Goal: Use online tool/utility: Utilize a website feature to perform a specific function

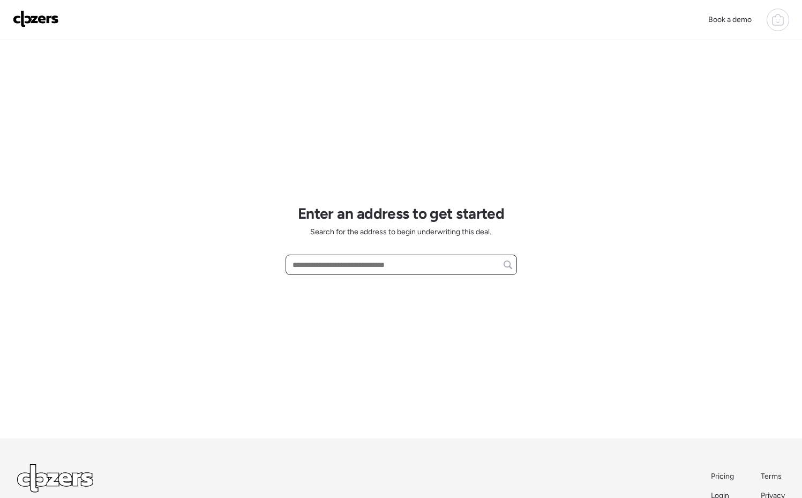
click at [356, 268] on input "text" at bounding box center [401, 264] width 222 height 15
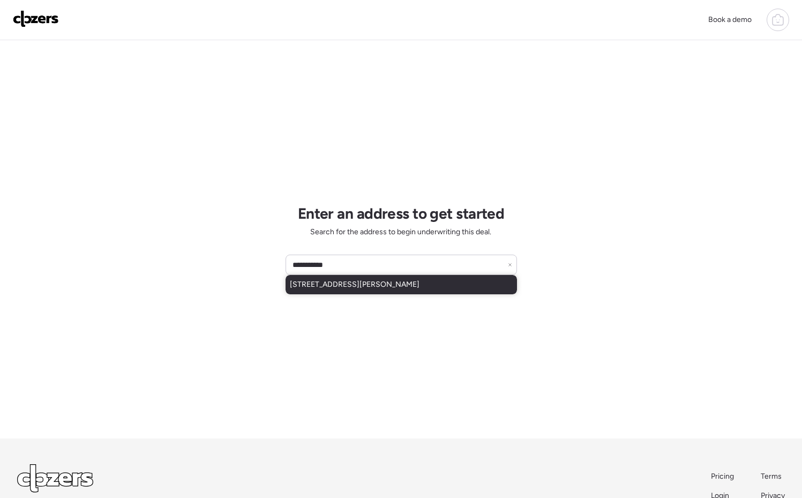
click at [379, 287] on span "[STREET_ADDRESS][PERSON_NAME]" at bounding box center [355, 284] width 130 height 11
type input "**********"
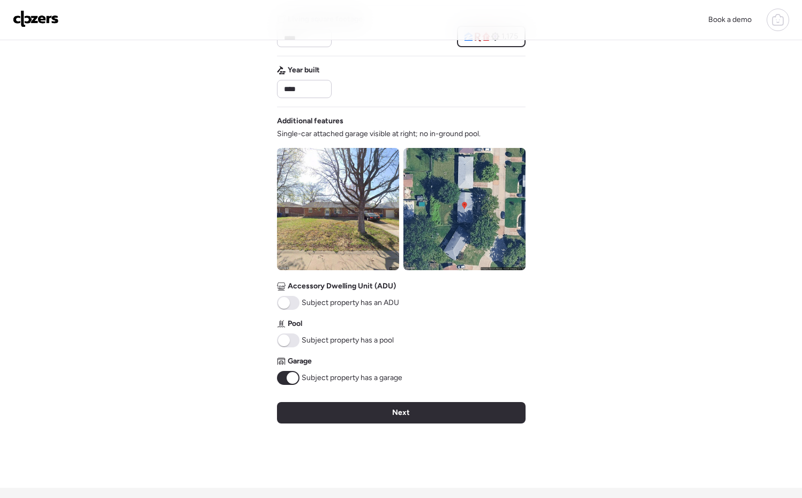
scroll to position [408, 0]
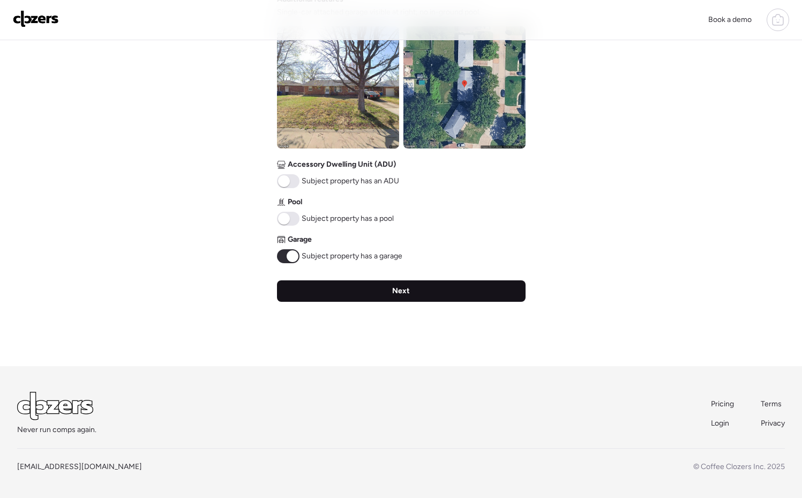
click at [395, 299] on div "Next" at bounding box center [401, 290] width 249 height 21
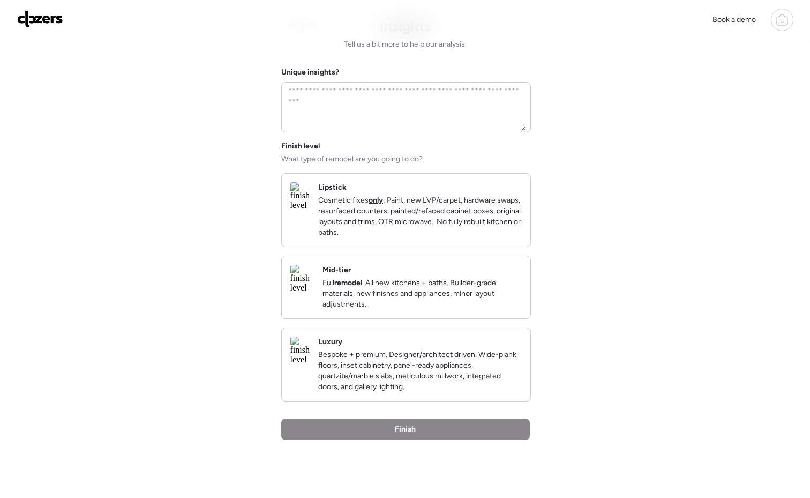
scroll to position [0, 0]
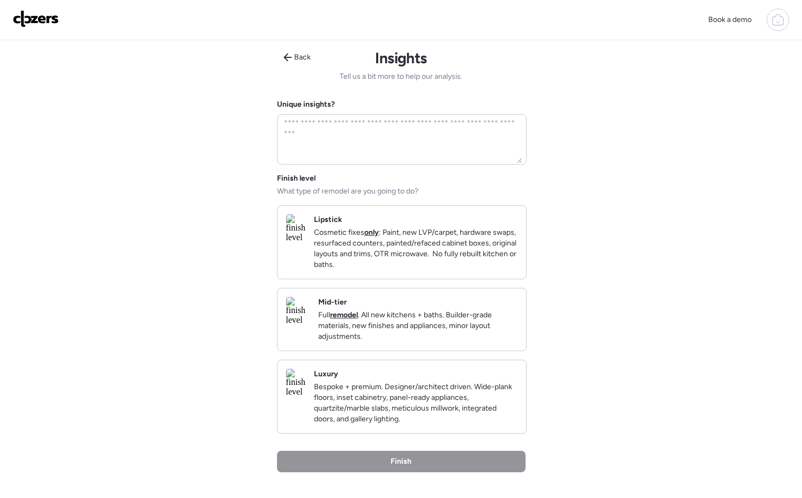
click at [405, 331] on p "Full remodel . All new kitchens + baths. Builder-grade materials, new finishes …" at bounding box center [417, 326] width 199 height 32
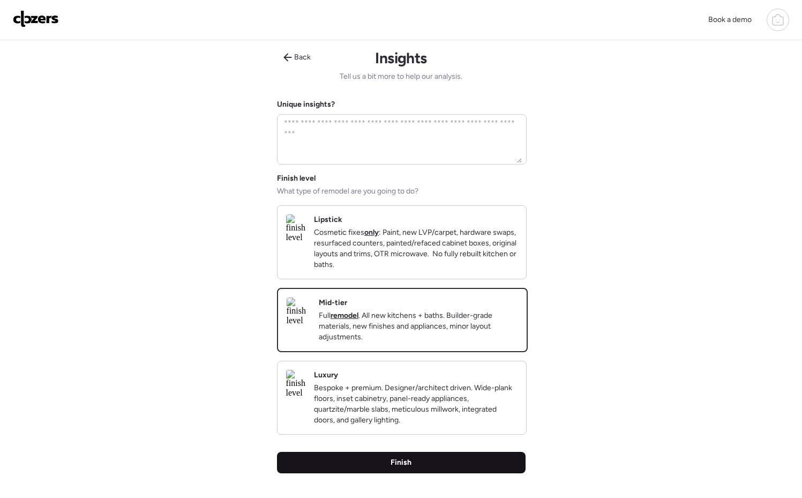
click at [419, 473] on div "Finish" at bounding box center [401, 462] width 249 height 21
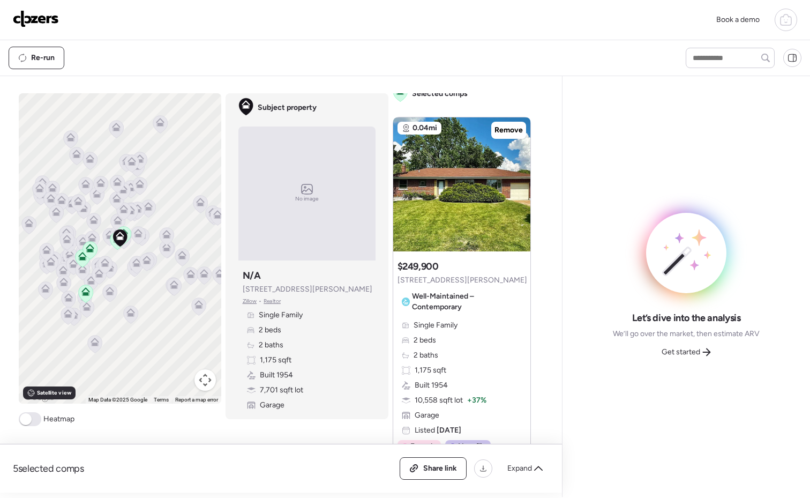
scroll to position [10, 0]
click at [516, 178] on icon at bounding box center [518, 178] width 4 height 13
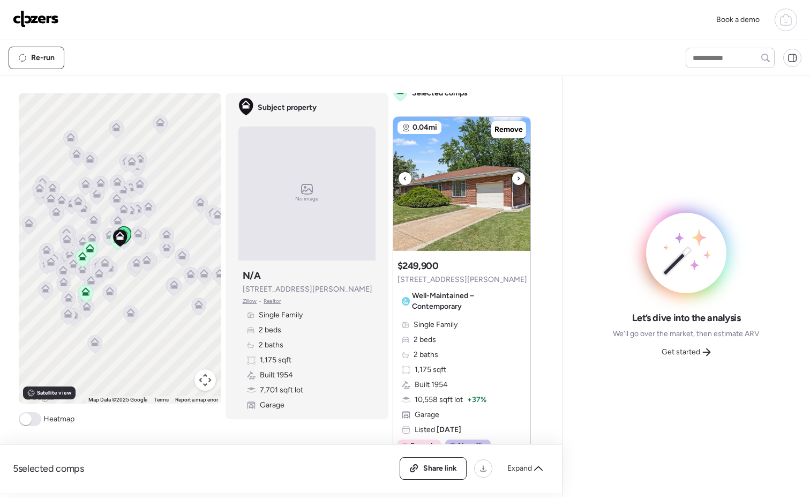
click at [516, 178] on icon at bounding box center [518, 178] width 4 height 13
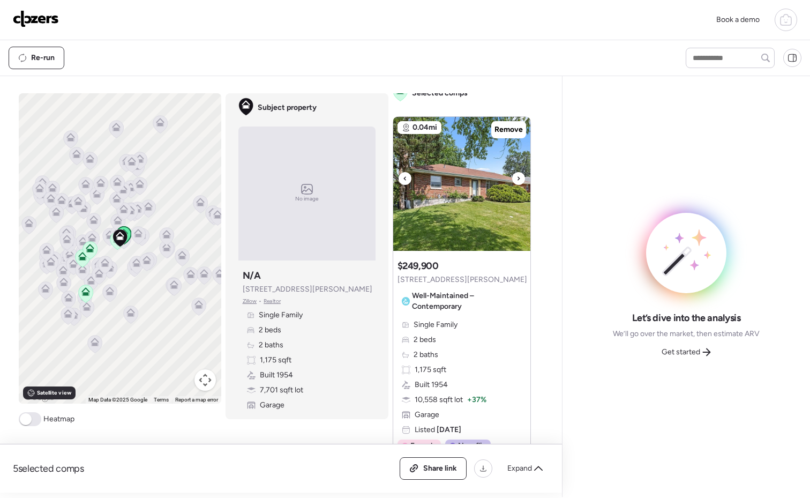
click at [516, 178] on icon at bounding box center [518, 178] width 4 height 13
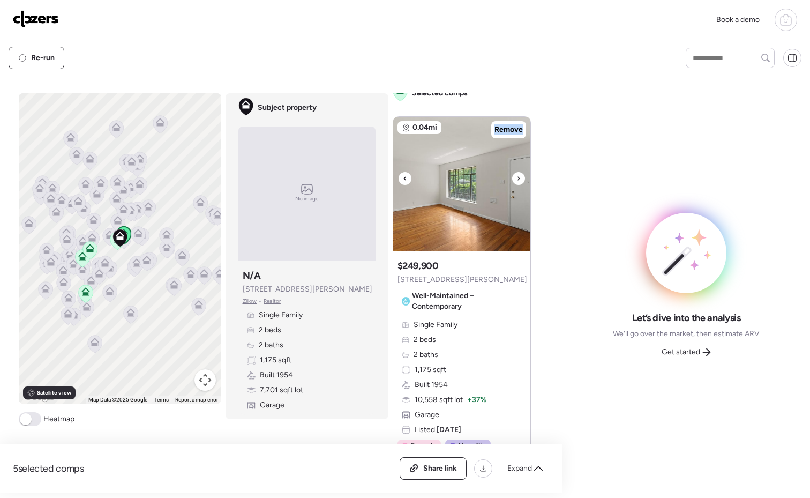
click at [516, 178] on icon at bounding box center [518, 178] width 4 height 13
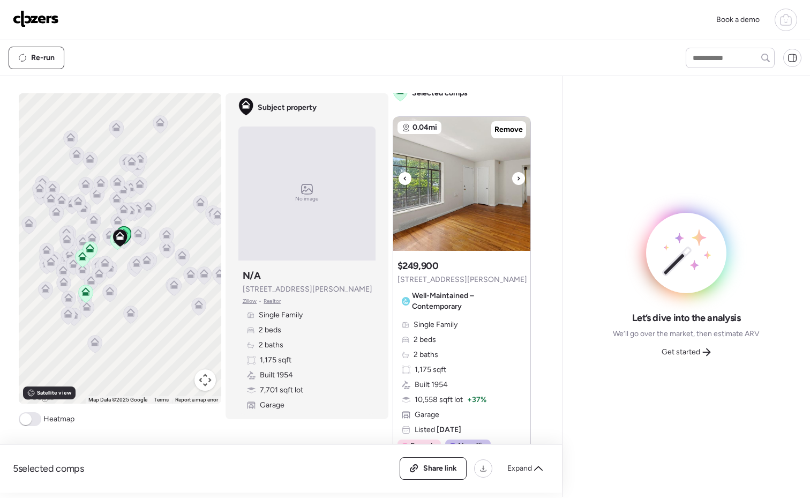
click at [516, 178] on icon at bounding box center [518, 178] width 4 height 13
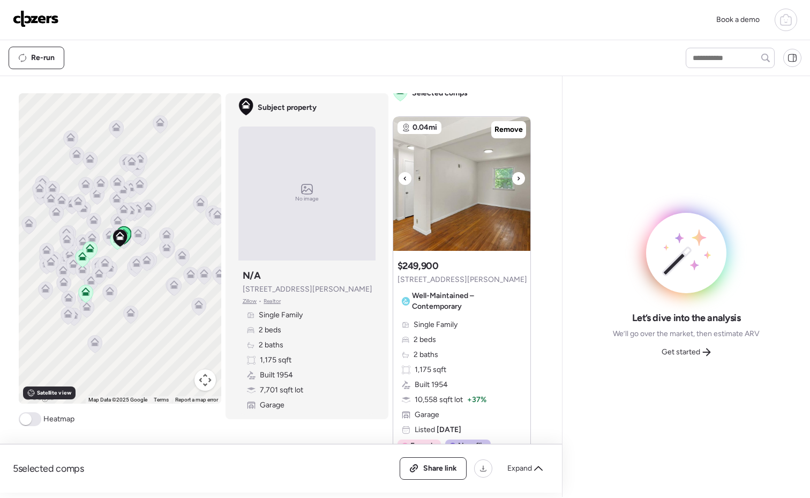
click at [516, 178] on icon at bounding box center [518, 178] width 4 height 13
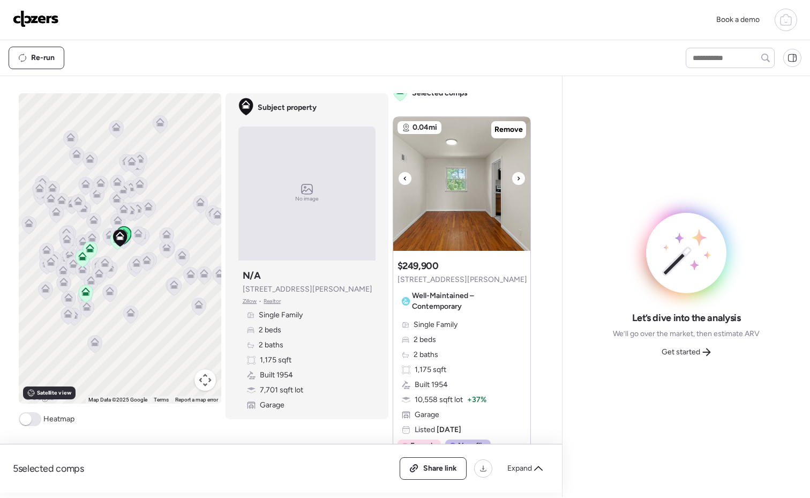
click at [516, 178] on icon at bounding box center [518, 178] width 4 height 13
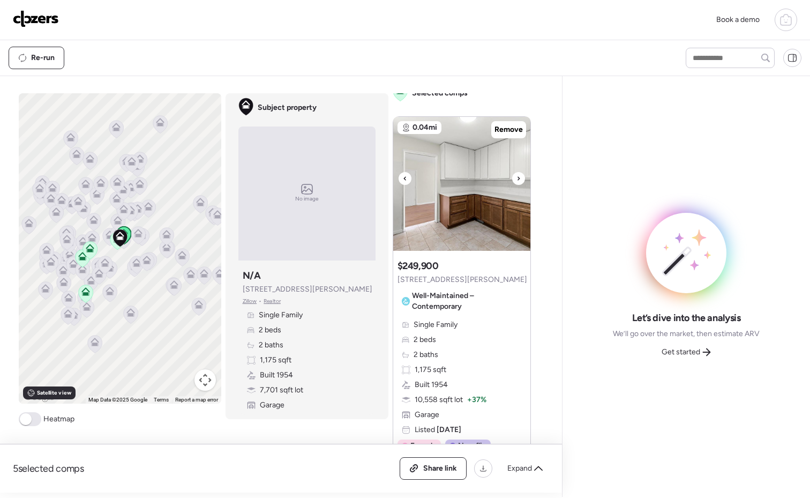
click at [516, 178] on icon at bounding box center [518, 178] width 4 height 13
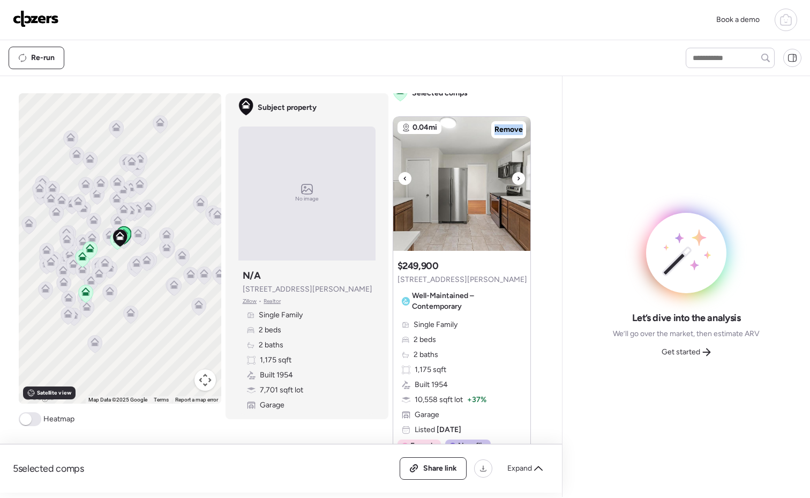
click at [516, 178] on icon at bounding box center [518, 178] width 4 height 13
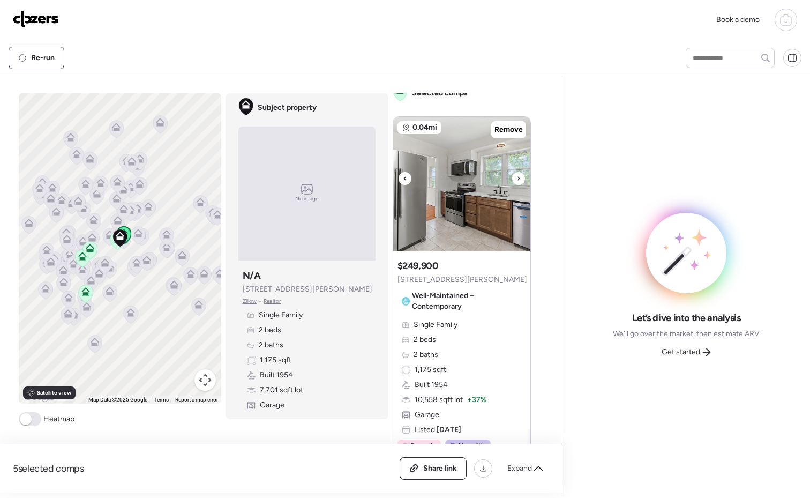
click at [516, 178] on icon at bounding box center [518, 178] width 4 height 13
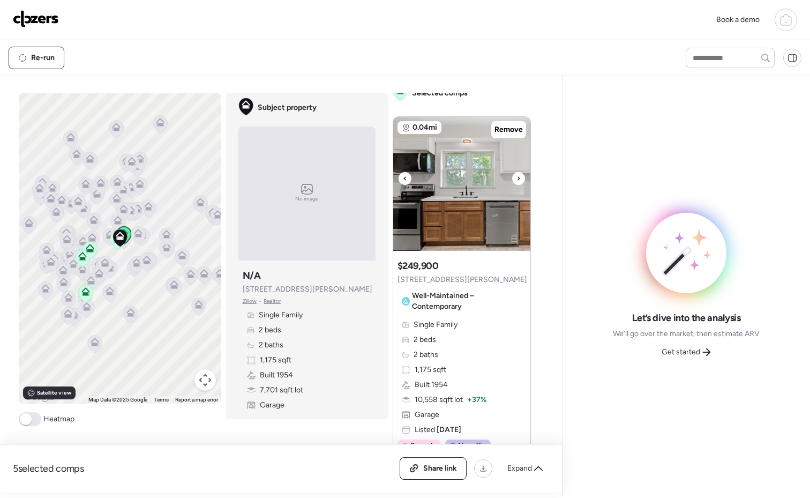
click at [516, 178] on icon at bounding box center [518, 178] width 4 height 13
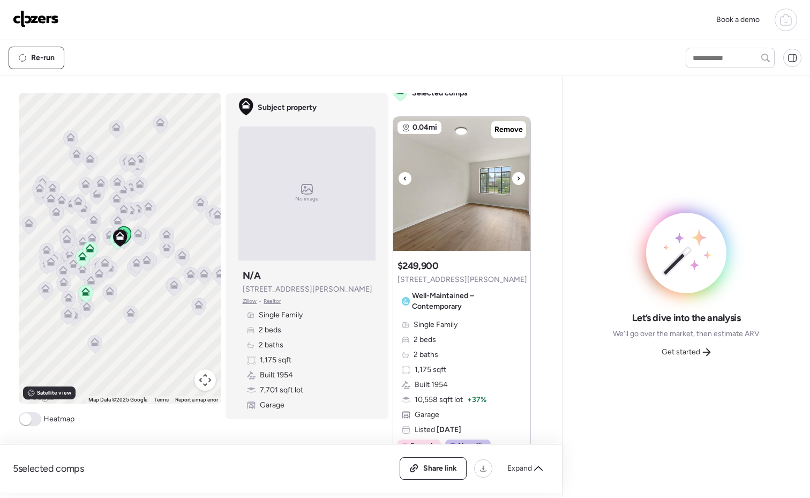
click at [516, 178] on icon at bounding box center [518, 178] width 4 height 13
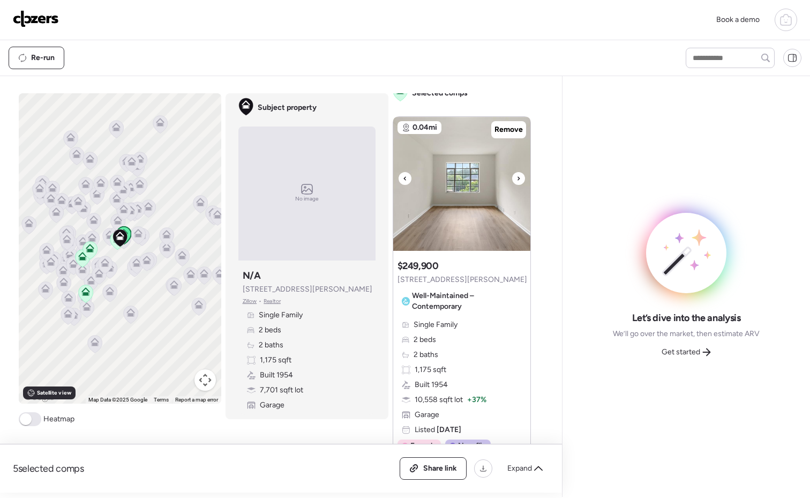
click at [516, 178] on icon at bounding box center [518, 178] width 4 height 13
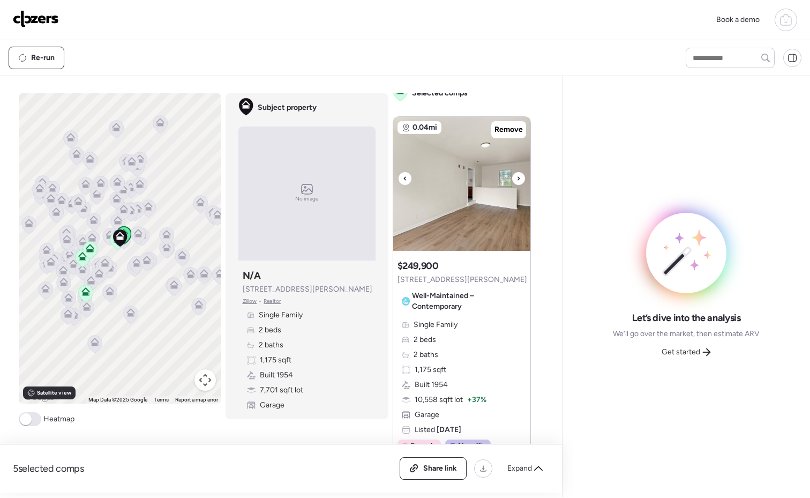
click at [516, 178] on icon at bounding box center [518, 178] width 4 height 13
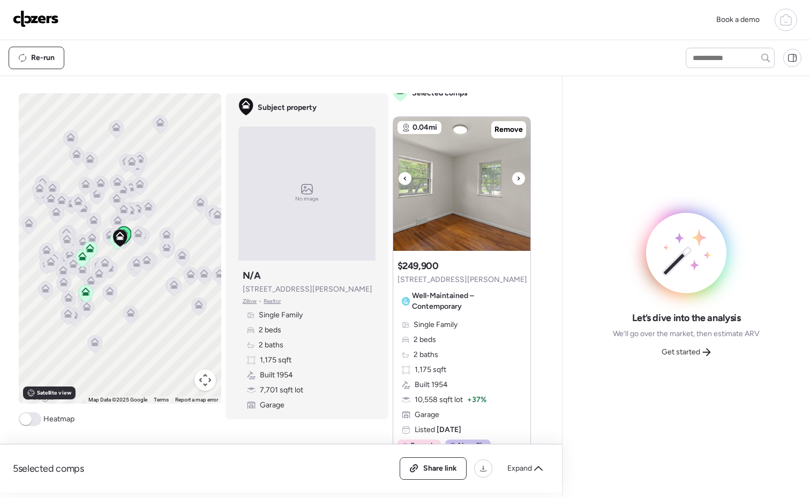
click at [516, 178] on icon at bounding box center [518, 178] width 4 height 13
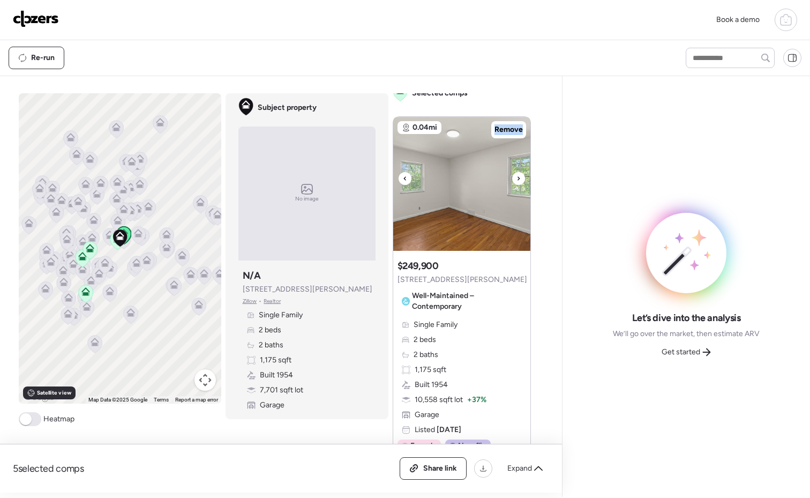
click at [516, 178] on icon at bounding box center [518, 178] width 4 height 13
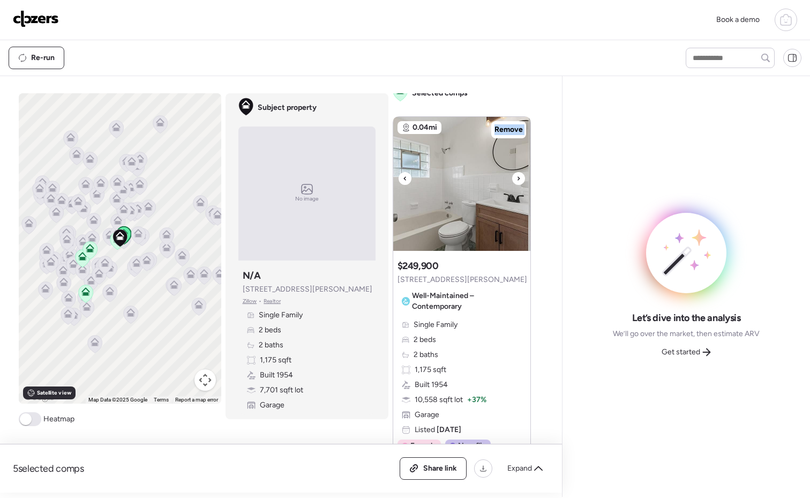
click at [516, 178] on icon at bounding box center [518, 178] width 4 height 13
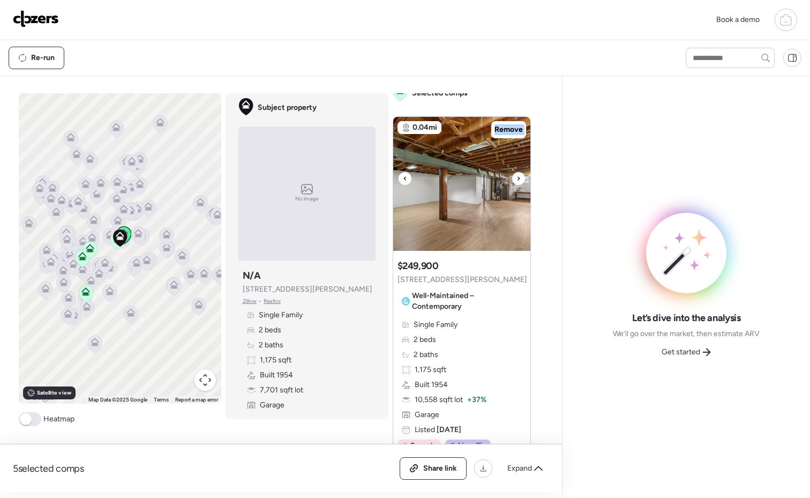
click at [516, 178] on icon at bounding box center [518, 178] width 4 height 13
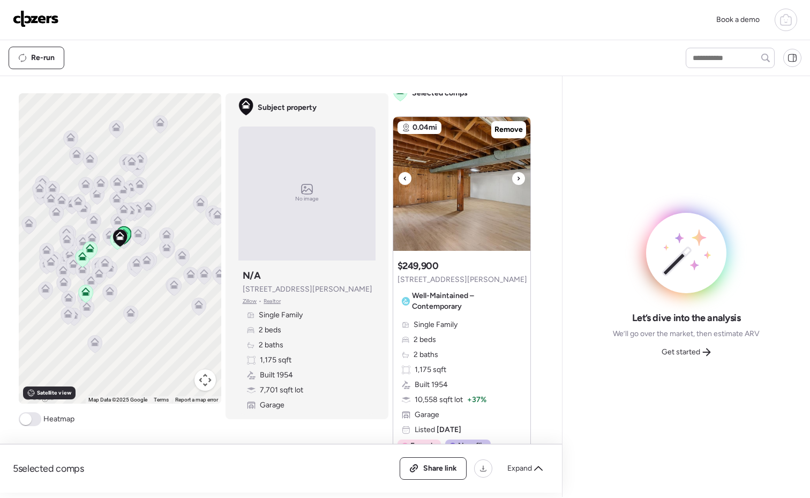
click at [516, 178] on icon at bounding box center [518, 178] width 4 height 13
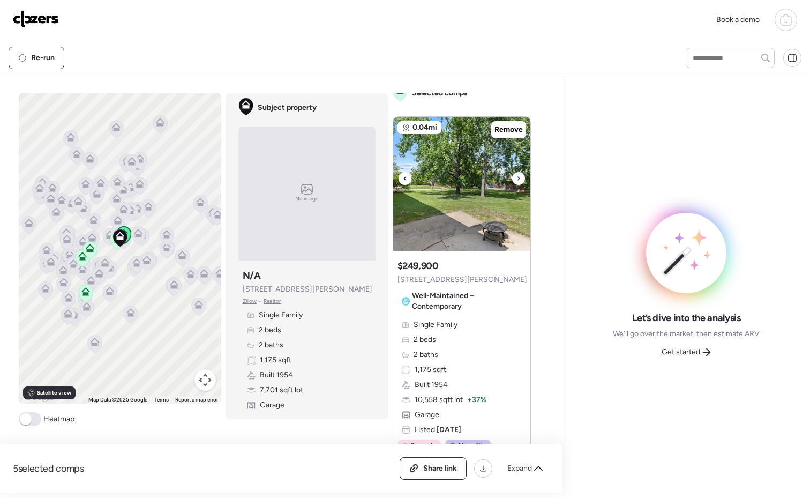
click at [516, 178] on icon at bounding box center [518, 178] width 4 height 13
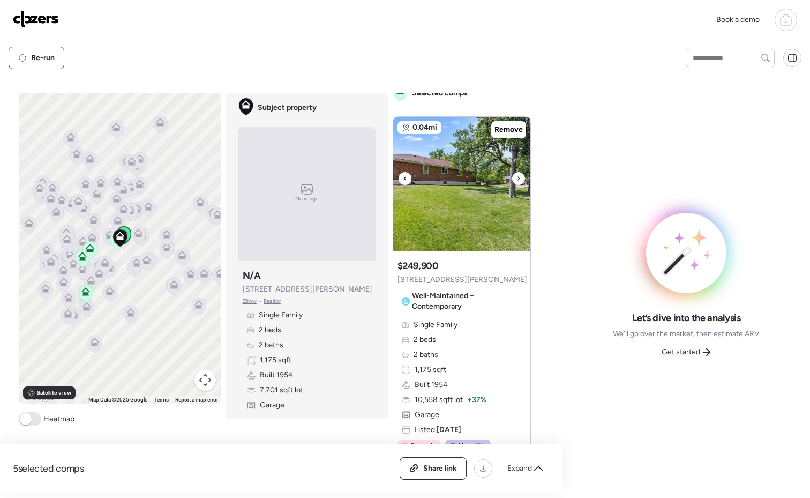
click at [516, 178] on icon at bounding box center [518, 178] width 4 height 13
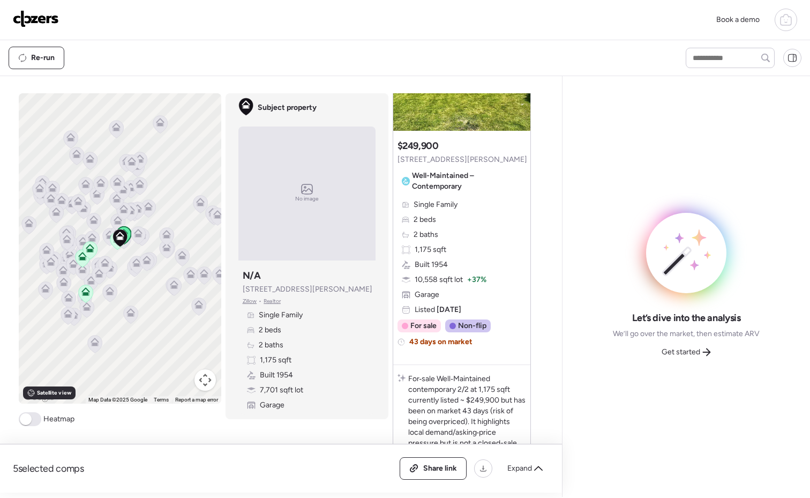
scroll to position [397, 0]
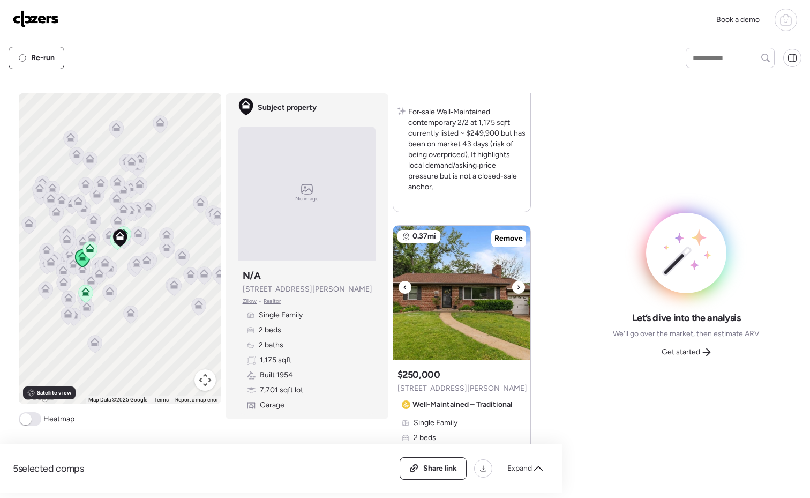
click at [512, 283] on div at bounding box center [518, 287] width 13 height 13
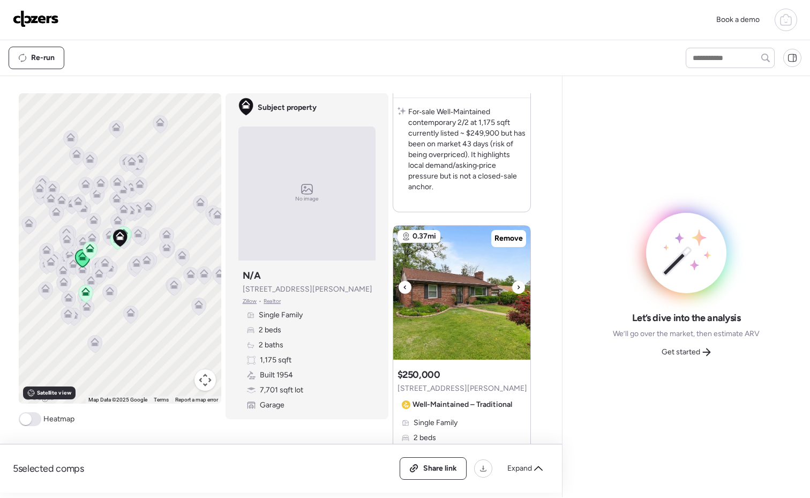
click at [516, 284] on icon at bounding box center [518, 287] width 4 height 13
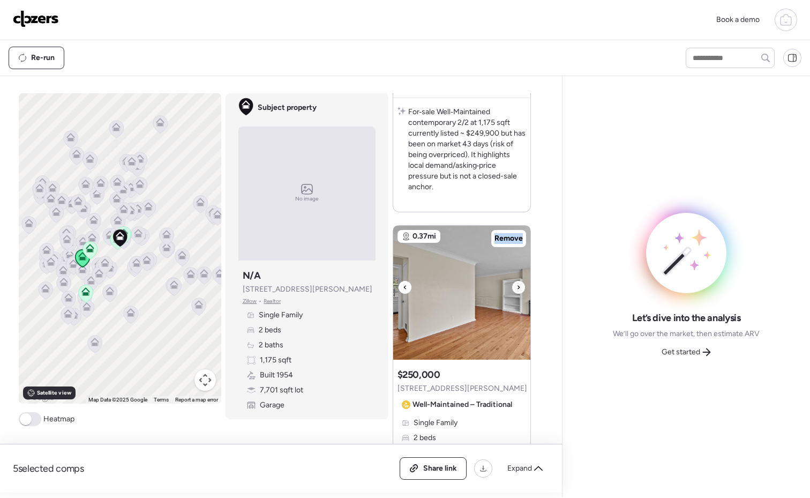
click at [516, 284] on icon at bounding box center [518, 287] width 4 height 13
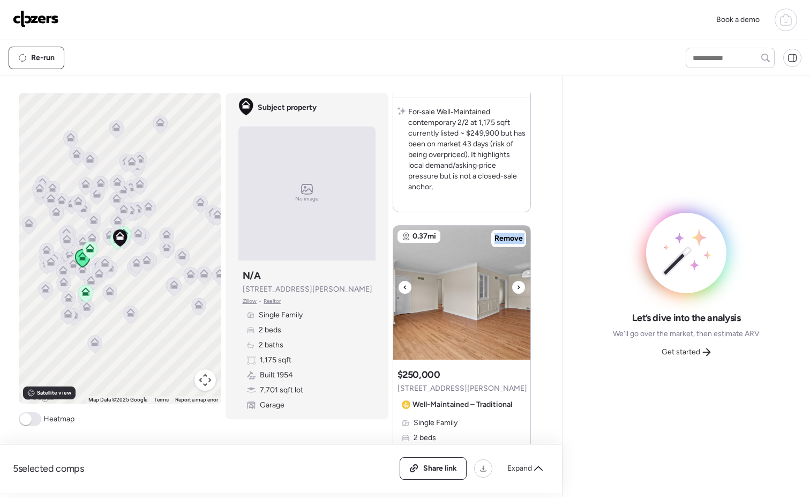
click at [516, 284] on icon at bounding box center [518, 287] width 4 height 13
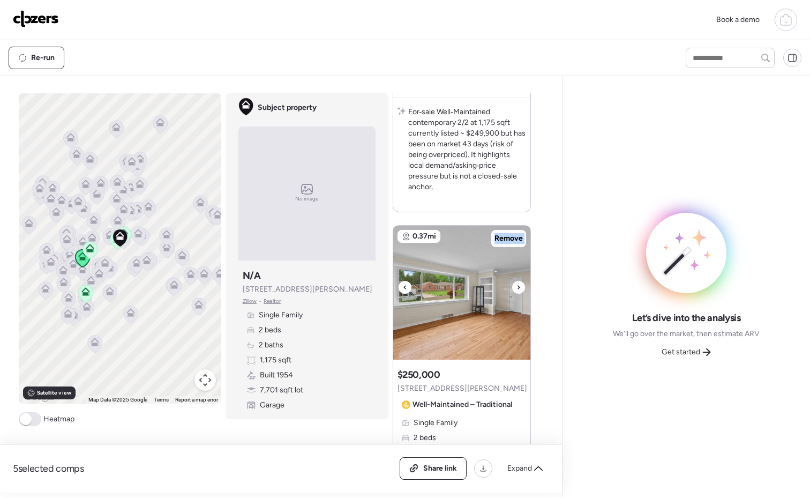
click at [516, 284] on icon at bounding box center [518, 287] width 4 height 13
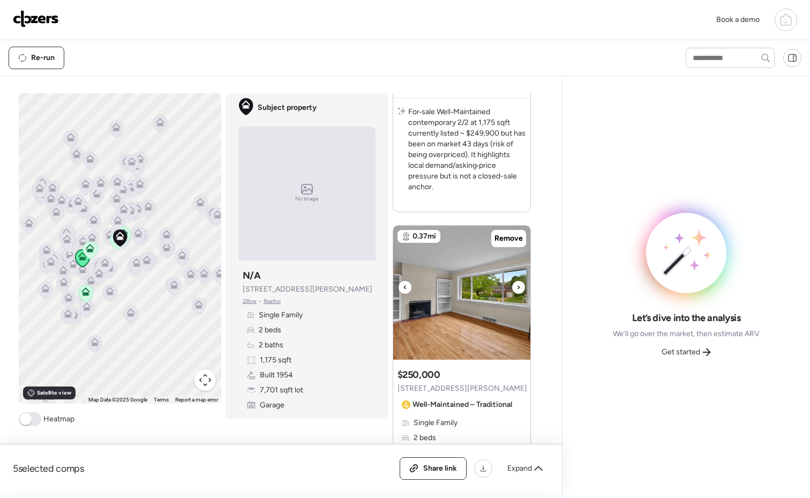
click at [516, 284] on icon at bounding box center [518, 287] width 4 height 13
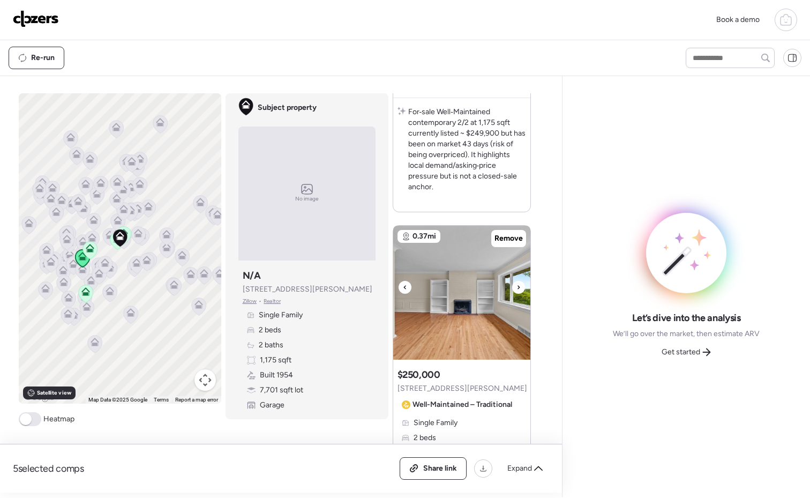
click at [516, 284] on icon at bounding box center [518, 287] width 4 height 13
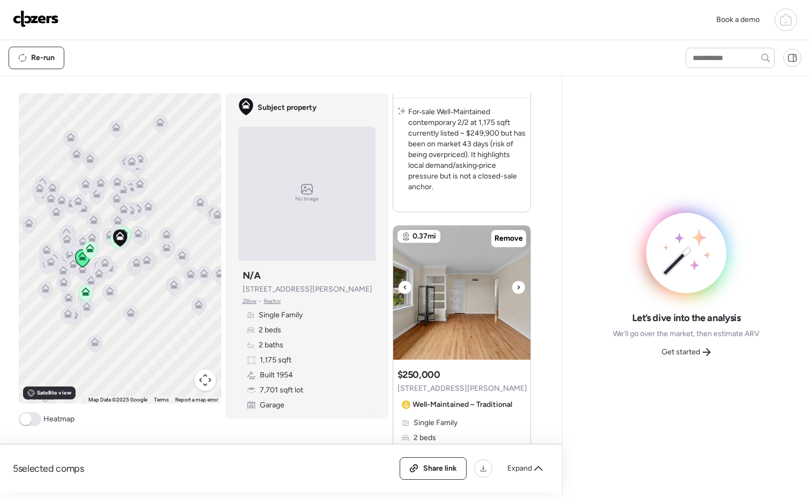
click at [516, 284] on icon at bounding box center [518, 287] width 4 height 13
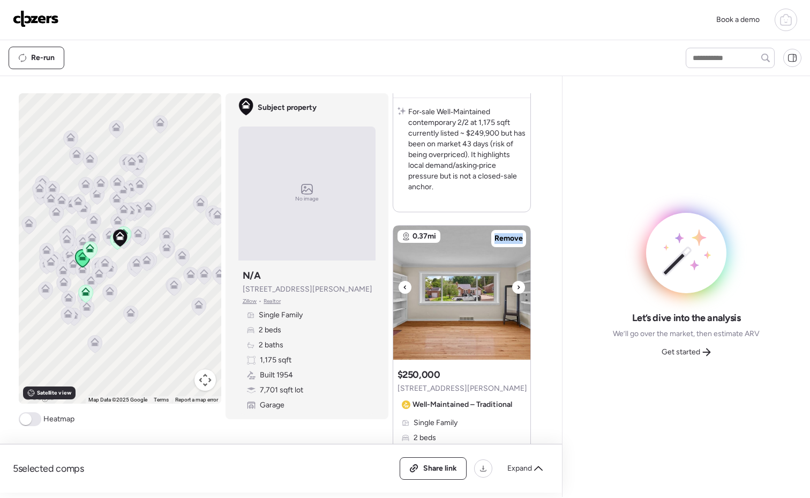
click at [516, 284] on icon at bounding box center [518, 287] width 4 height 13
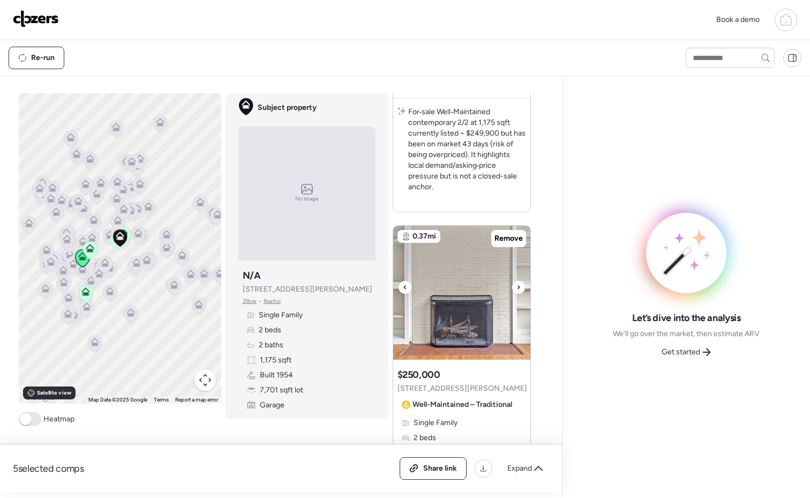
click at [516, 284] on icon at bounding box center [518, 287] width 4 height 13
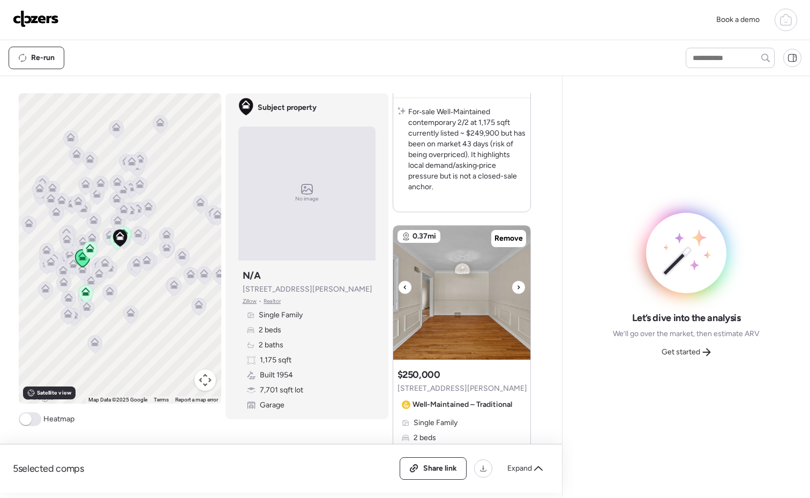
click at [516, 284] on icon at bounding box center [518, 287] width 4 height 13
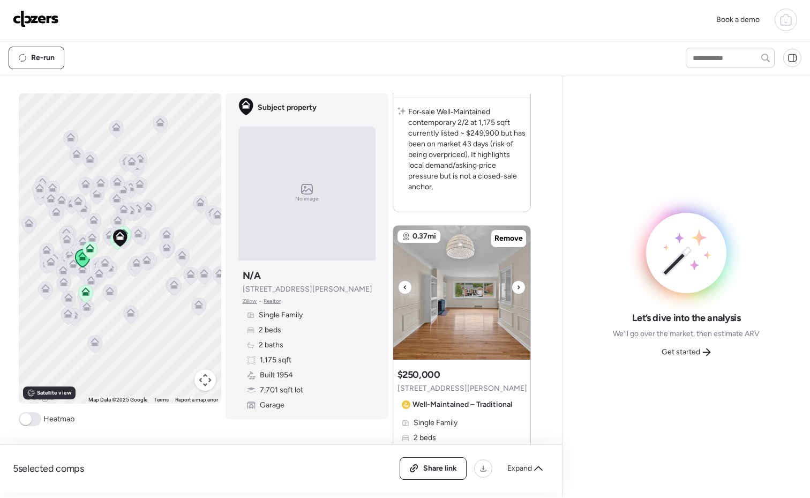
click at [516, 284] on icon at bounding box center [518, 287] width 4 height 13
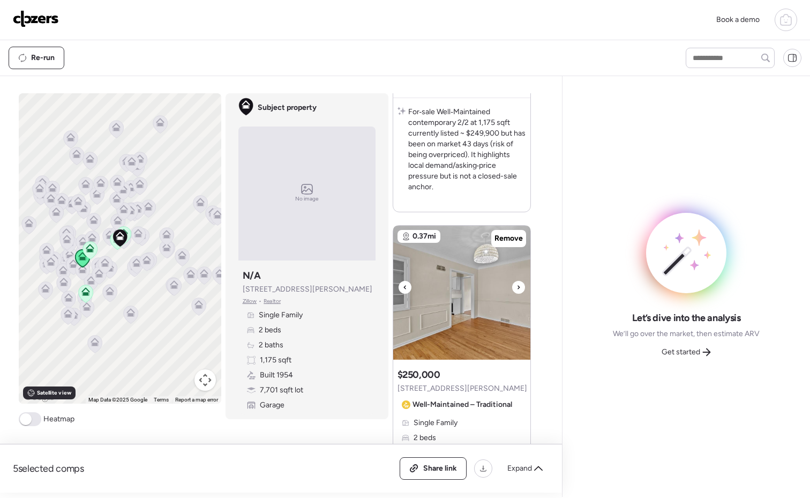
click at [516, 284] on icon at bounding box center [518, 287] width 4 height 13
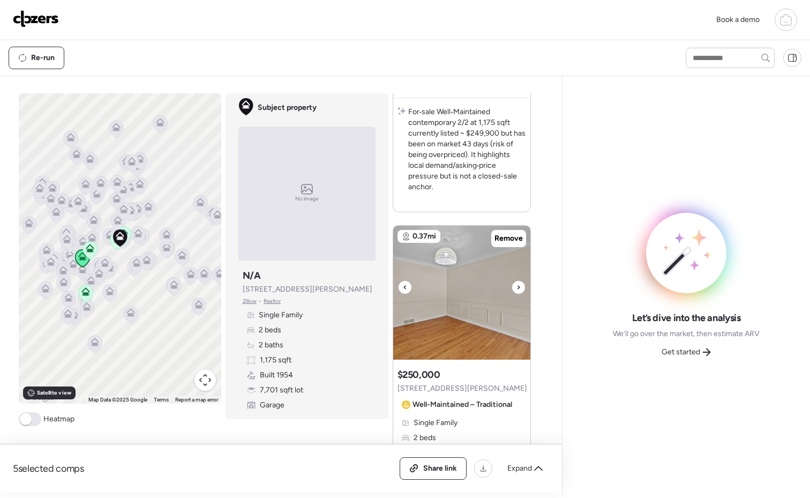
click at [516, 284] on icon at bounding box center [518, 287] width 4 height 13
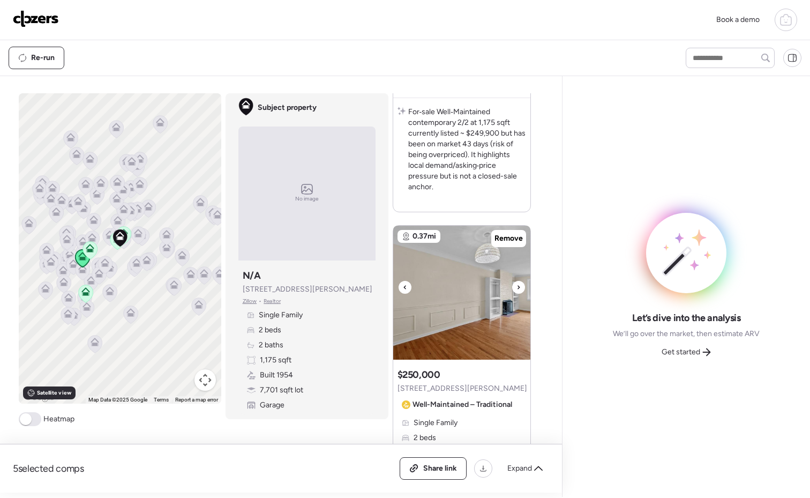
click at [516, 284] on icon at bounding box center [518, 287] width 4 height 13
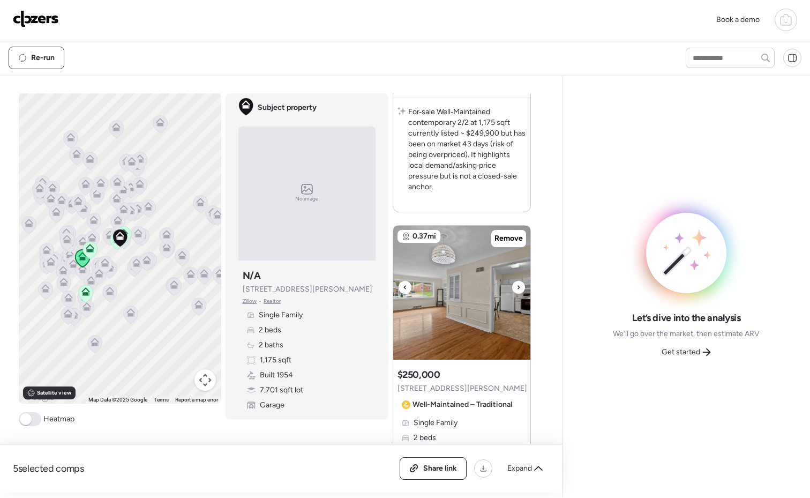
click at [516, 284] on icon at bounding box center [518, 287] width 4 height 13
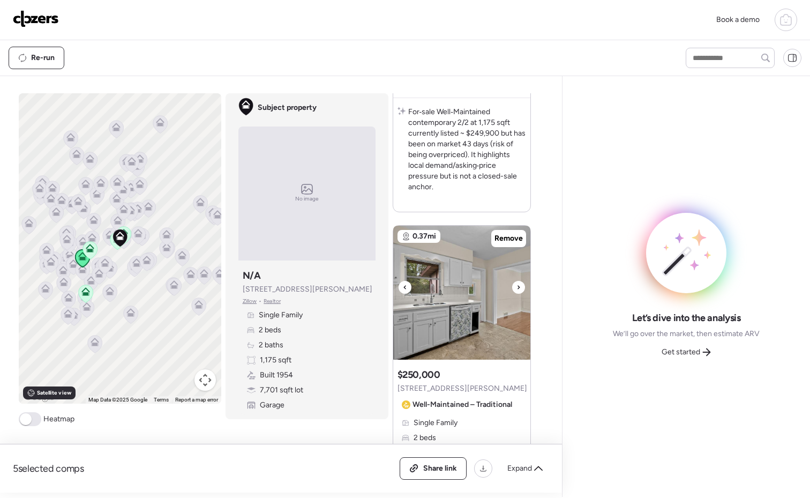
click at [516, 284] on icon at bounding box center [518, 287] width 4 height 13
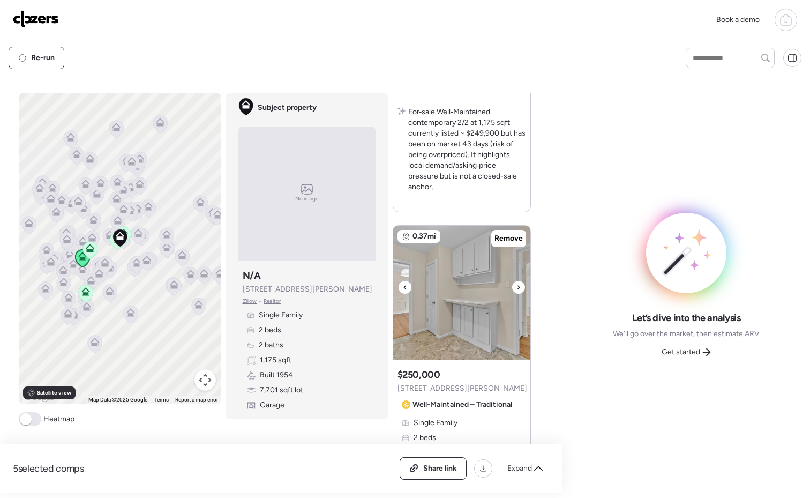
click at [516, 285] on icon at bounding box center [518, 287] width 4 height 13
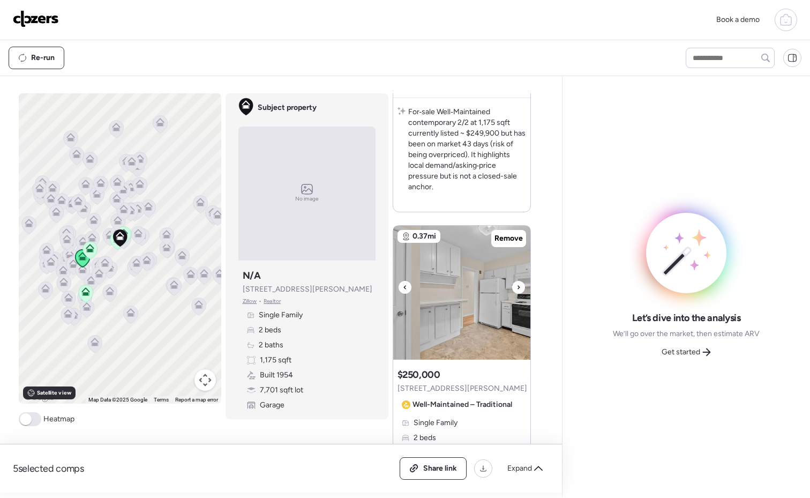
click at [516, 286] on icon at bounding box center [518, 287] width 4 height 13
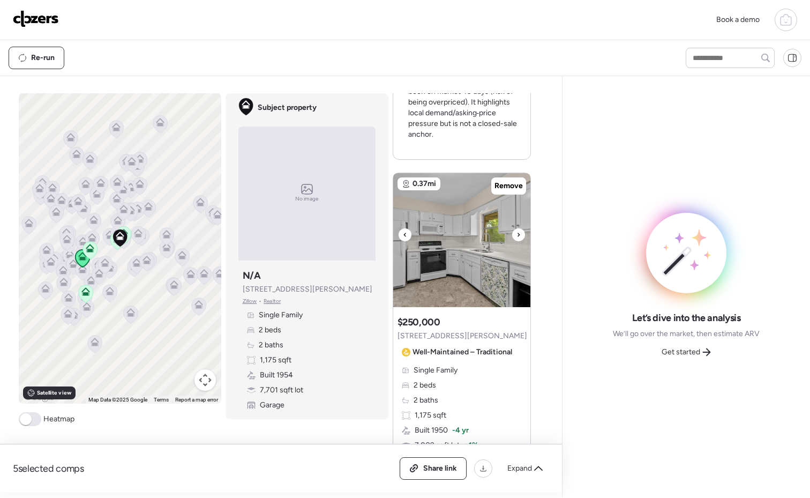
scroll to position [528, 0]
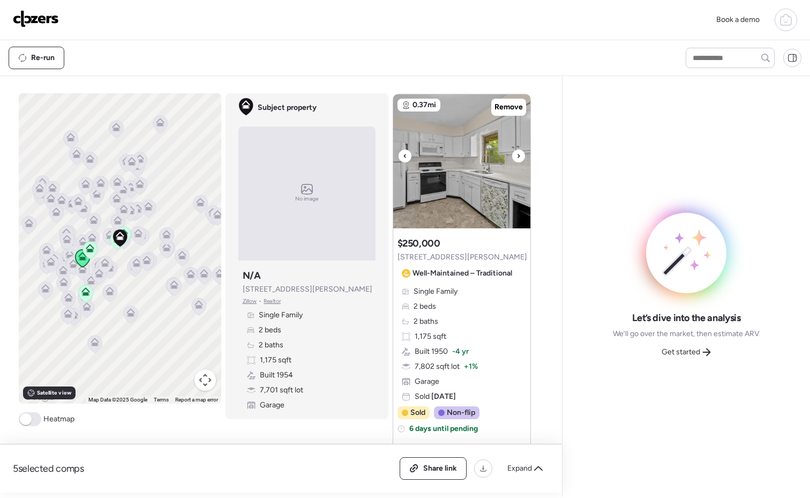
click at [512, 156] on div at bounding box center [518, 155] width 13 height 13
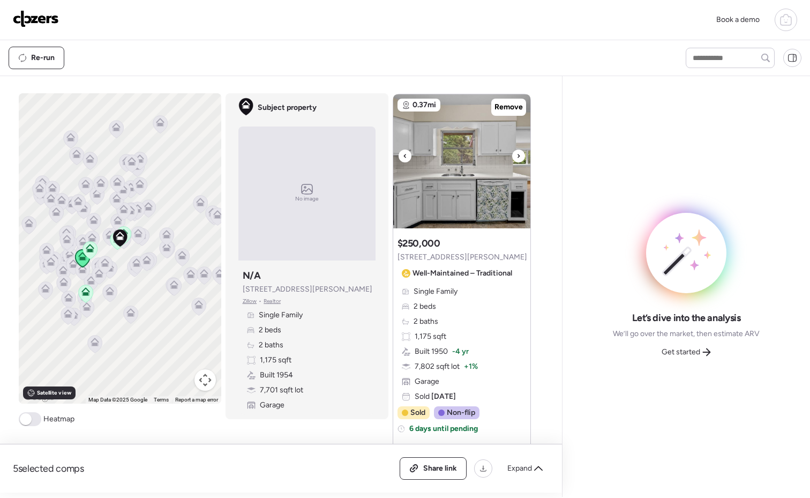
click at [512, 156] on div at bounding box center [518, 155] width 13 height 13
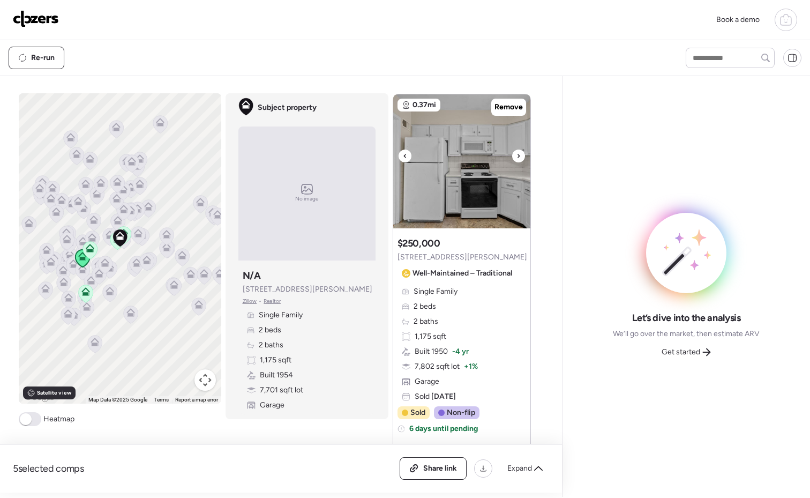
click at [512, 159] on div at bounding box center [518, 155] width 13 height 13
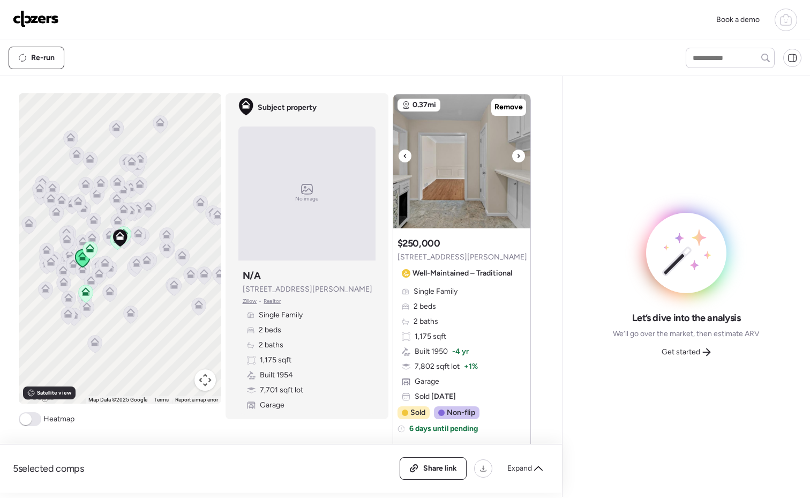
click at [512, 159] on div at bounding box center [518, 155] width 13 height 13
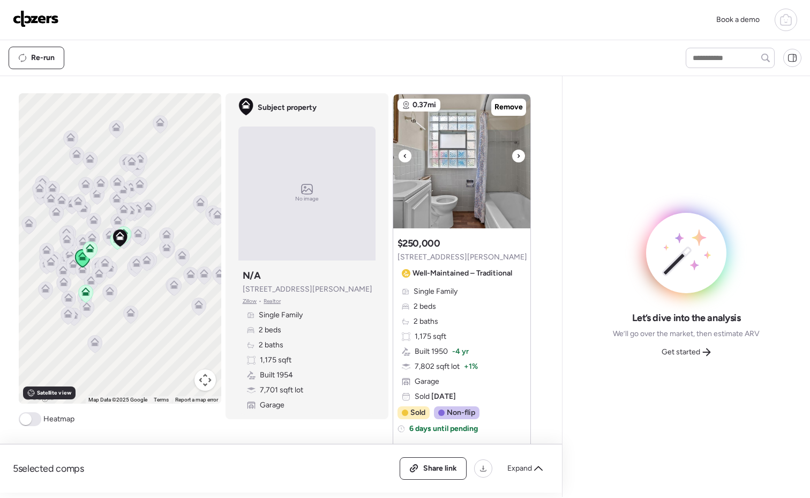
click at [516, 159] on icon at bounding box center [518, 155] width 4 height 13
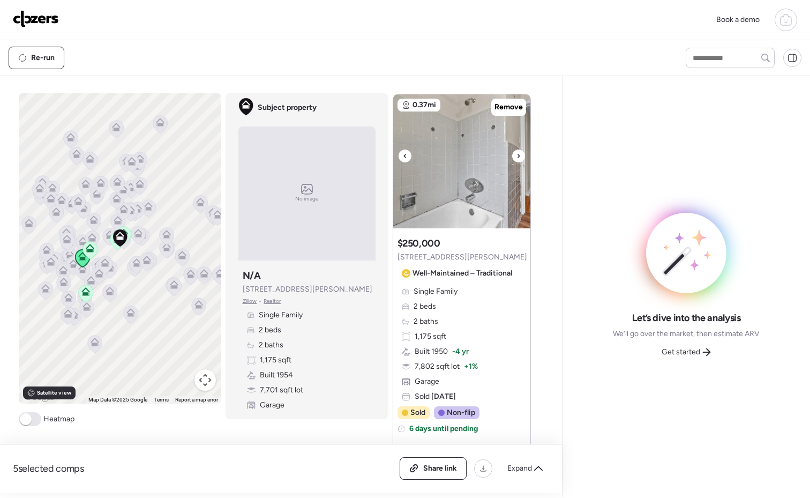
click at [516, 159] on icon at bounding box center [518, 155] width 4 height 13
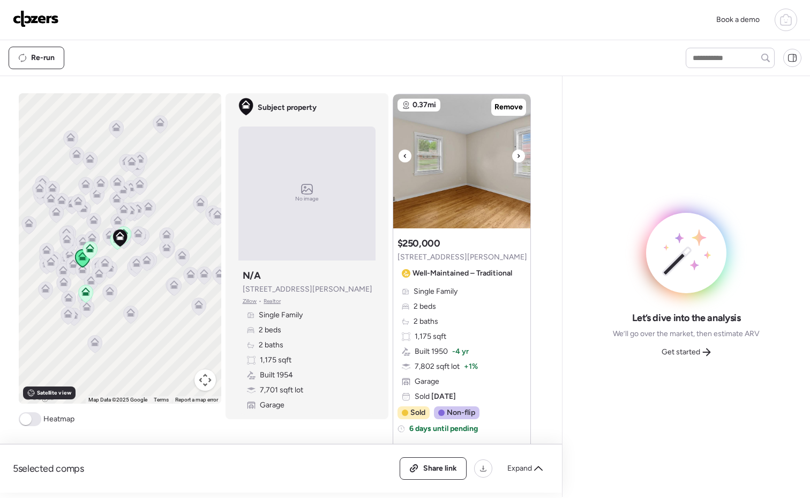
click at [516, 159] on icon at bounding box center [518, 155] width 4 height 13
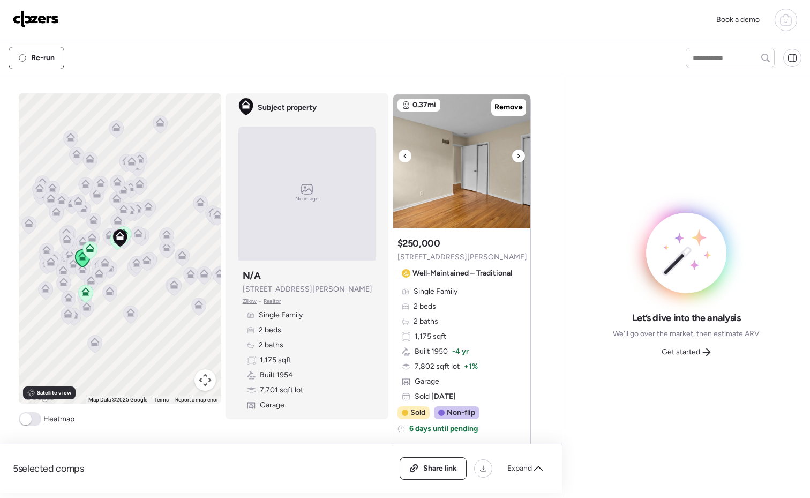
click at [516, 159] on icon at bounding box center [518, 155] width 4 height 13
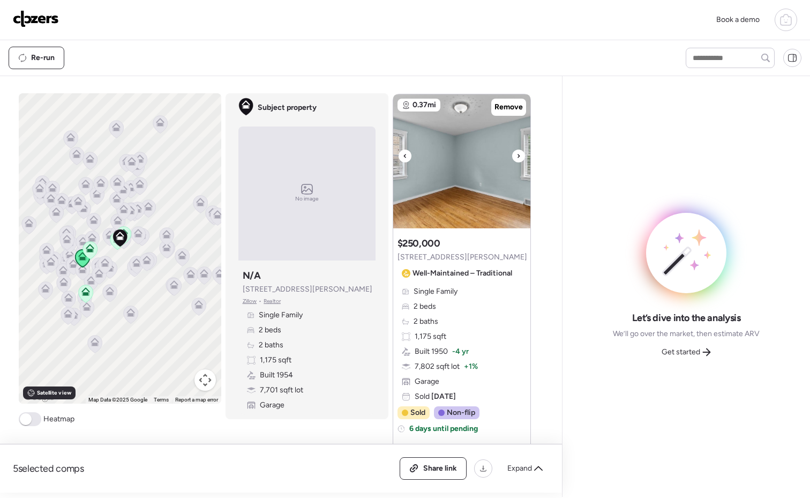
click at [516, 159] on icon at bounding box center [518, 155] width 4 height 13
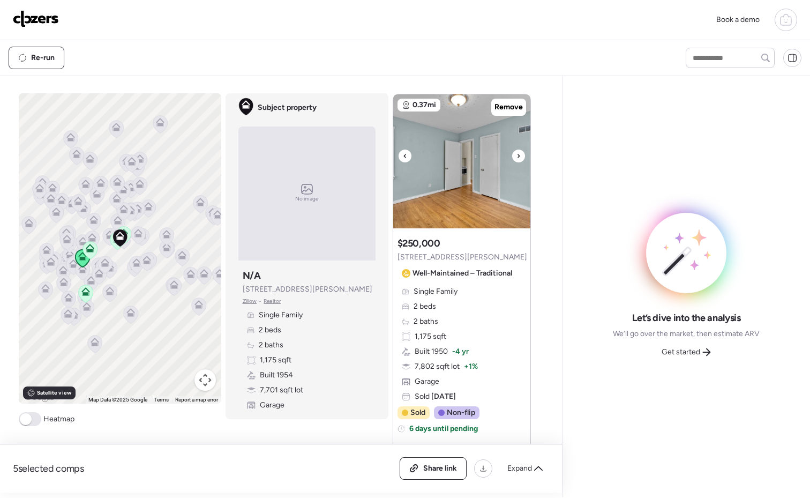
click at [516, 159] on icon at bounding box center [518, 155] width 4 height 13
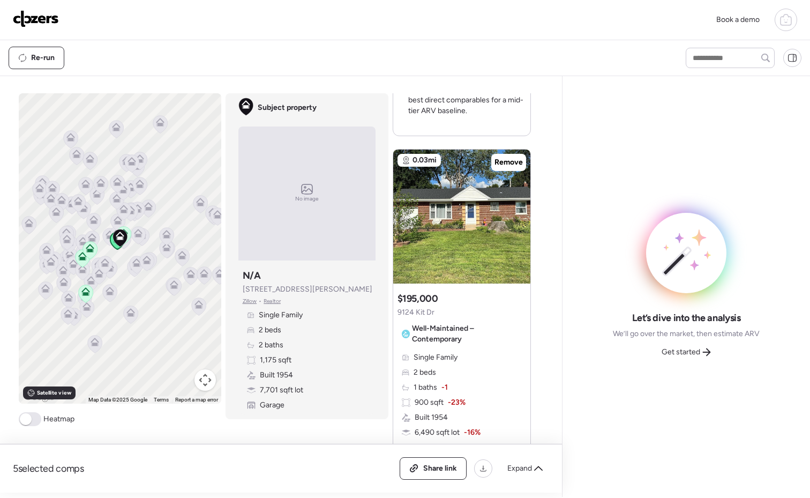
scroll to position [898, 0]
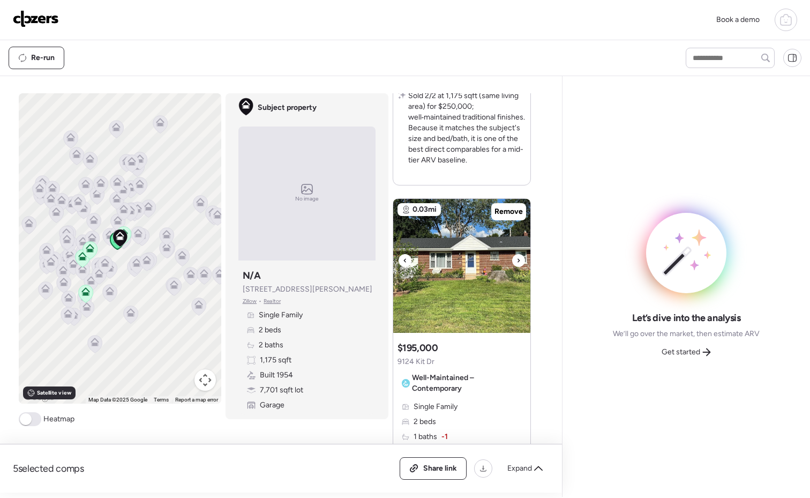
click at [516, 261] on icon at bounding box center [518, 260] width 4 height 13
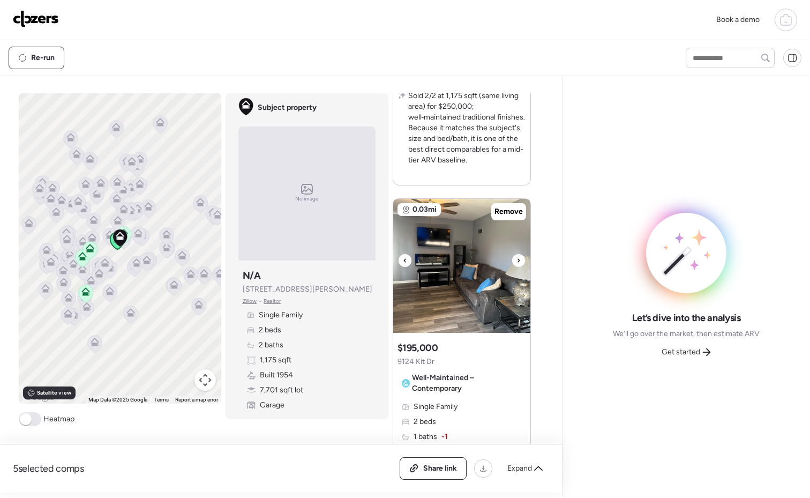
click at [516, 261] on icon at bounding box center [518, 260] width 4 height 13
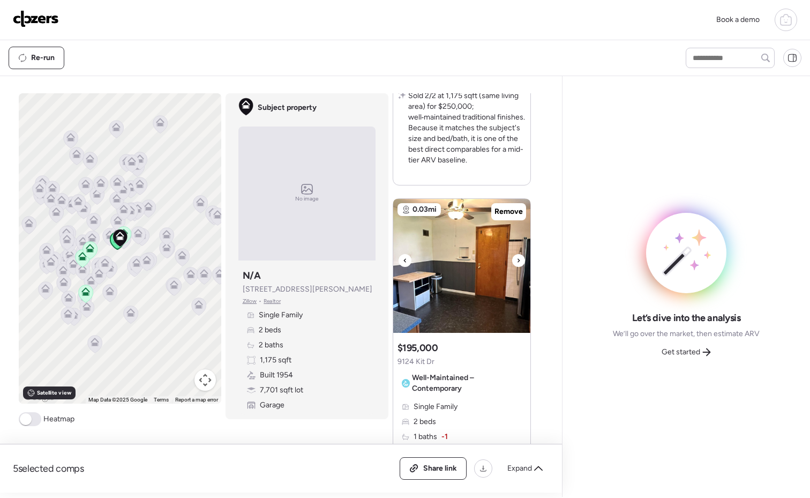
click at [516, 261] on icon at bounding box center [518, 260] width 4 height 13
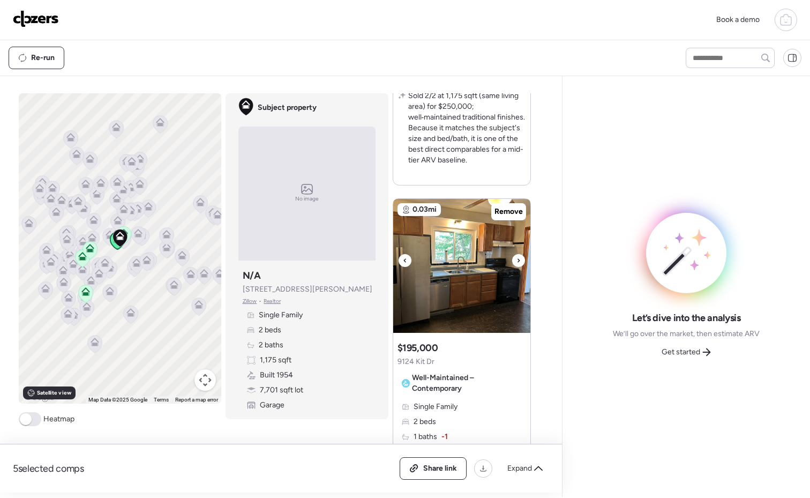
click at [516, 261] on icon at bounding box center [518, 260] width 4 height 13
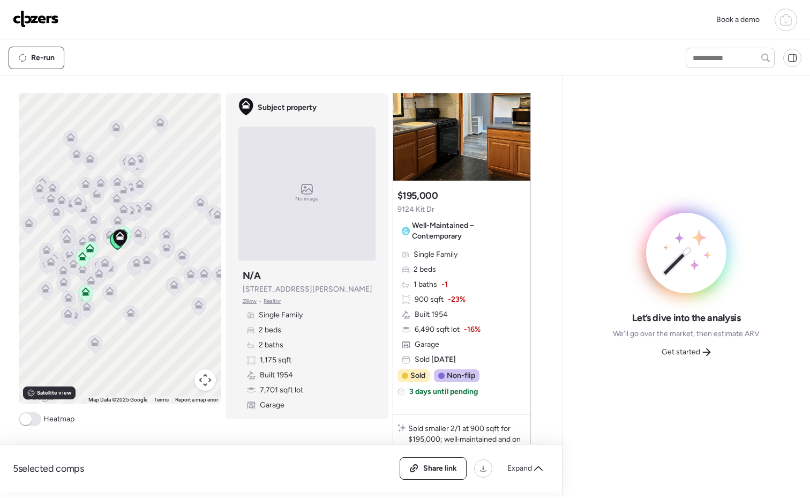
scroll to position [854, 0]
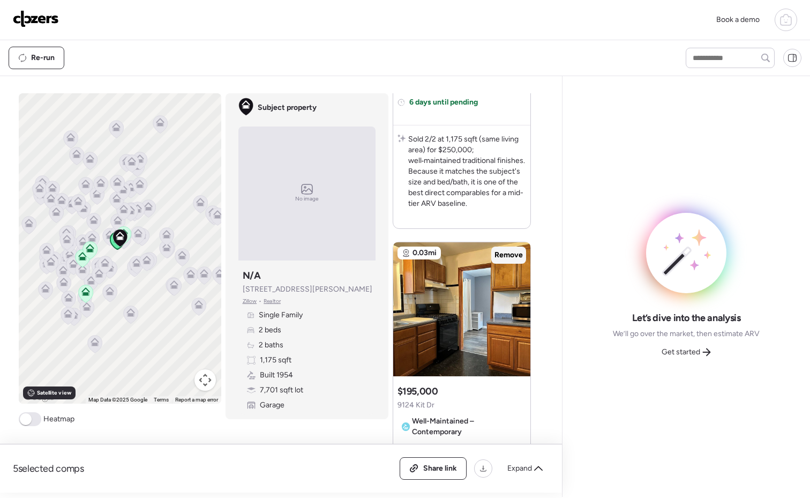
click at [501, 254] on span "Remove" at bounding box center [508, 255] width 28 height 11
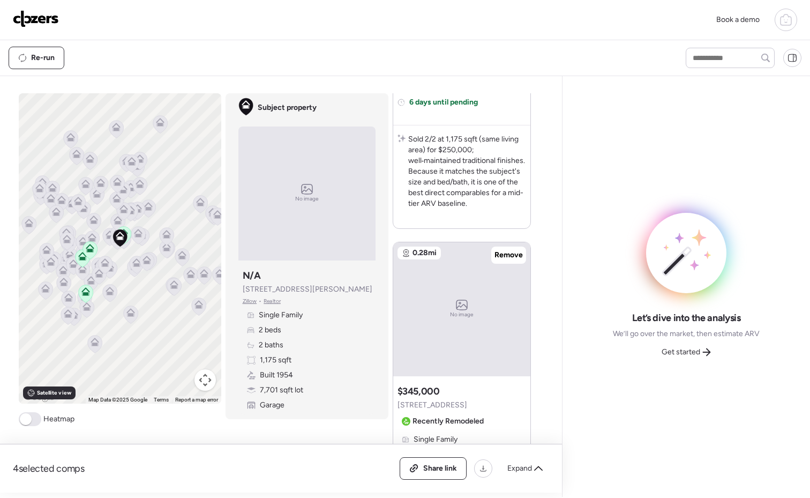
scroll to position [989, 0]
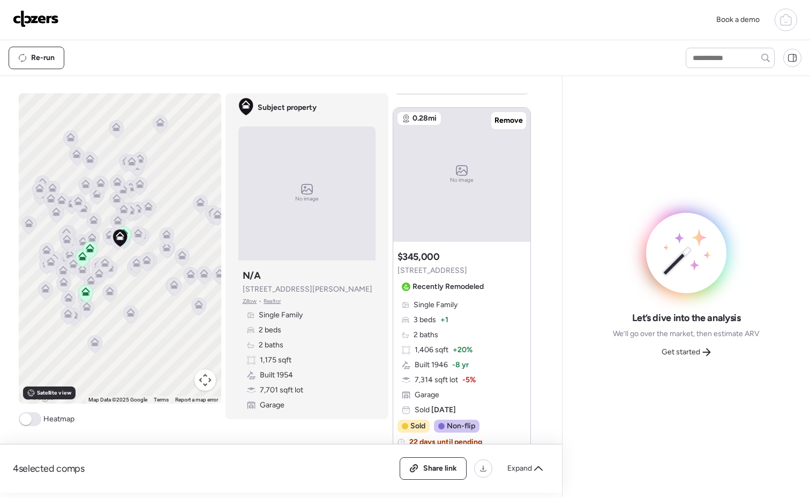
click at [460, 216] on div "No image" at bounding box center [461, 175] width 137 height 134
click at [442, 291] on span "Recently Remodeled" at bounding box center [448, 286] width 71 height 11
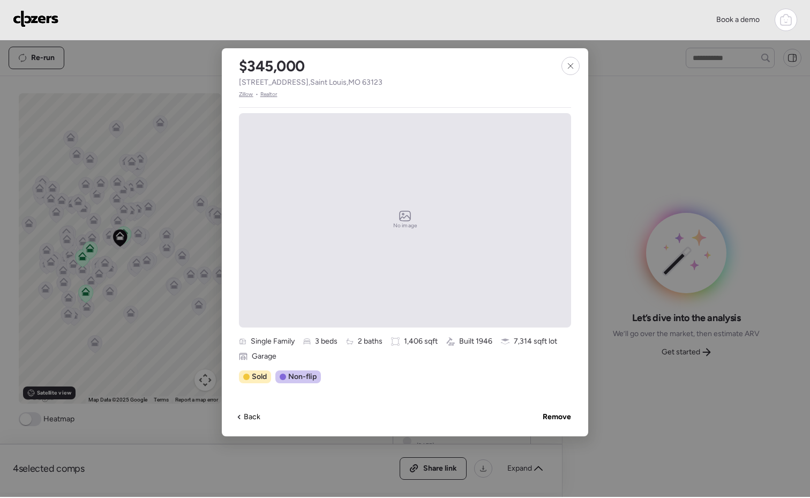
scroll to position [0, 0]
click at [570, 57] on div at bounding box center [570, 66] width 18 height 18
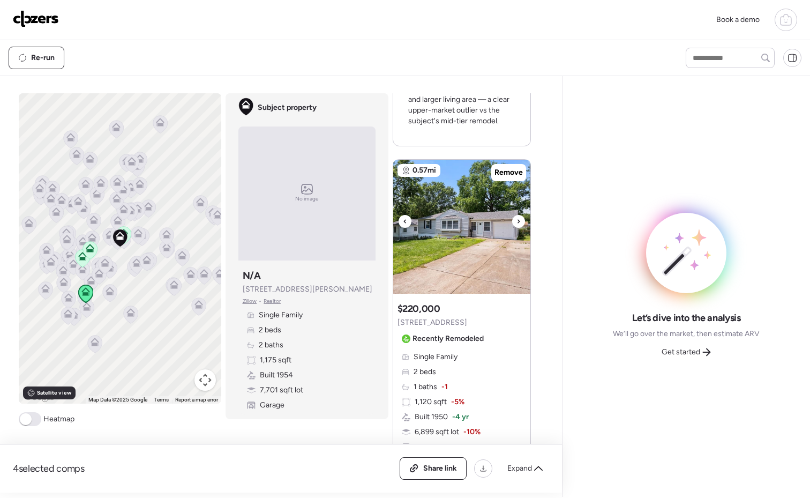
scroll to position [1419, 0]
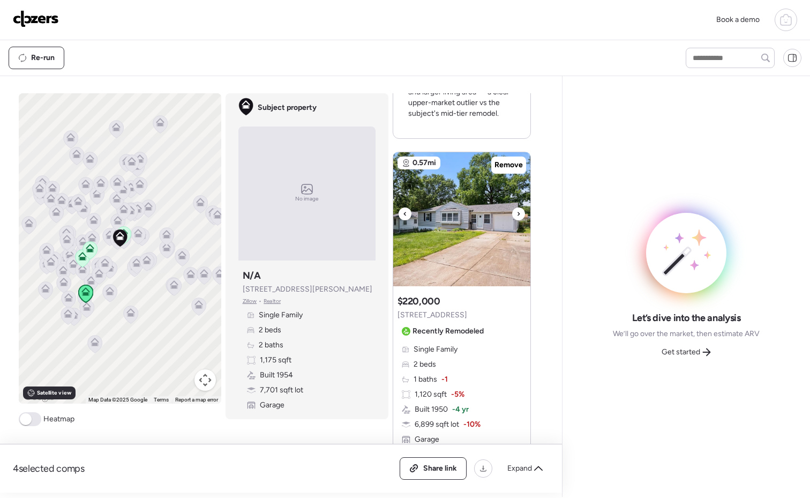
click at [516, 212] on icon at bounding box center [518, 213] width 4 height 13
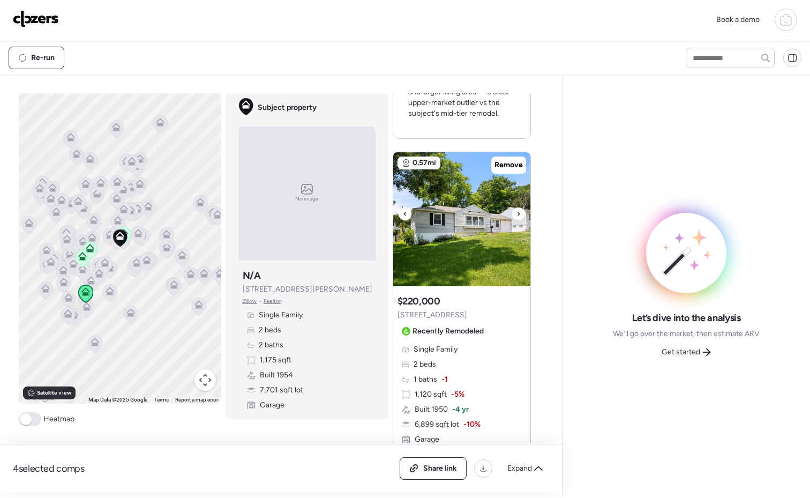
click at [516, 212] on icon at bounding box center [518, 213] width 4 height 13
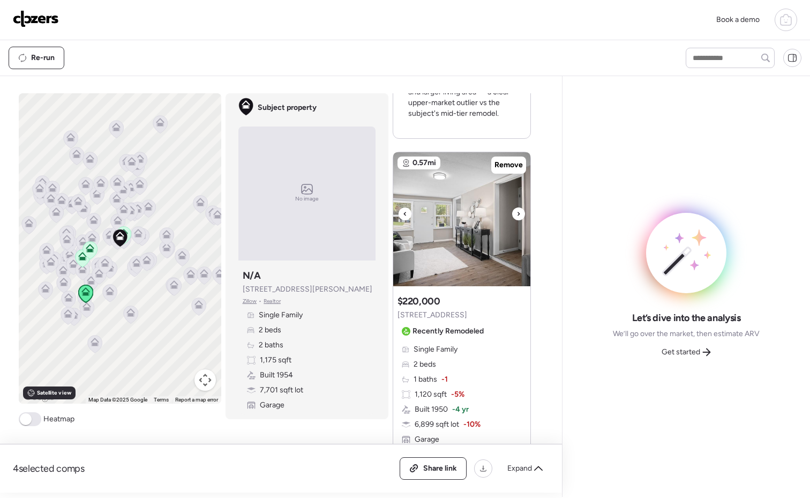
click at [516, 212] on icon at bounding box center [518, 213] width 4 height 13
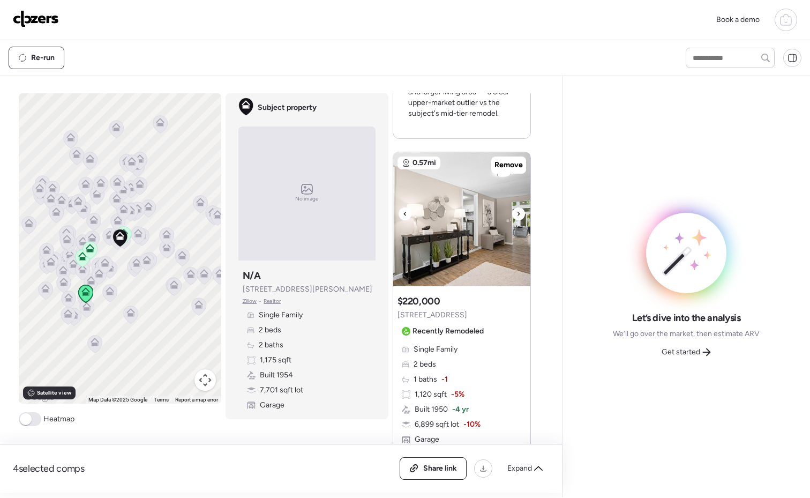
click at [516, 212] on icon at bounding box center [518, 213] width 4 height 13
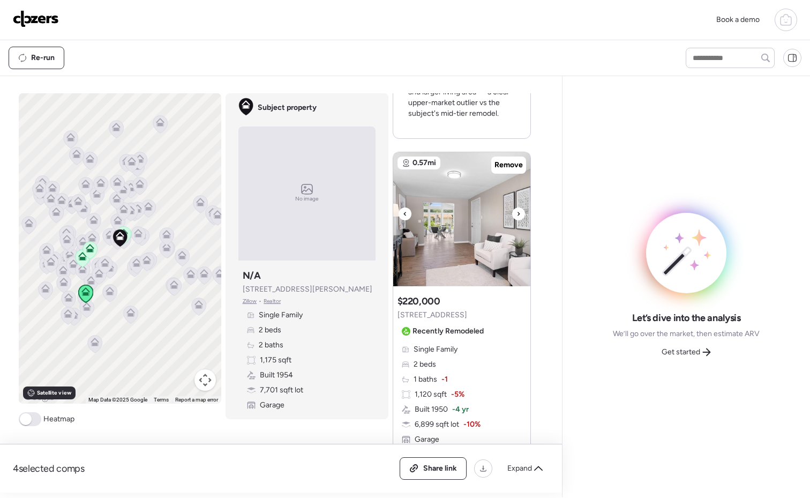
click at [516, 212] on icon at bounding box center [518, 213] width 4 height 13
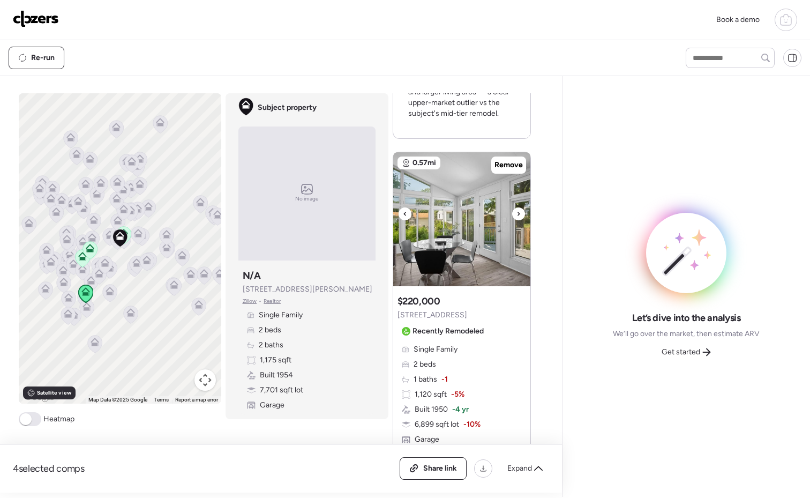
click at [516, 212] on icon at bounding box center [518, 213] width 4 height 13
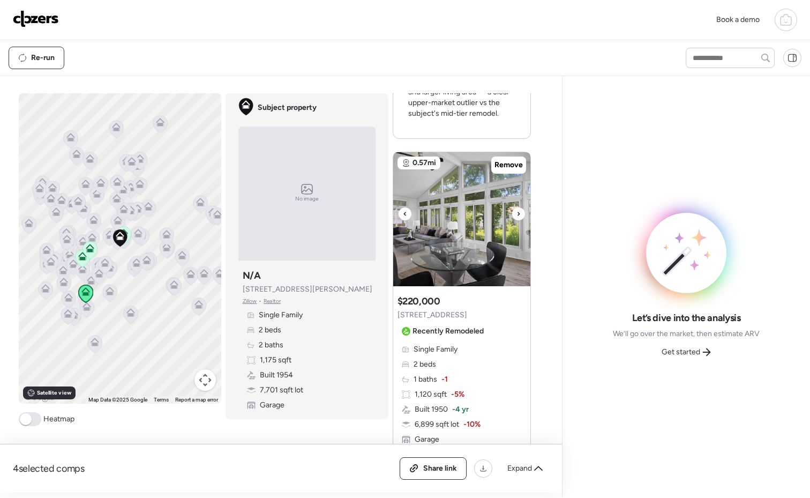
click at [516, 212] on icon at bounding box center [518, 213] width 4 height 13
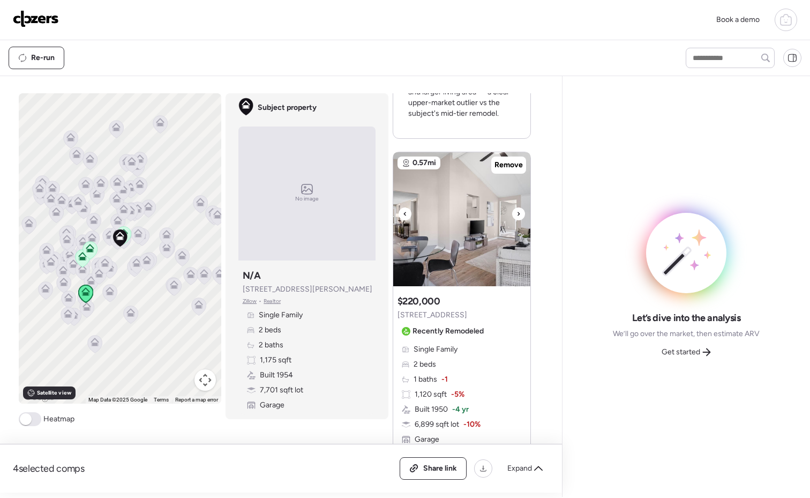
click at [516, 212] on icon at bounding box center [518, 213] width 4 height 13
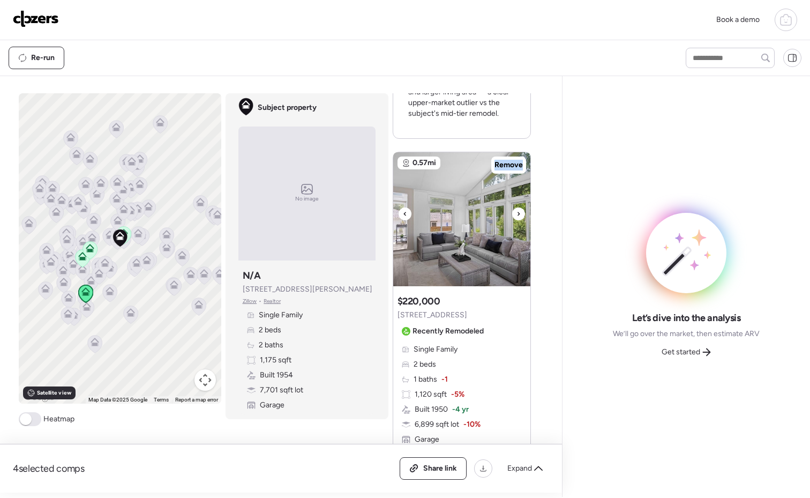
click at [516, 212] on icon at bounding box center [518, 213] width 4 height 13
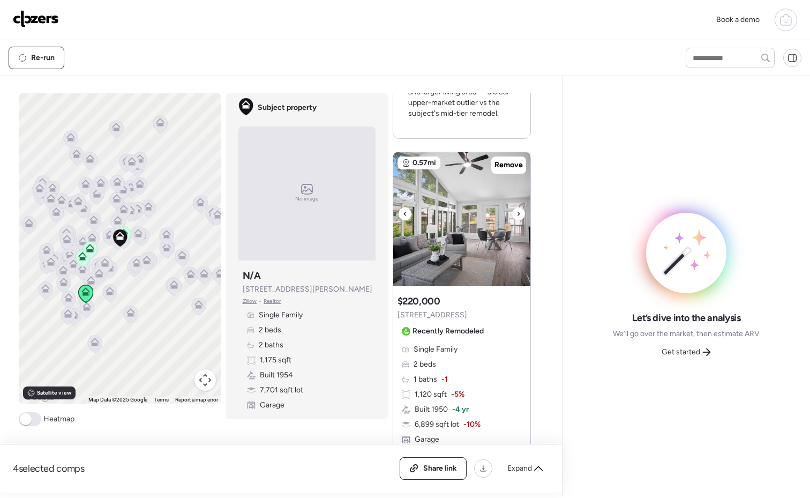
click at [516, 212] on icon at bounding box center [518, 213] width 4 height 13
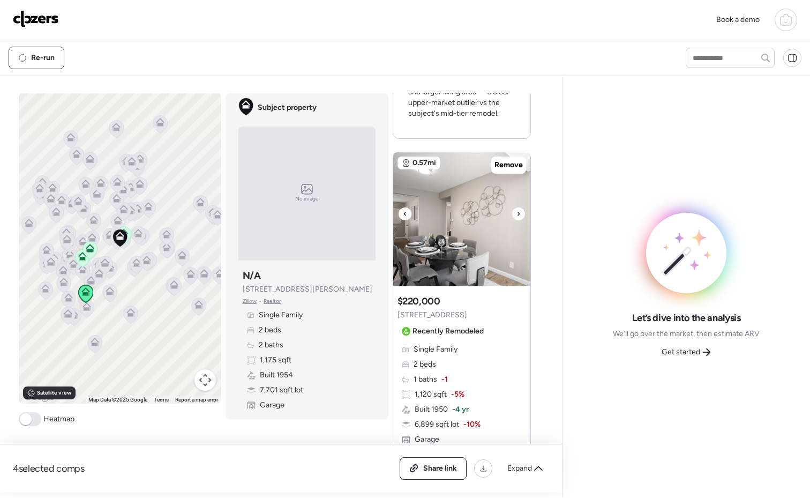
click at [516, 212] on icon at bounding box center [518, 213] width 4 height 13
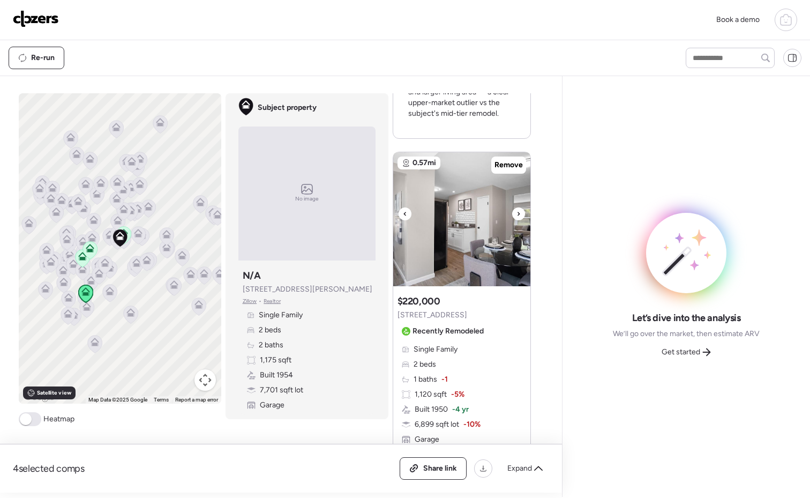
click at [516, 212] on icon at bounding box center [518, 213] width 4 height 13
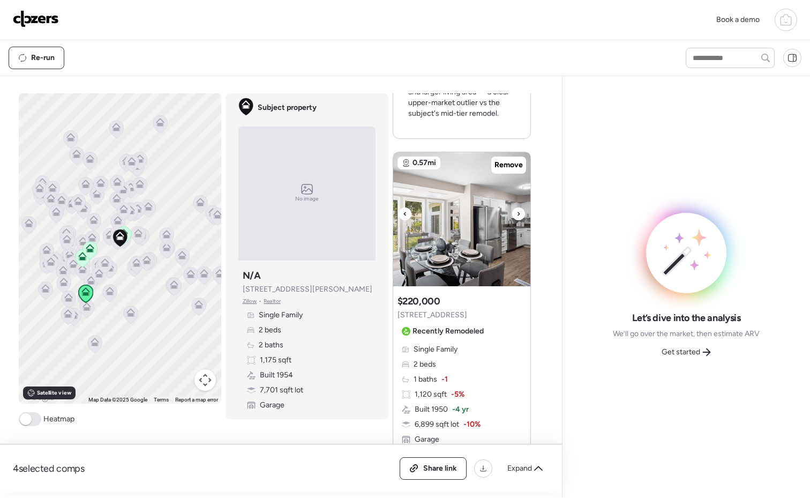
click at [516, 212] on icon at bounding box center [518, 213] width 4 height 13
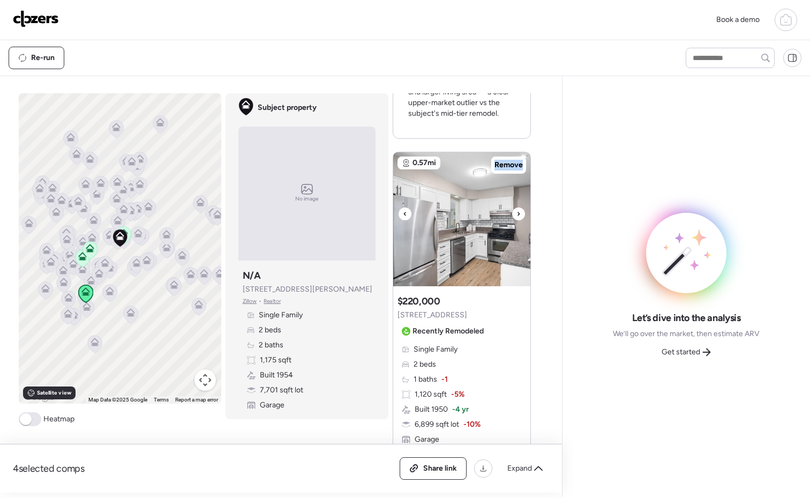
click at [516, 212] on icon at bounding box center [518, 213] width 4 height 13
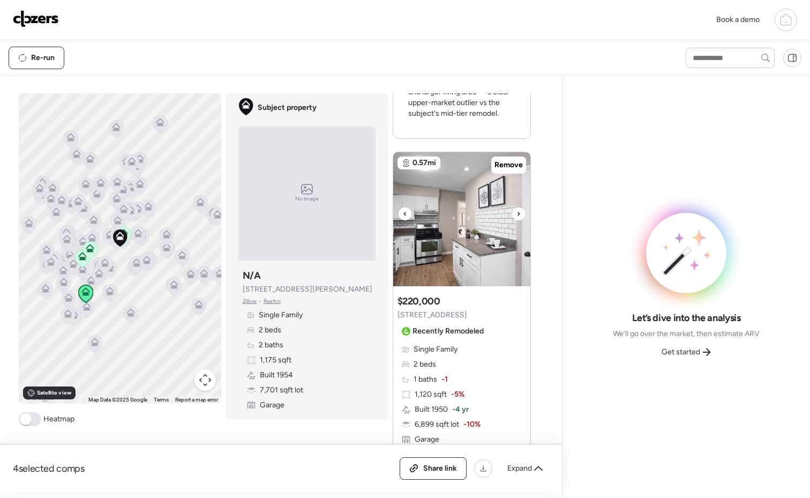
click at [516, 212] on icon at bounding box center [518, 213] width 4 height 13
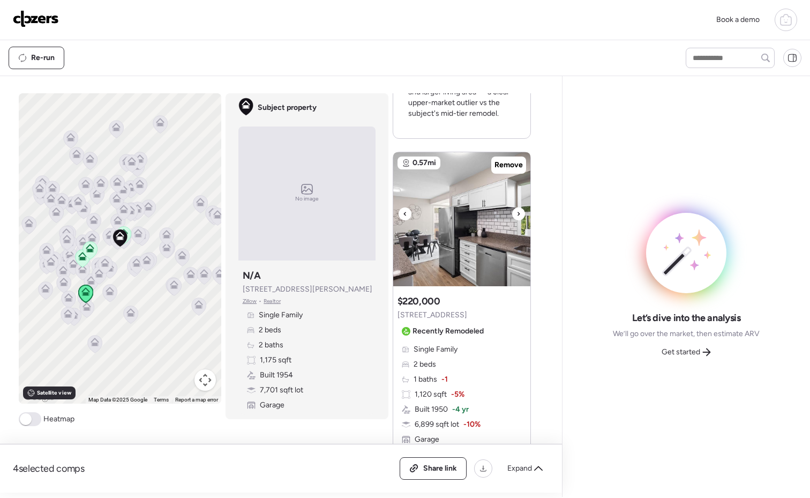
click at [516, 213] on icon at bounding box center [518, 213] width 4 height 13
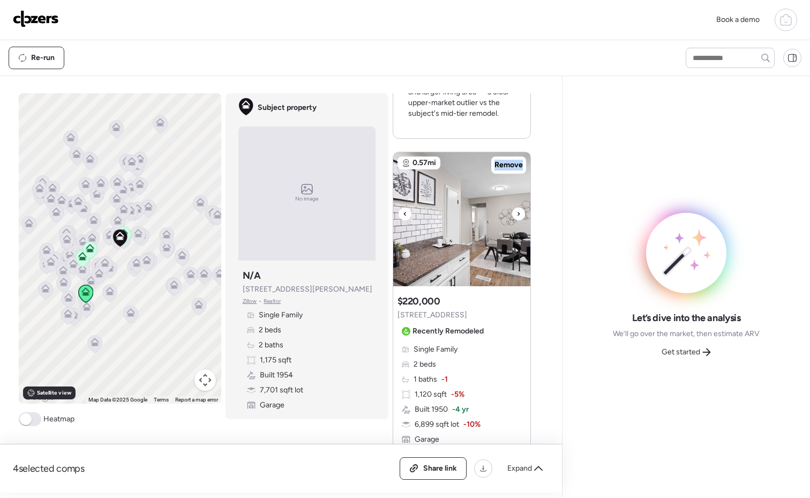
click at [516, 213] on icon at bounding box center [518, 213] width 4 height 13
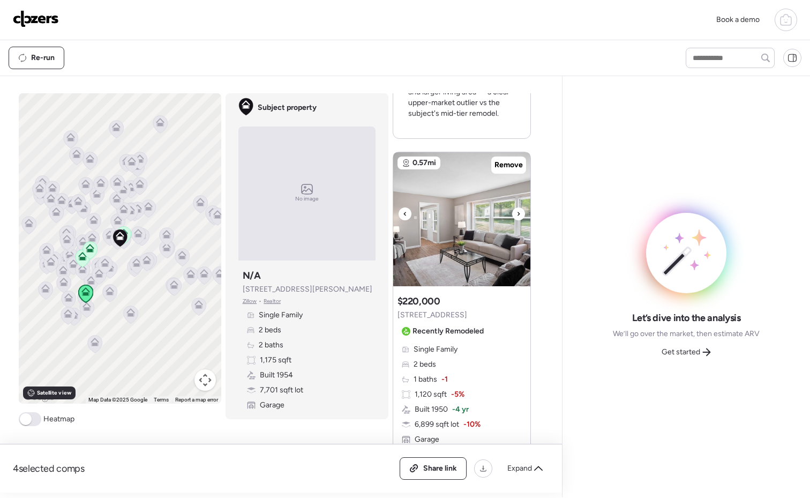
click at [516, 213] on icon at bounding box center [518, 213] width 4 height 13
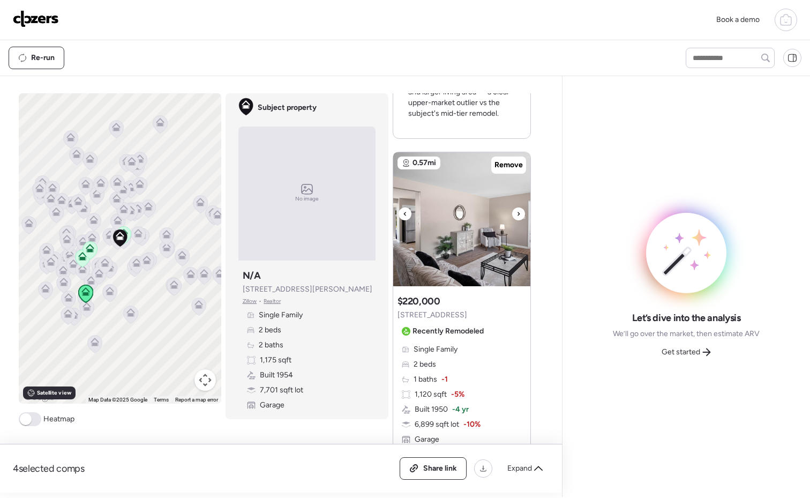
click at [516, 213] on icon at bounding box center [518, 213] width 4 height 13
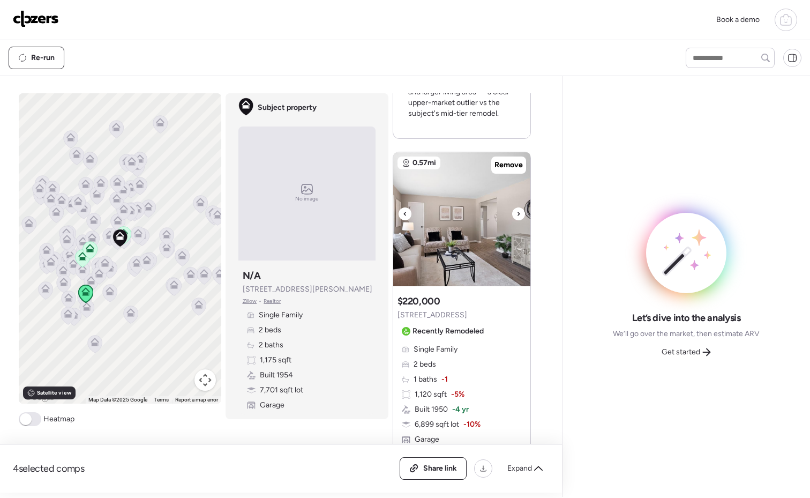
click at [516, 213] on icon at bounding box center [518, 213] width 4 height 13
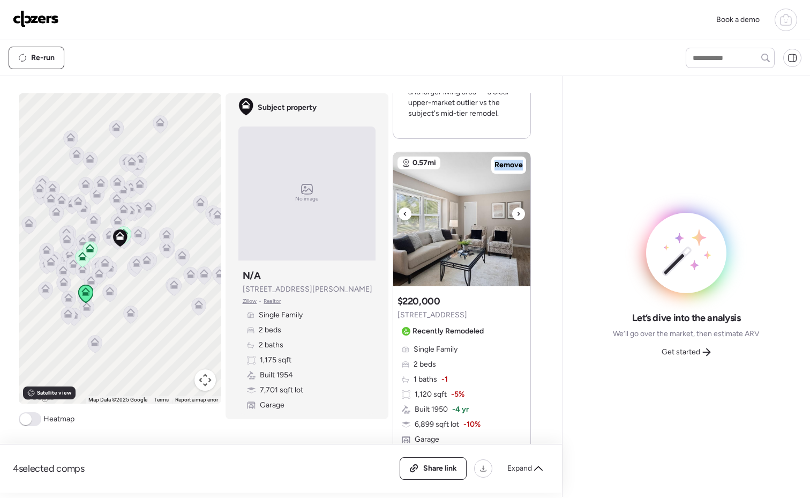
click at [516, 213] on icon at bounding box center [518, 213] width 4 height 13
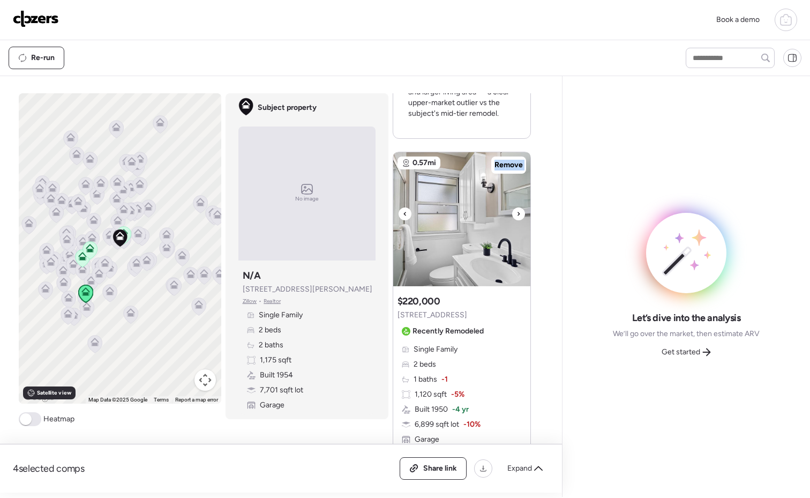
click at [516, 213] on icon at bounding box center [518, 213] width 4 height 13
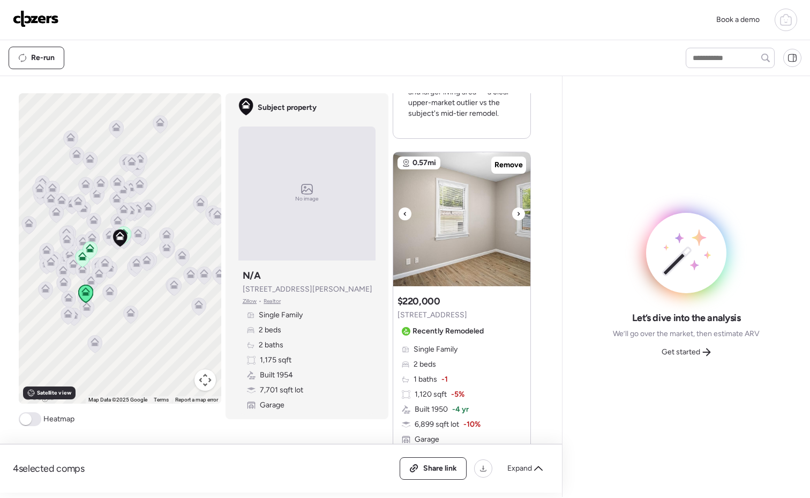
click at [516, 213] on icon at bounding box center [518, 213] width 4 height 13
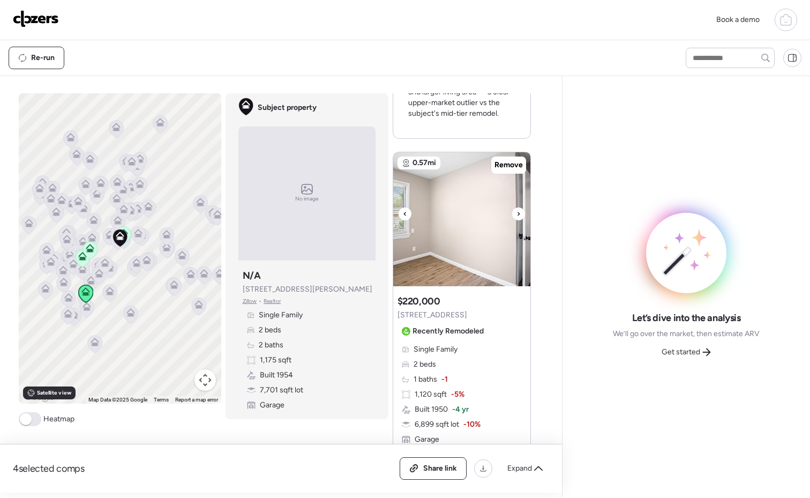
click at [516, 213] on icon at bounding box center [518, 213] width 4 height 13
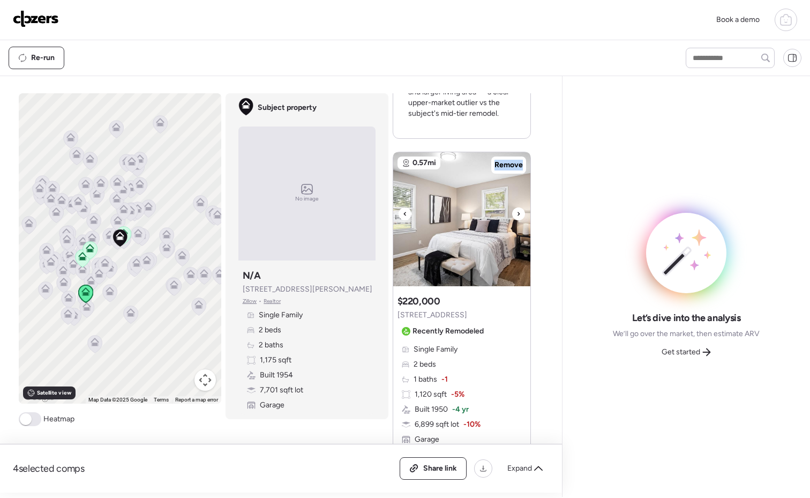
click at [516, 213] on icon at bounding box center [518, 213] width 4 height 13
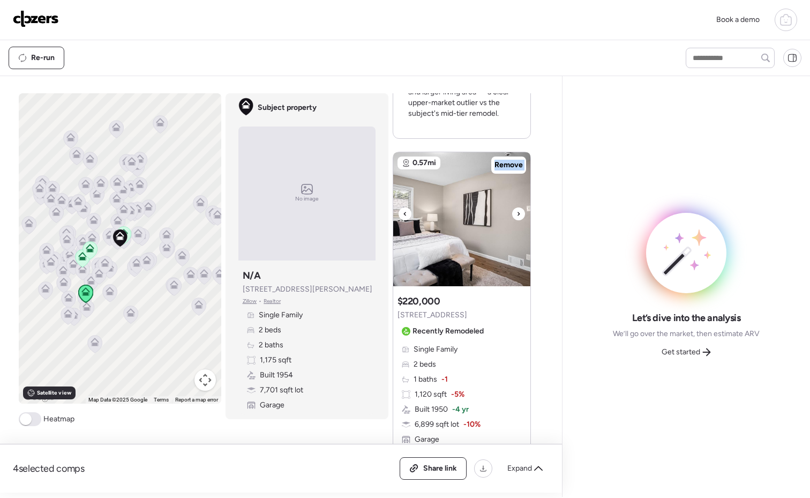
click at [516, 213] on icon at bounding box center [518, 213] width 4 height 13
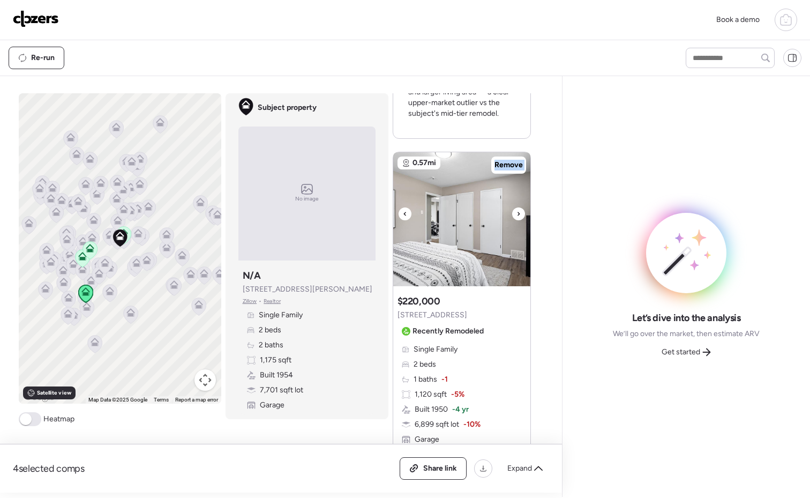
click at [516, 213] on icon at bounding box center [518, 213] width 4 height 13
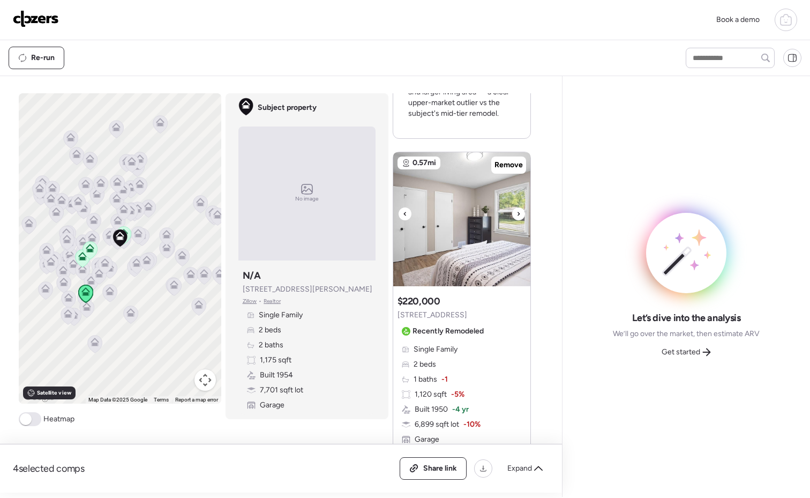
click at [516, 213] on icon at bounding box center [518, 213] width 4 height 13
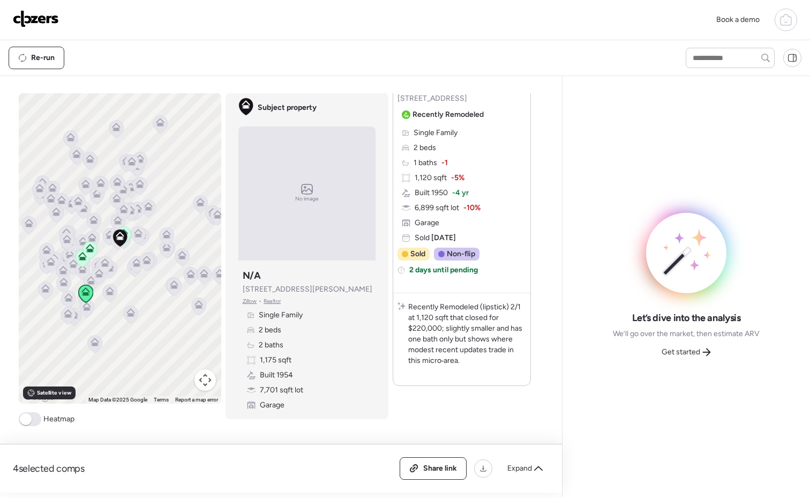
scroll to position [1636, 0]
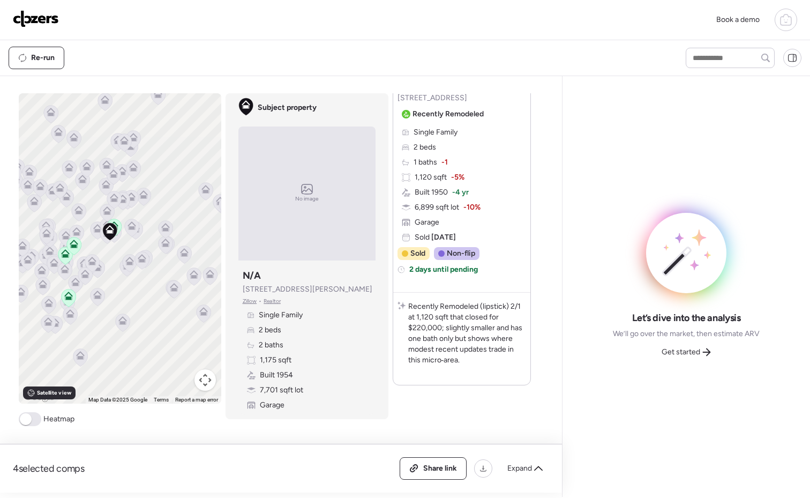
click at [25, 426] on div "To activate drag with keyboard, press Alt + Enter. Once in keyboard drag state,…" at bounding box center [279, 292] width 521 height 399
click at [25, 420] on span at bounding box center [26, 419] width 12 height 12
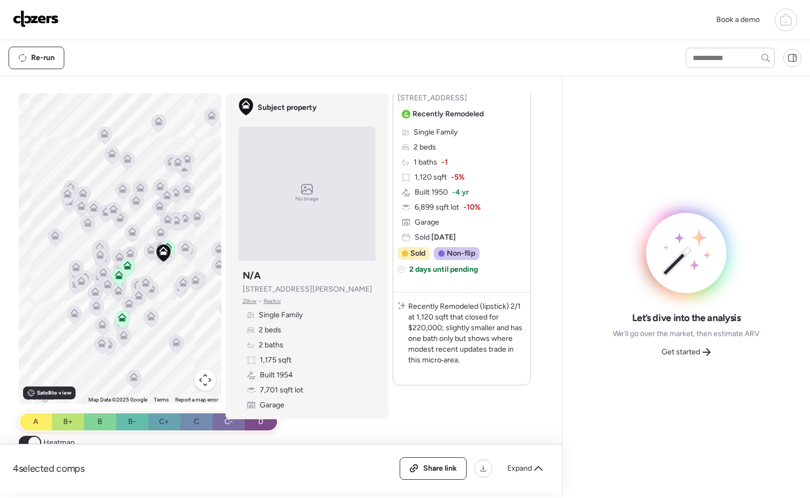
drag, startPoint x: 113, startPoint y: 285, endPoint x: 167, endPoint y: 306, distance: 58.2
click at [167, 306] on div "To activate drag with keyboard, press Alt + Enter. Once in keyboard drag state,…" at bounding box center [120, 248] width 203 height 310
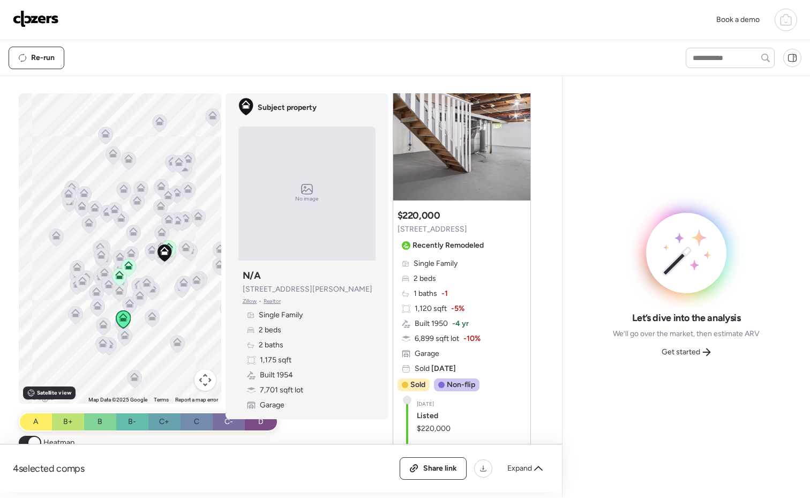
scroll to position [1404, 0]
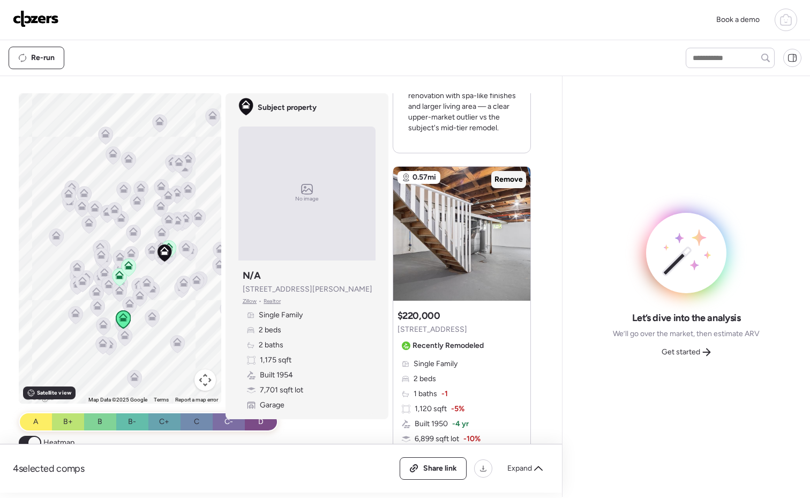
click at [511, 182] on span "Remove" at bounding box center [508, 179] width 28 height 11
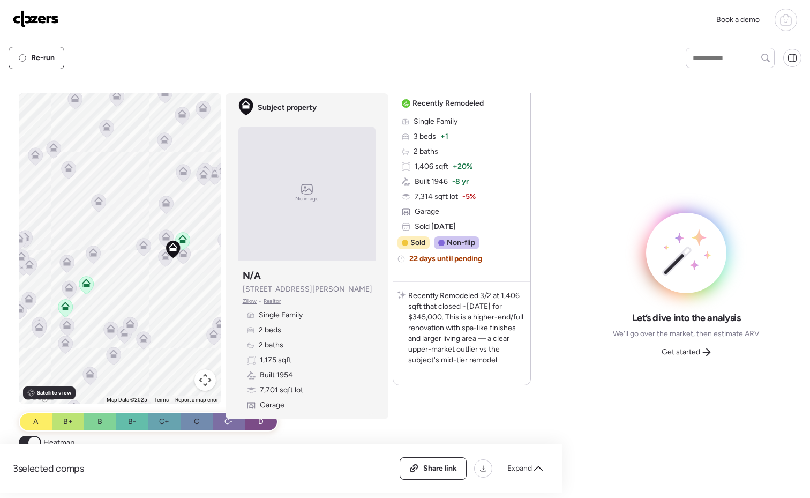
click at [182, 259] on icon at bounding box center [183, 255] width 14 height 18
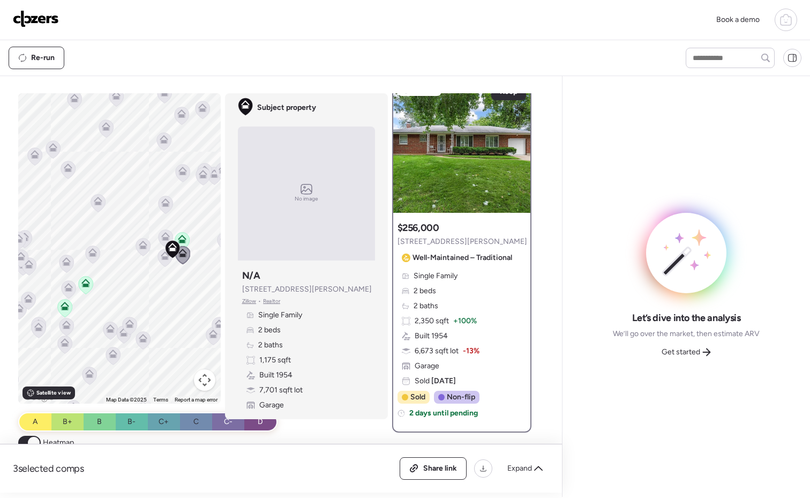
scroll to position [0, 0]
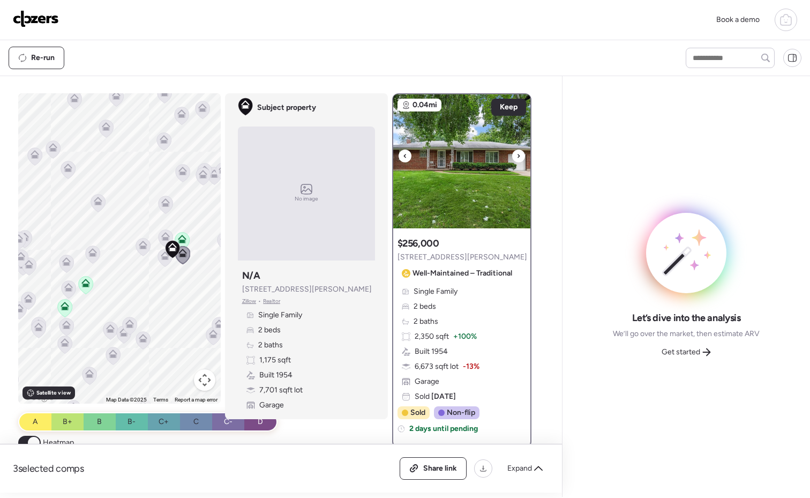
click at [516, 158] on icon at bounding box center [518, 155] width 4 height 13
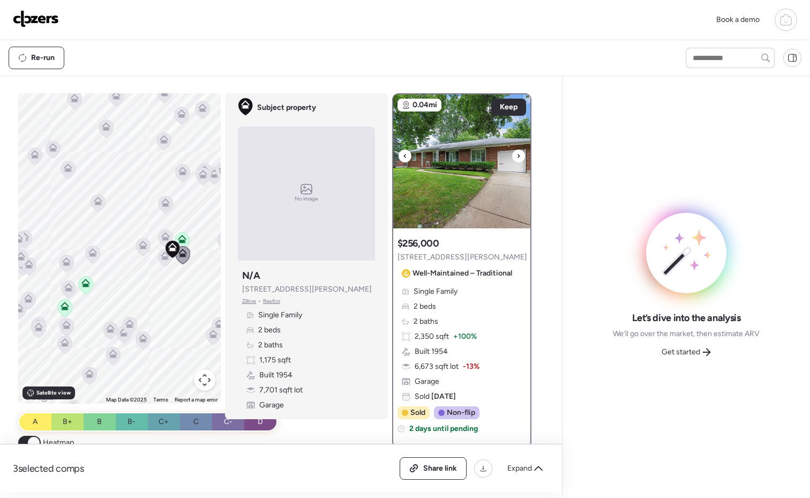
click at [516, 158] on icon at bounding box center [518, 155] width 4 height 13
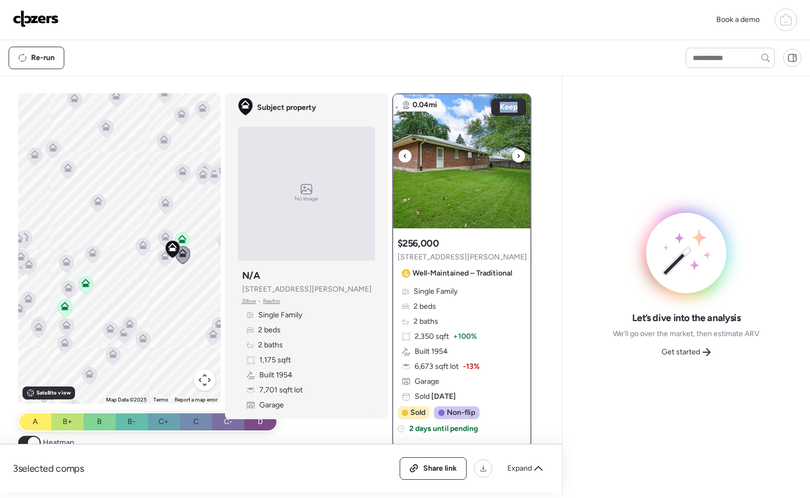
click at [516, 158] on icon at bounding box center [518, 155] width 4 height 13
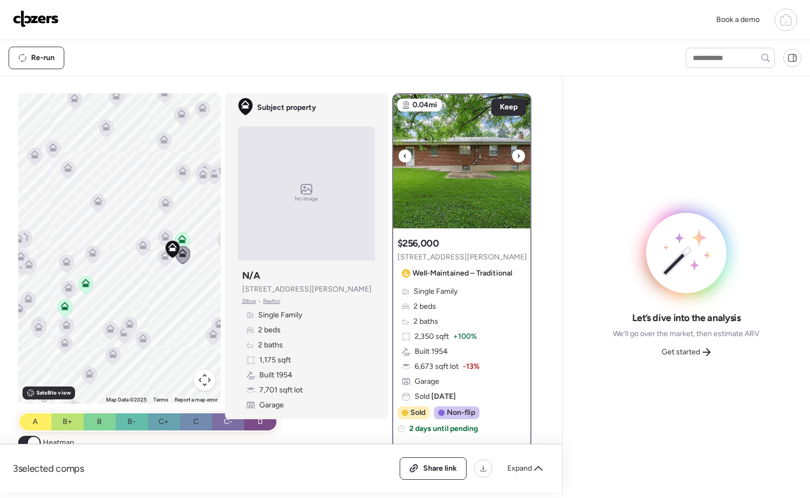
click at [518, 158] on icon at bounding box center [519, 156] width 2 height 4
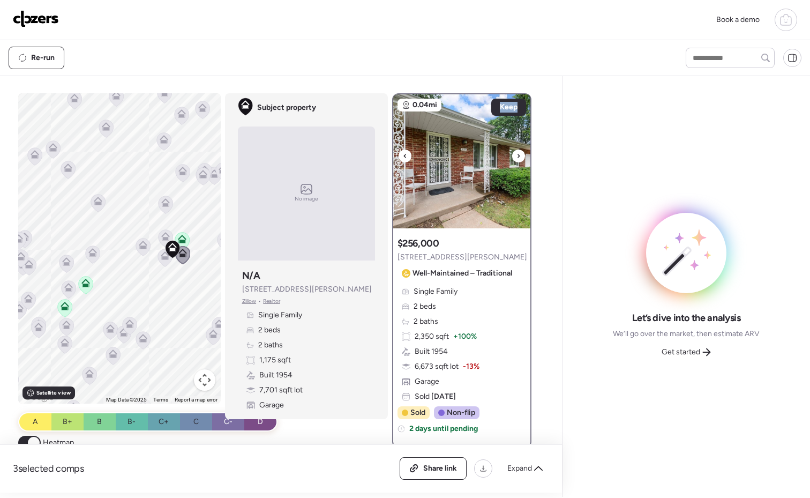
click at [518, 158] on icon at bounding box center [519, 156] width 2 height 4
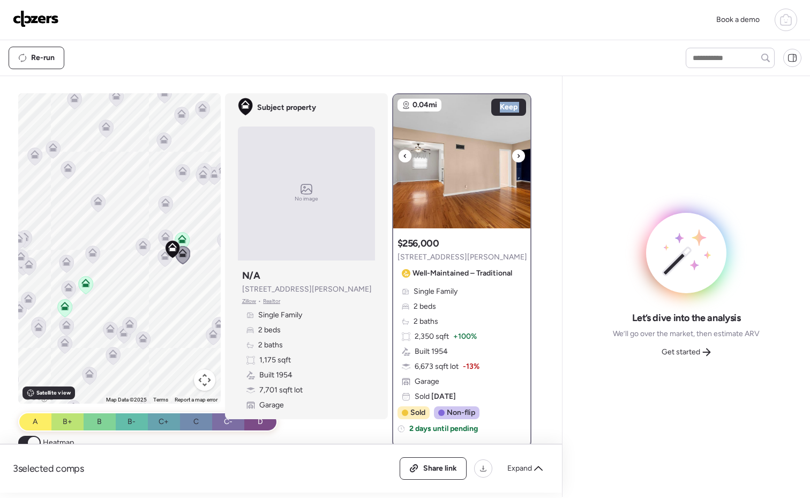
click at [518, 158] on icon at bounding box center [519, 156] width 2 height 4
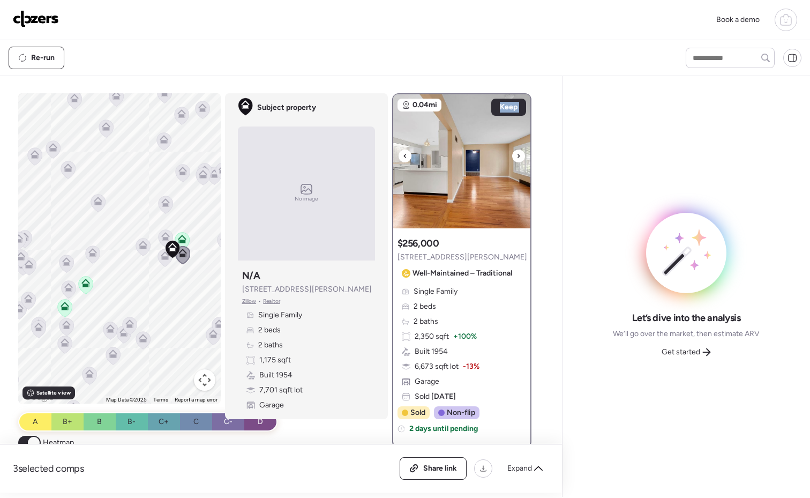
click at [518, 158] on icon at bounding box center [519, 156] width 2 height 4
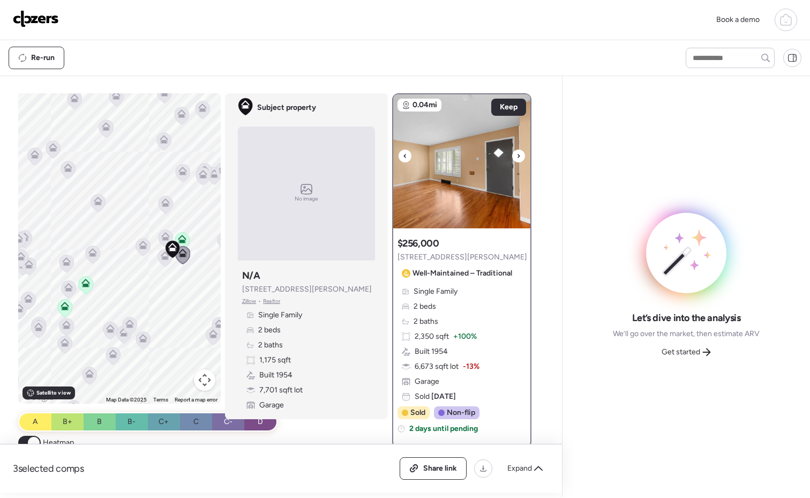
click at [518, 158] on icon at bounding box center [519, 156] width 2 height 4
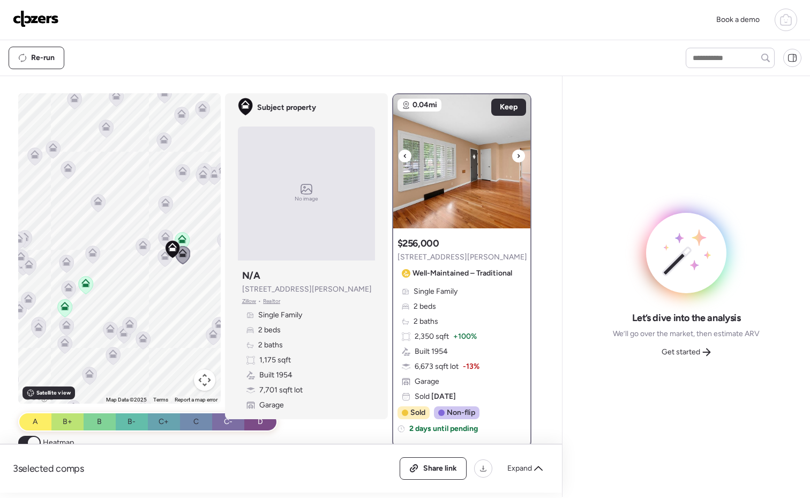
click at [518, 158] on icon at bounding box center [519, 156] width 2 height 4
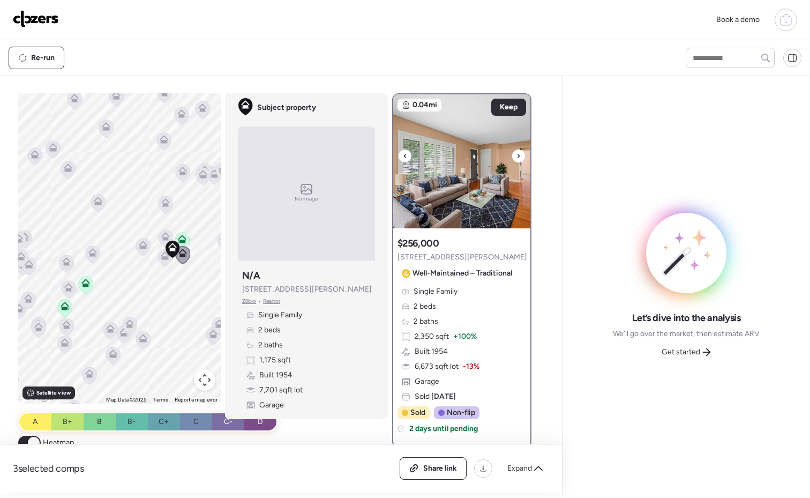
click at [518, 158] on icon at bounding box center [519, 156] width 2 height 4
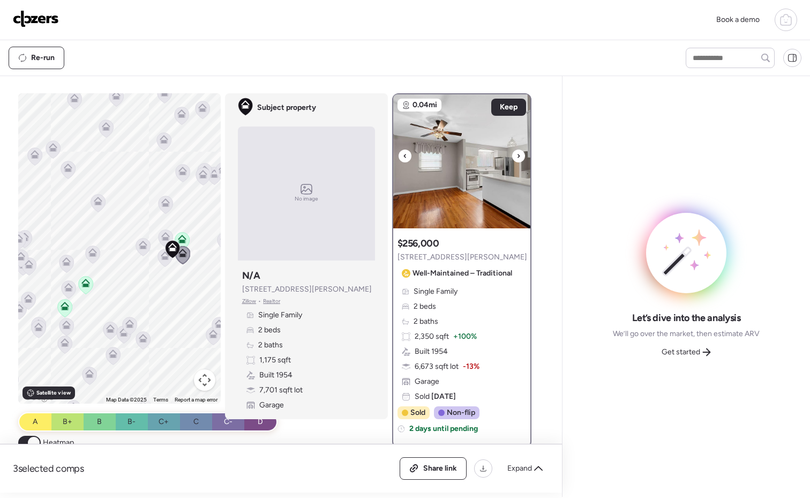
click at [518, 158] on icon at bounding box center [519, 156] width 2 height 4
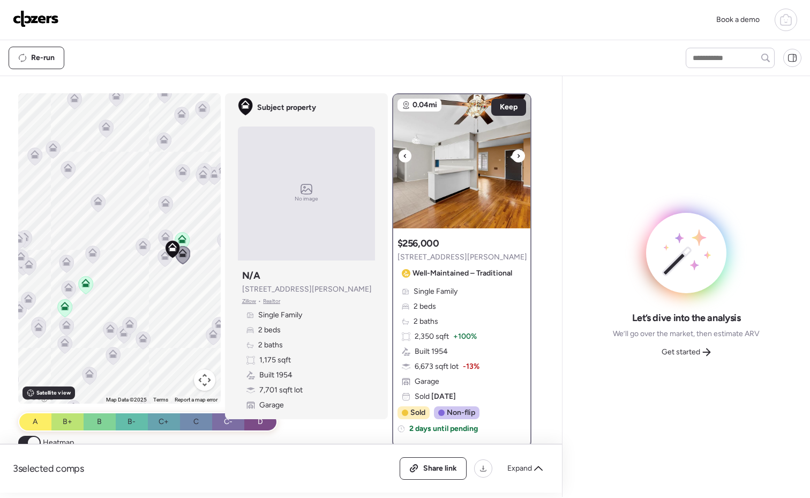
click at [518, 158] on icon at bounding box center [519, 156] width 2 height 4
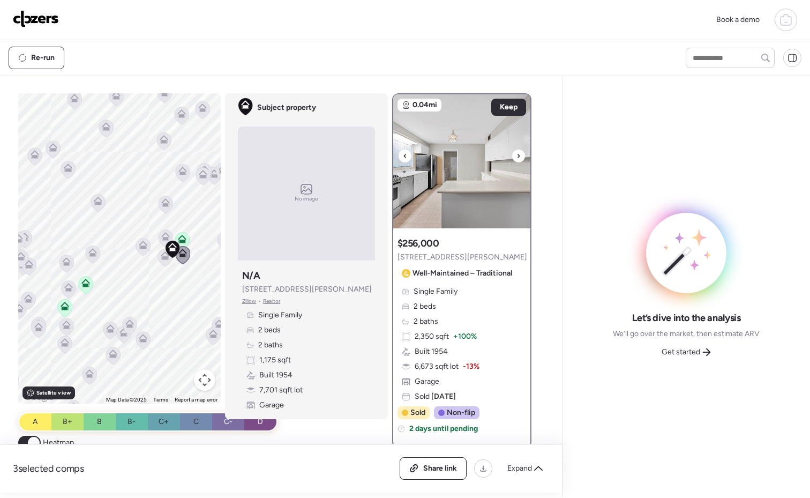
click at [518, 158] on icon at bounding box center [519, 156] width 2 height 4
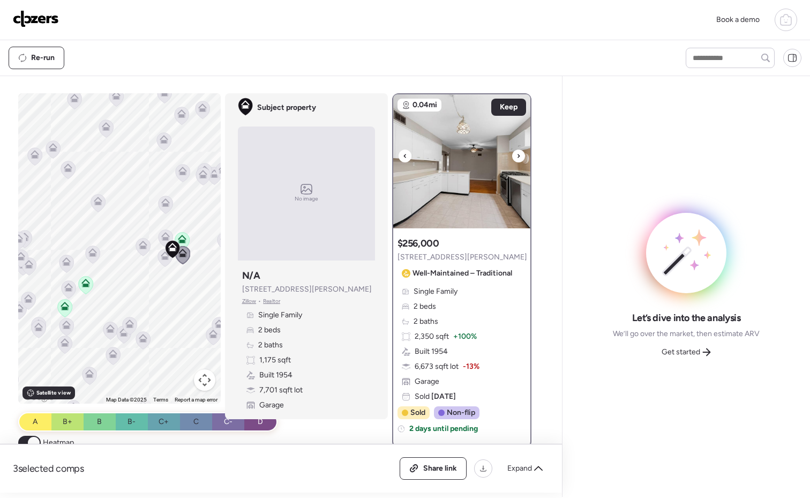
click at [518, 158] on icon at bounding box center [519, 156] width 2 height 4
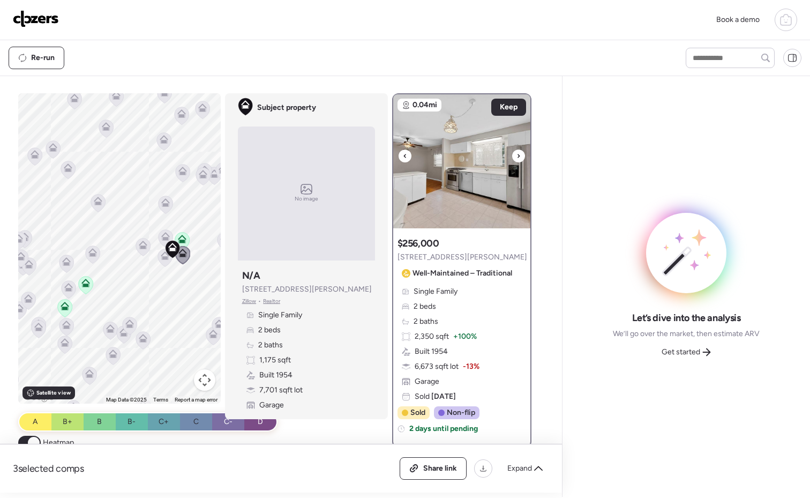
click at [518, 158] on icon at bounding box center [519, 156] width 2 height 4
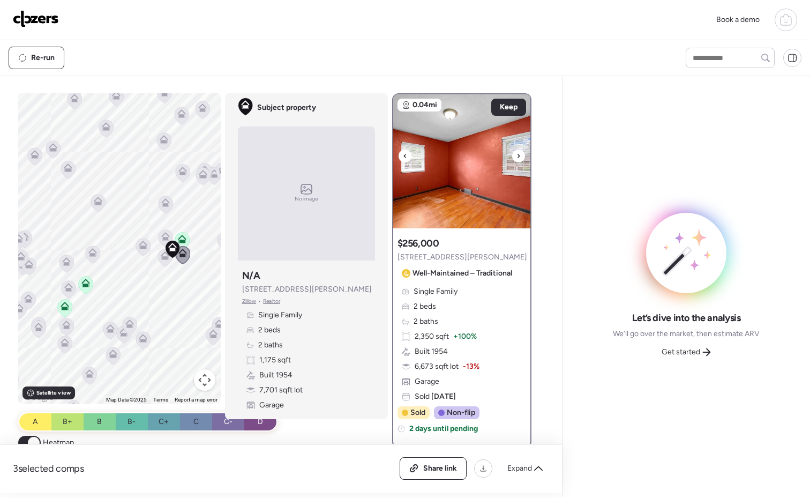
click at [518, 158] on icon at bounding box center [519, 156] width 2 height 4
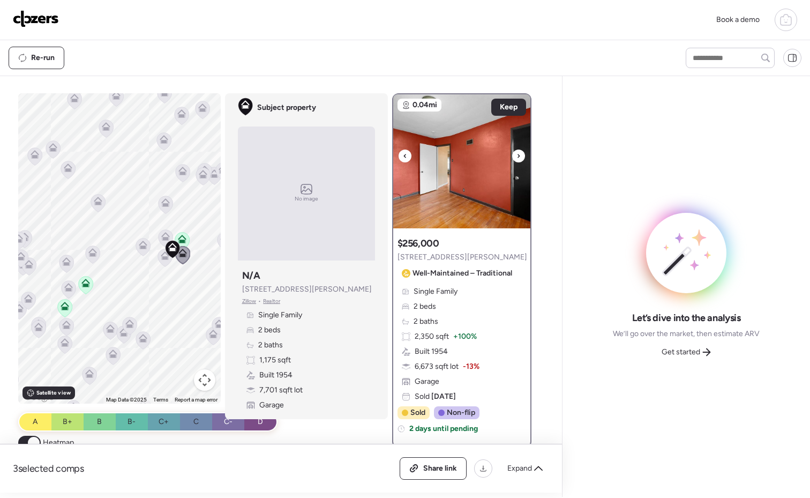
click at [516, 158] on icon at bounding box center [518, 155] width 4 height 13
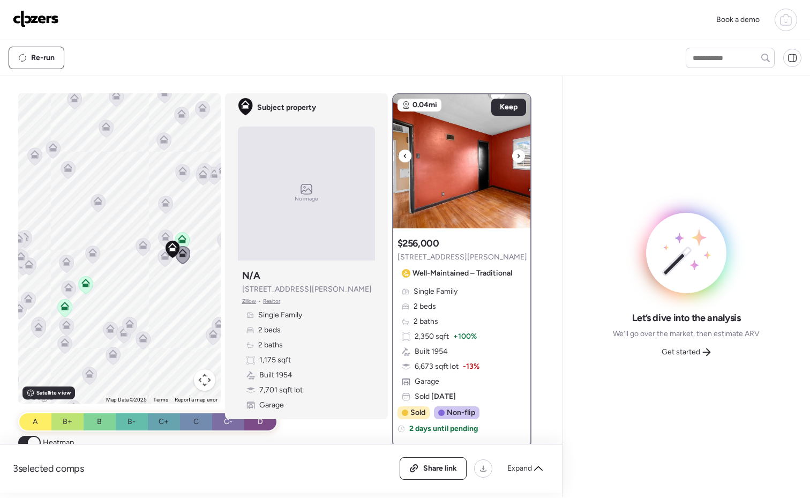
click at [516, 158] on icon at bounding box center [518, 155] width 4 height 13
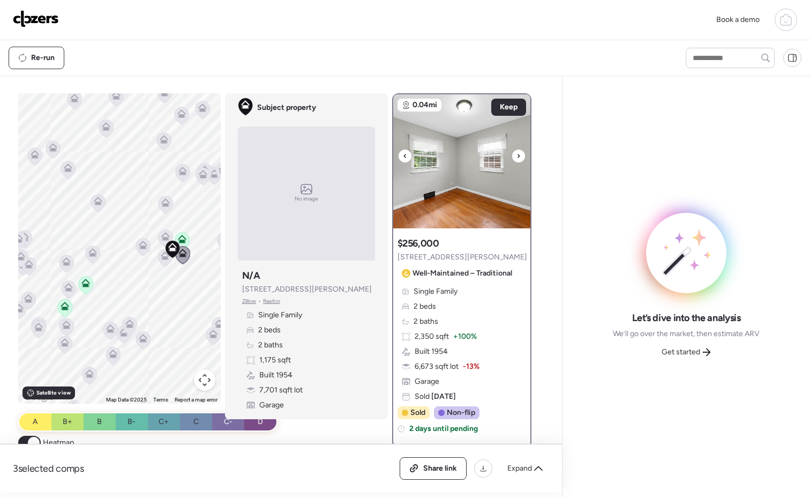
click at [516, 158] on icon at bounding box center [518, 155] width 4 height 13
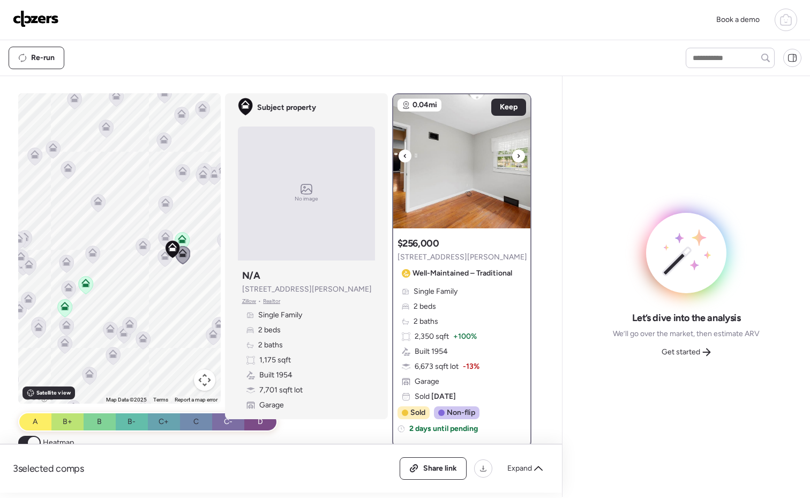
click at [516, 158] on icon at bounding box center [518, 155] width 4 height 13
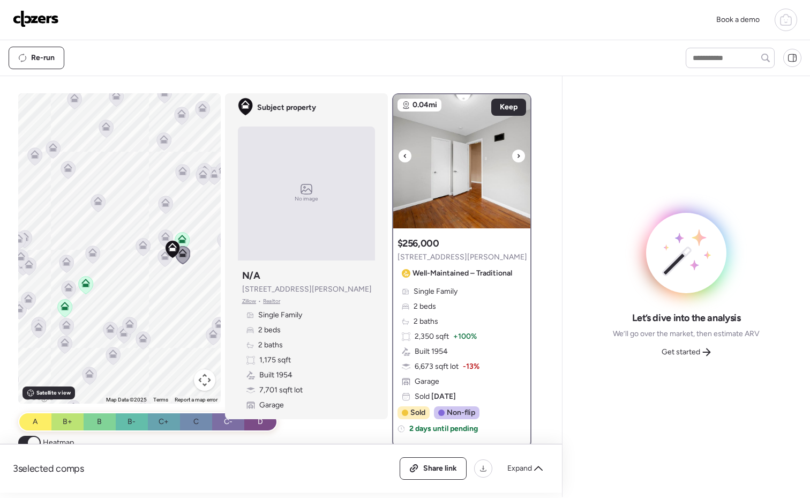
click at [516, 158] on icon at bounding box center [518, 155] width 4 height 13
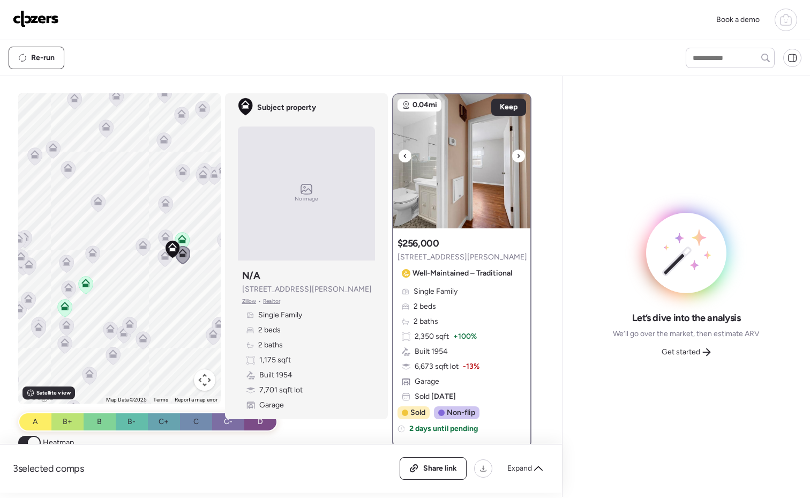
click at [516, 158] on icon at bounding box center [518, 155] width 4 height 13
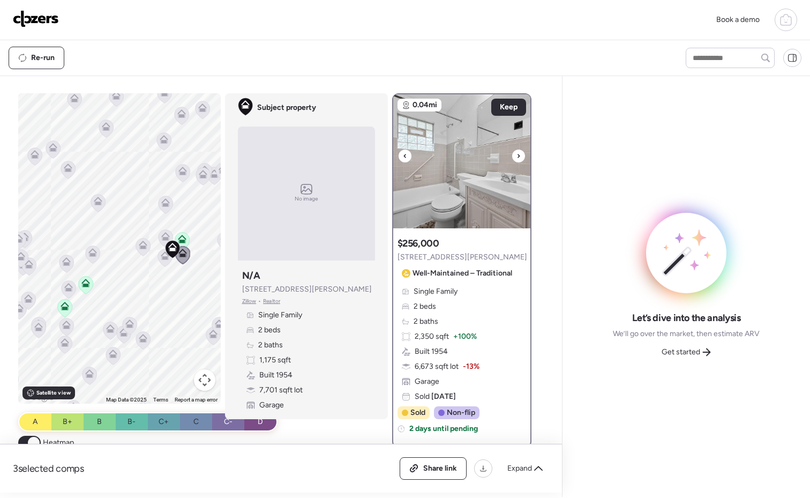
click at [516, 158] on icon at bounding box center [518, 155] width 4 height 13
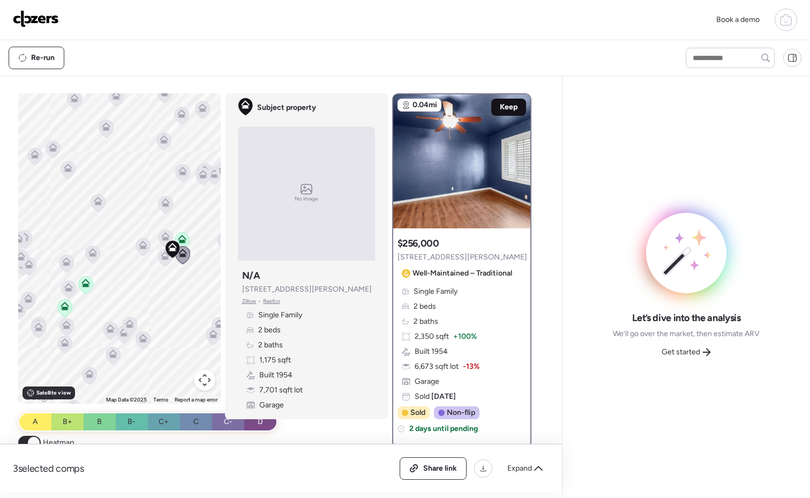
click at [500, 109] on span "Keep" at bounding box center [509, 107] width 18 height 11
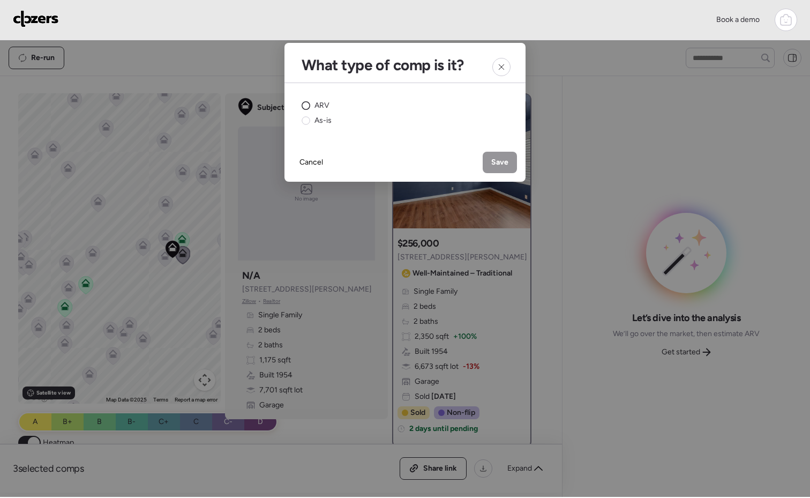
click at [307, 107] on circle at bounding box center [306, 106] width 8 height 8
click at [493, 159] on span "Save" at bounding box center [499, 162] width 17 height 11
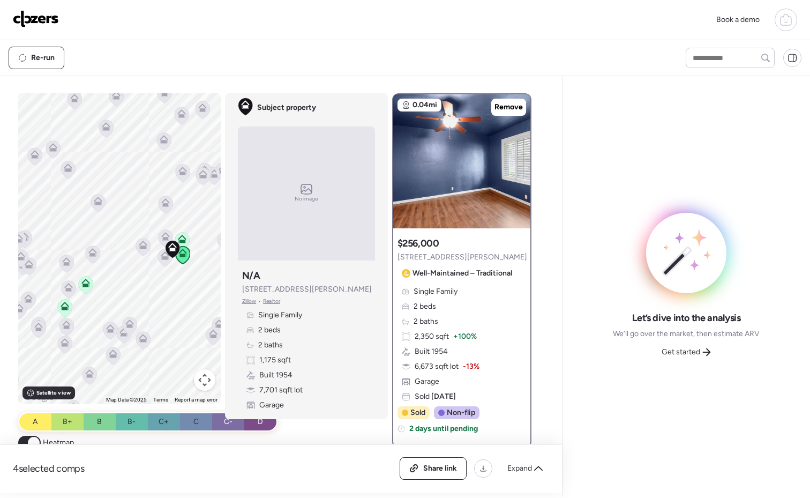
click at [162, 261] on icon at bounding box center [165, 258] width 14 height 18
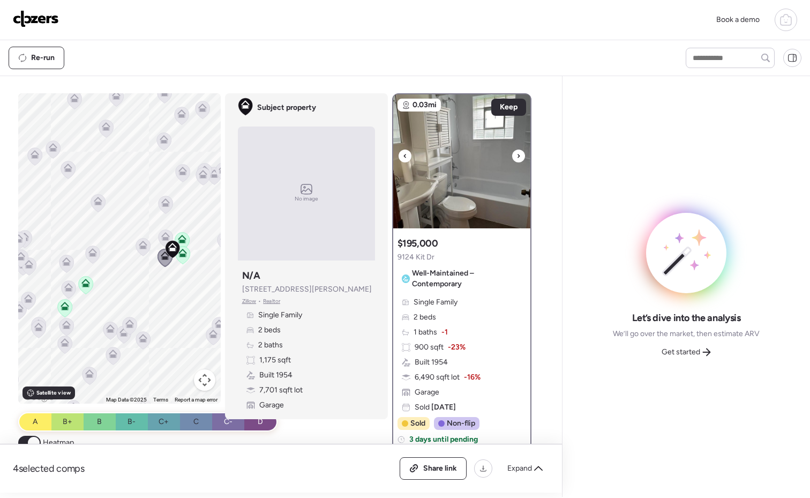
click at [516, 156] on icon at bounding box center [518, 155] width 4 height 13
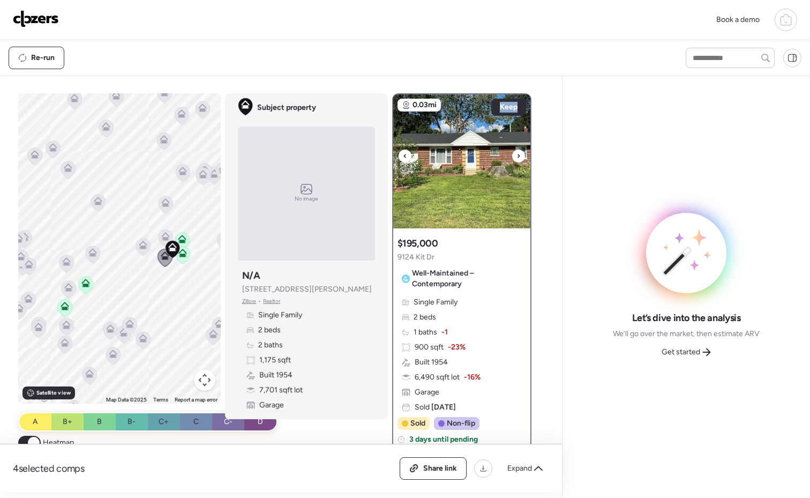
click at [516, 156] on icon at bounding box center [518, 155] width 4 height 13
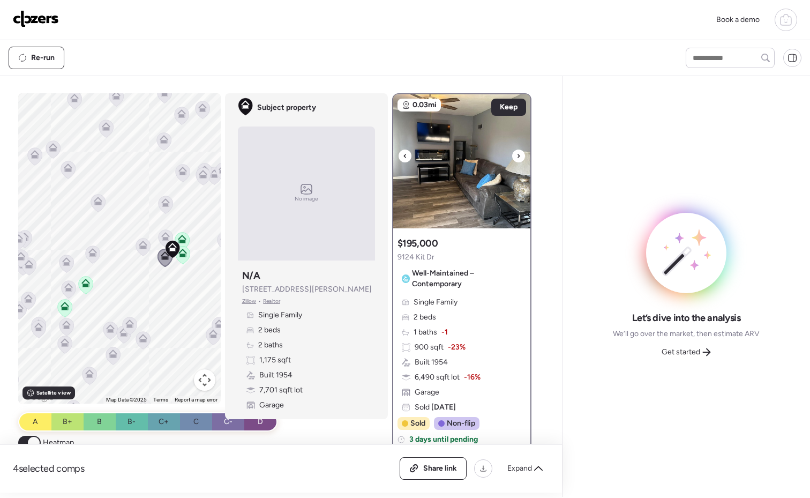
click at [516, 156] on icon at bounding box center [518, 155] width 4 height 13
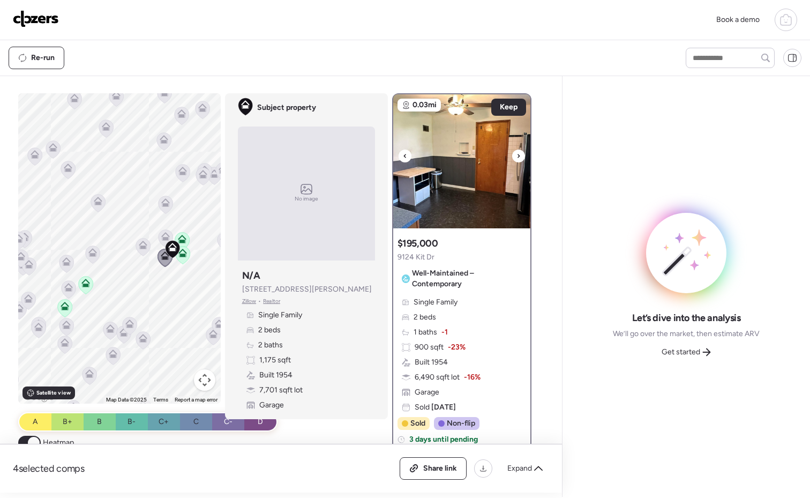
click at [516, 156] on icon at bounding box center [518, 155] width 4 height 13
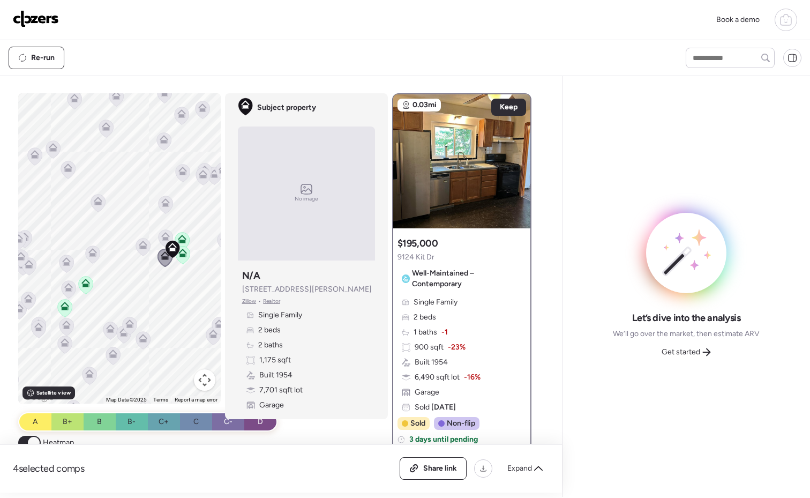
click at [161, 236] on icon at bounding box center [165, 236] width 9 height 9
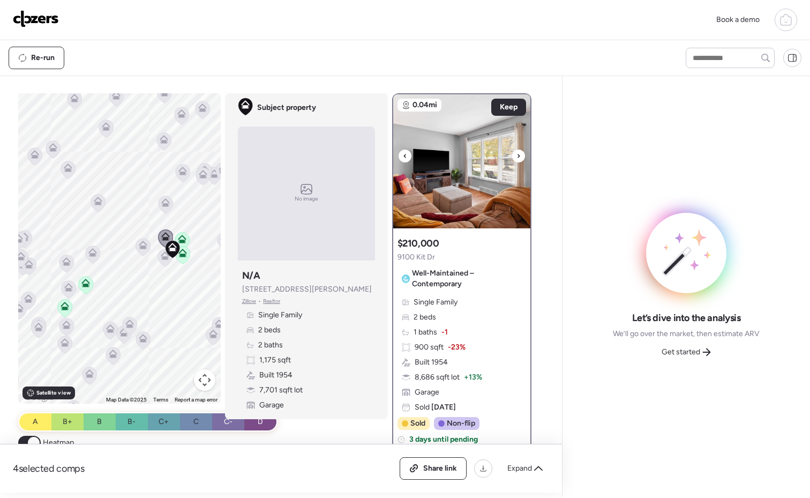
click at [516, 157] on icon at bounding box center [518, 155] width 4 height 13
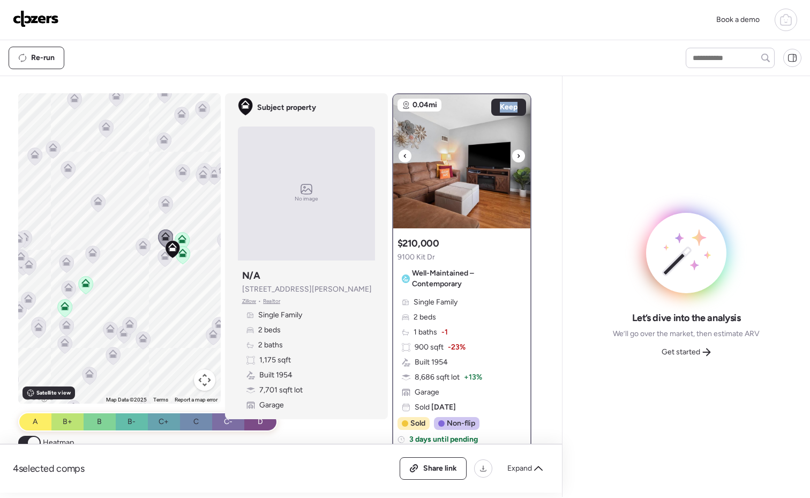
click at [516, 157] on icon at bounding box center [518, 155] width 4 height 13
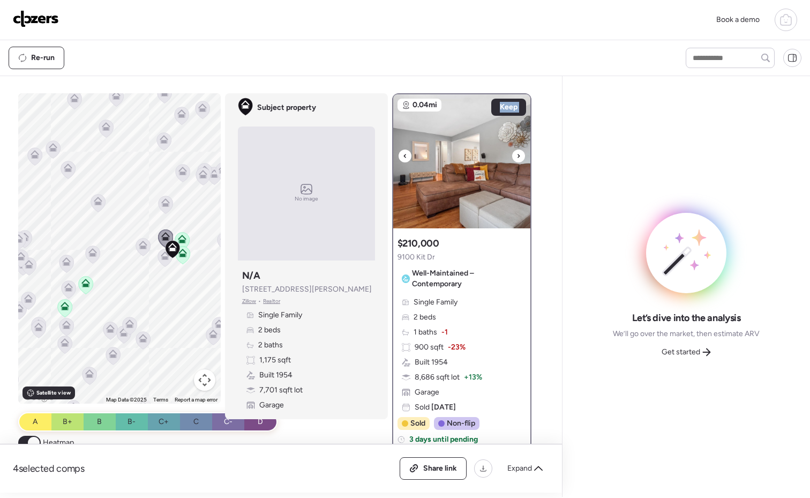
click at [516, 157] on icon at bounding box center [518, 155] width 4 height 13
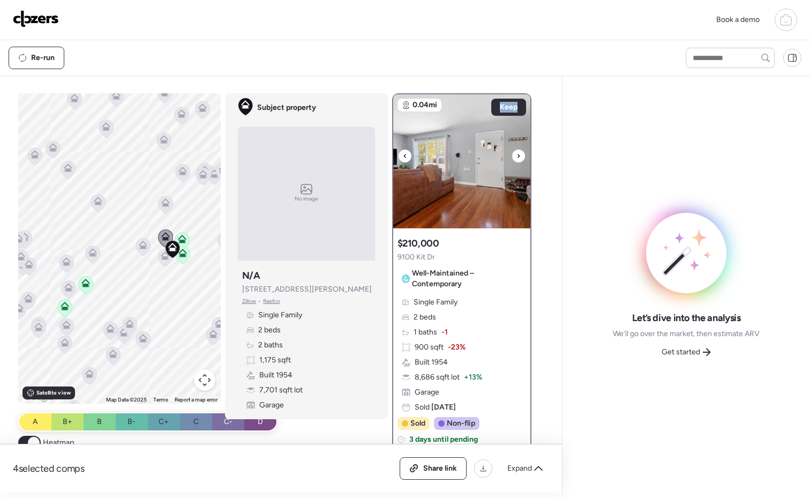
click at [516, 157] on icon at bounding box center [518, 155] width 4 height 13
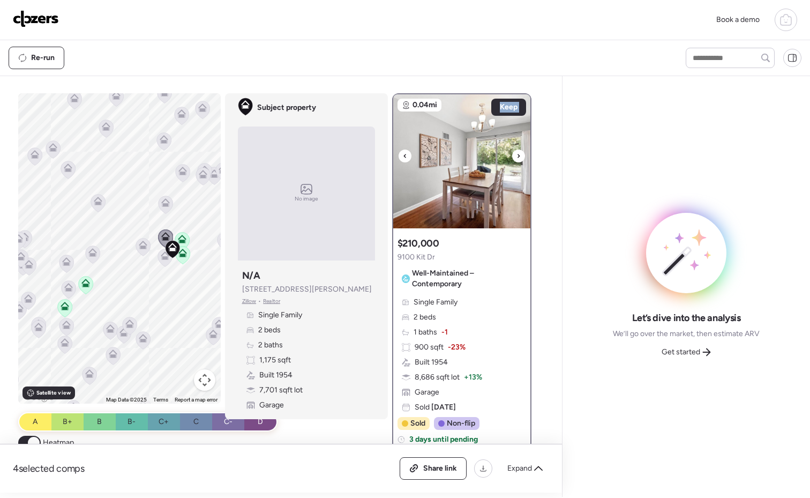
click at [516, 157] on icon at bounding box center [518, 155] width 4 height 13
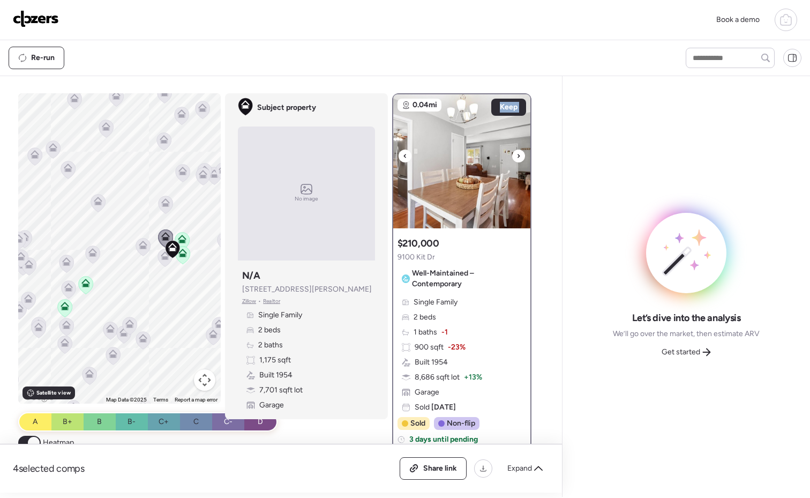
click at [516, 157] on icon at bounding box center [518, 155] width 4 height 13
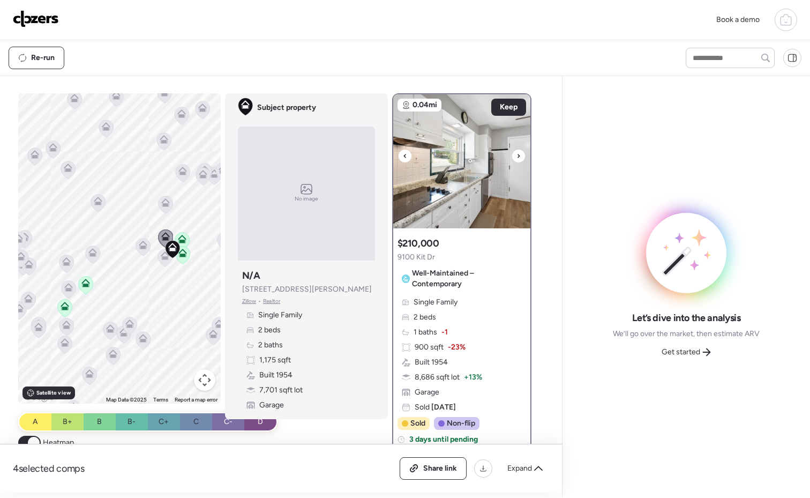
click at [516, 157] on icon at bounding box center [518, 155] width 4 height 13
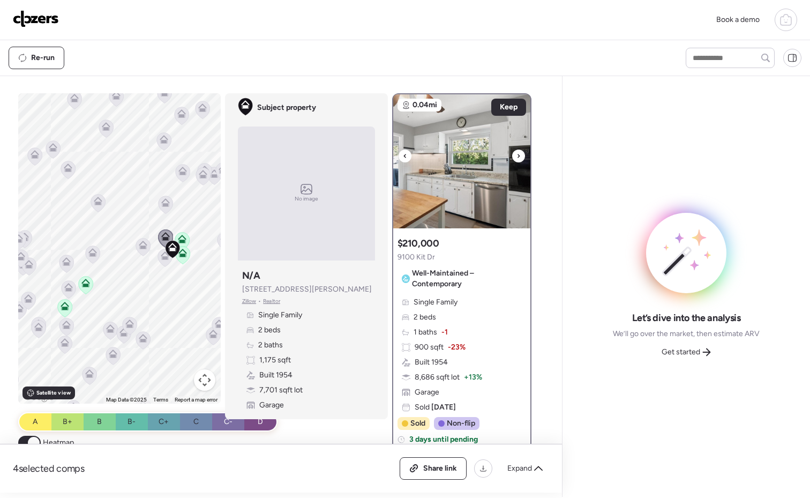
click at [516, 157] on icon at bounding box center [518, 155] width 4 height 13
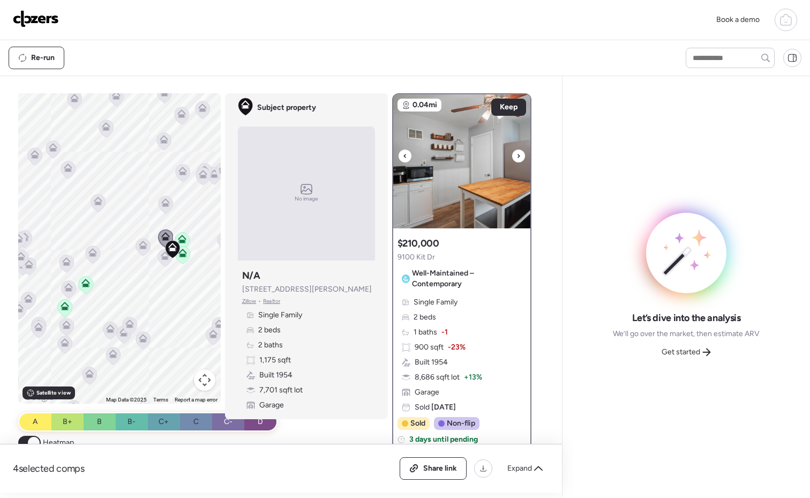
click at [516, 157] on icon at bounding box center [518, 155] width 4 height 13
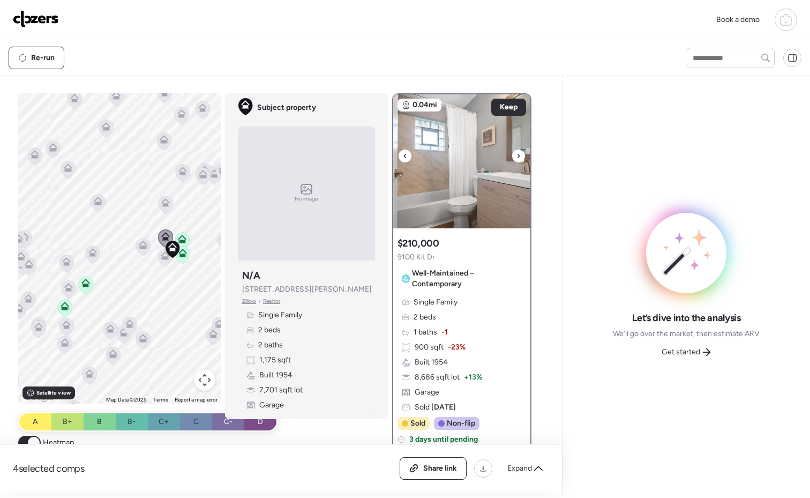
click at [516, 157] on icon at bounding box center [518, 155] width 4 height 13
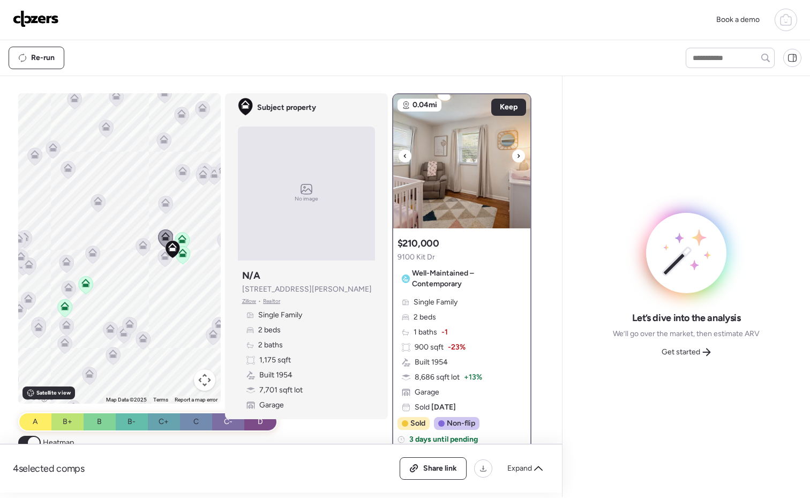
click at [516, 162] on icon at bounding box center [518, 155] width 4 height 13
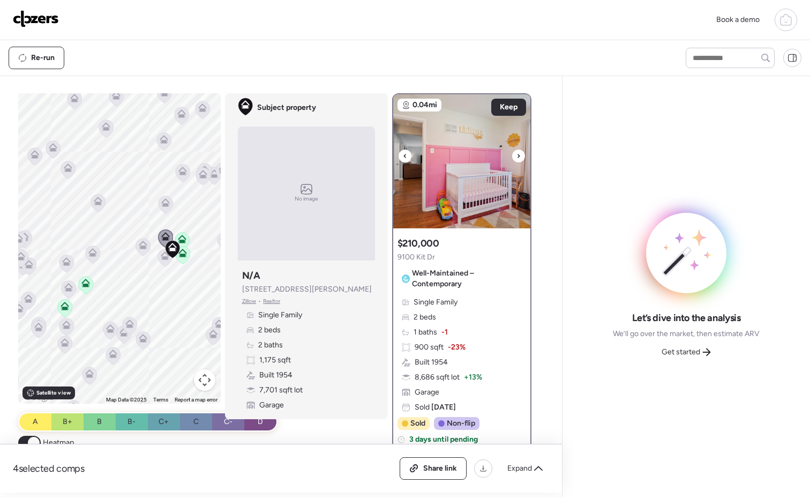
click at [516, 160] on icon at bounding box center [518, 155] width 4 height 13
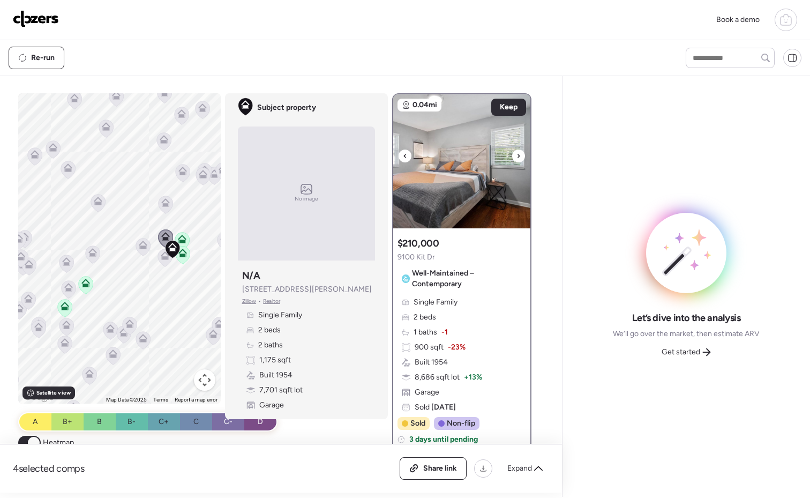
click at [516, 160] on icon at bounding box center [518, 155] width 4 height 13
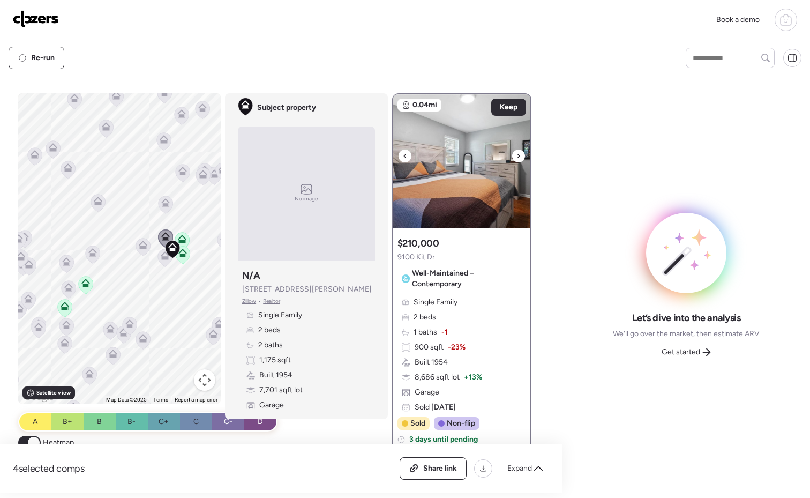
click at [516, 160] on icon at bounding box center [518, 155] width 4 height 13
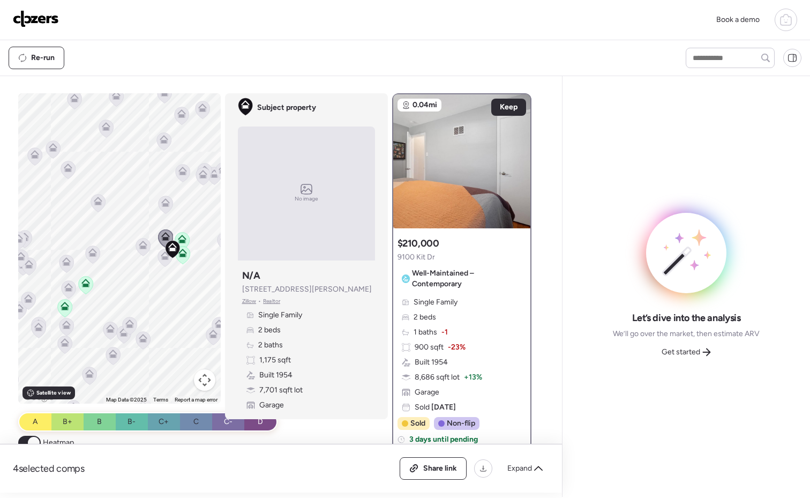
click at [162, 201] on icon at bounding box center [165, 202] width 9 height 9
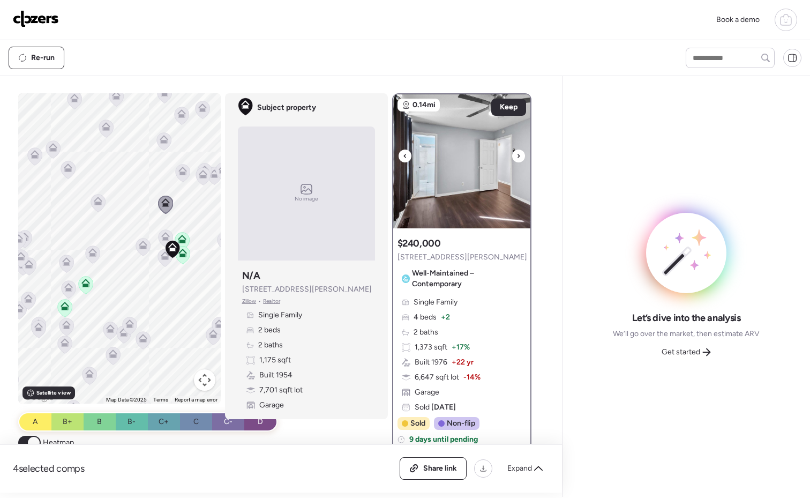
click at [518, 161] on div at bounding box center [518, 155] width 13 height 13
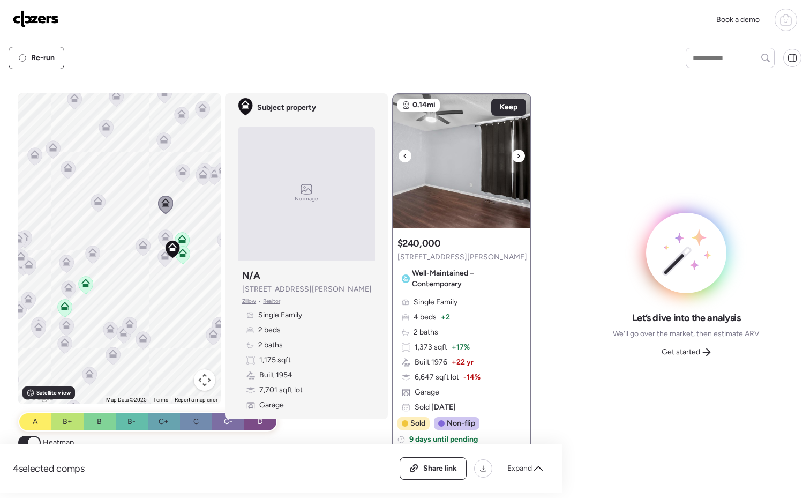
click at [516, 159] on icon at bounding box center [518, 155] width 4 height 13
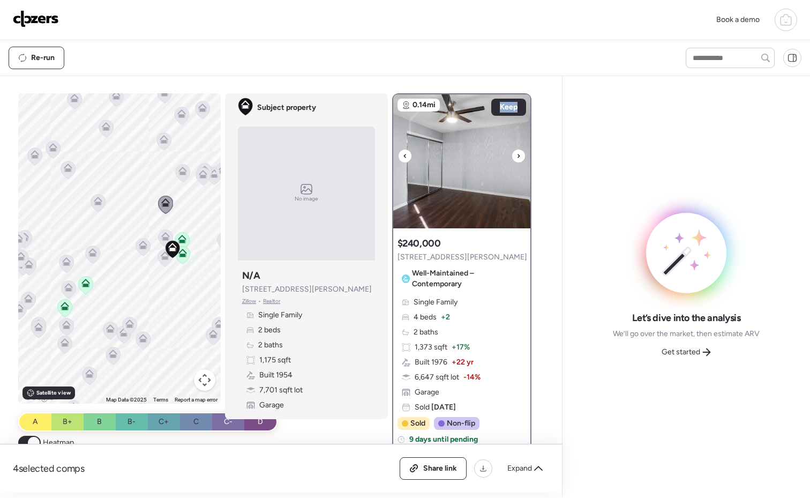
click at [516, 159] on icon at bounding box center [518, 155] width 4 height 13
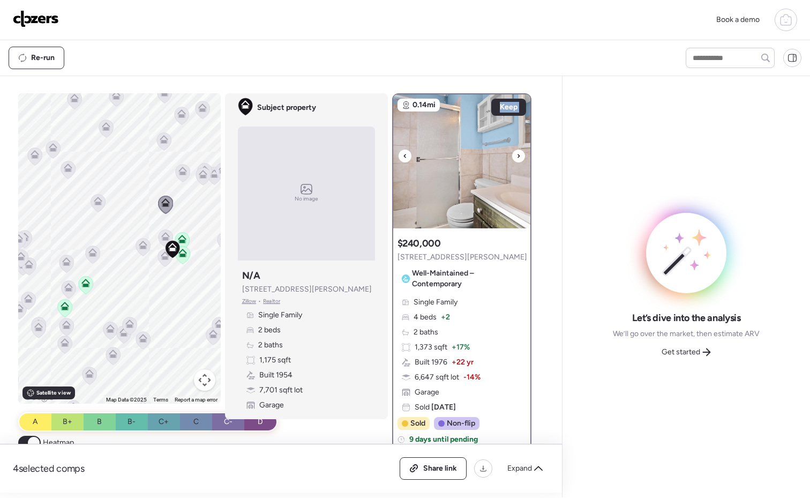
click at [516, 159] on icon at bounding box center [518, 155] width 4 height 13
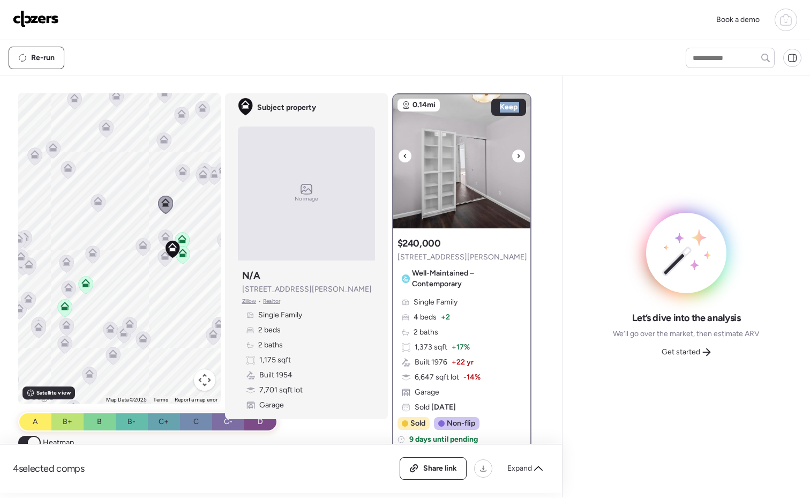
click at [516, 159] on icon at bounding box center [518, 155] width 4 height 13
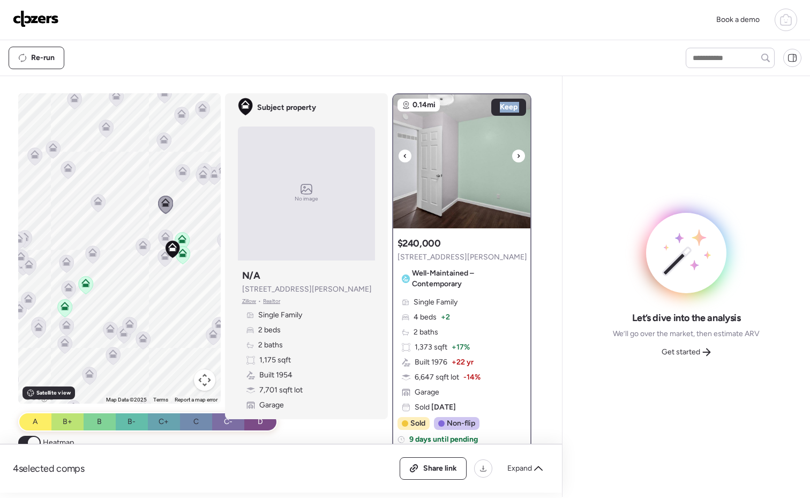
click at [516, 159] on icon at bounding box center [518, 155] width 4 height 13
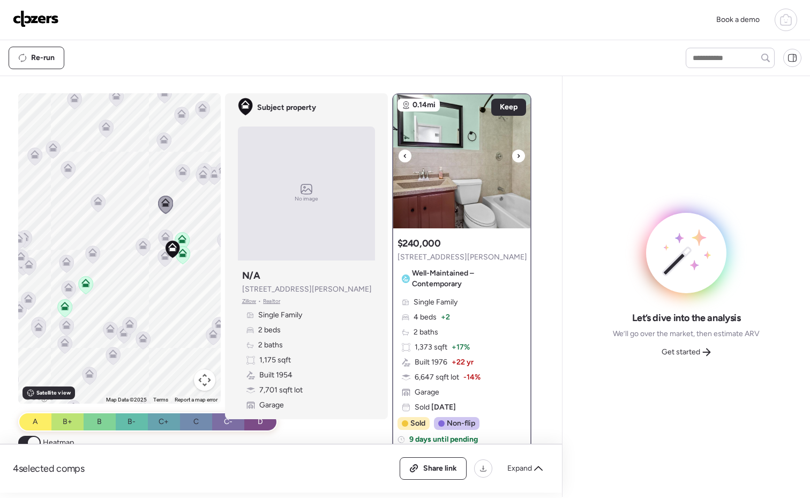
click at [516, 159] on icon at bounding box center [518, 155] width 4 height 13
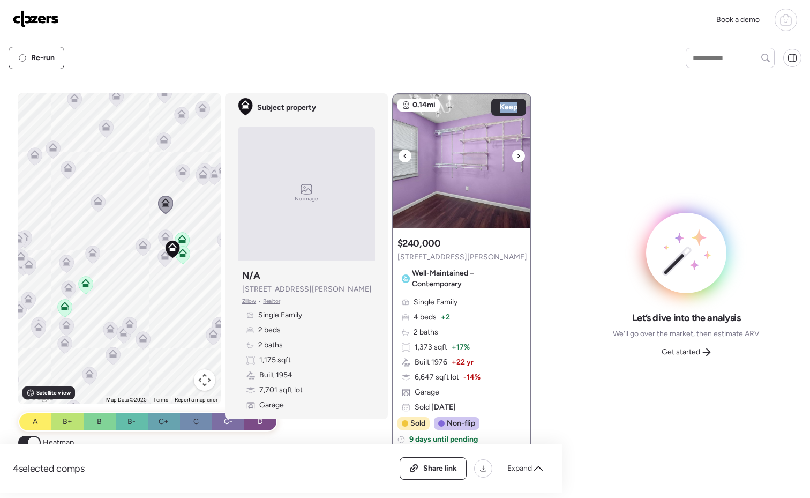
click at [516, 159] on icon at bounding box center [518, 155] width 4 height 13
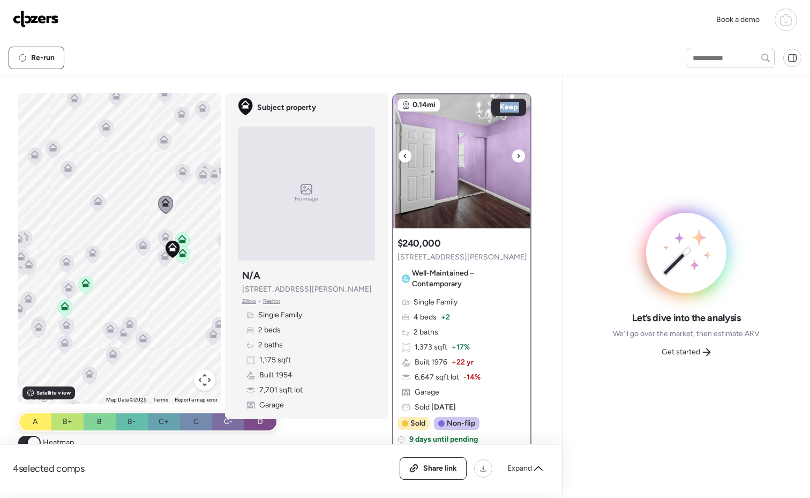
click at [516, 159] on icon at bounding box center [518, 155] width 4 height 13
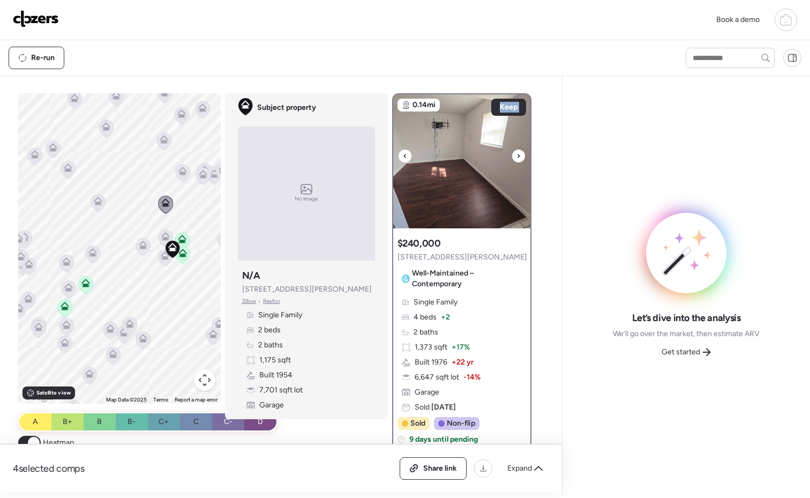
click at [516, 159] on icon at bounding box center [518, 155] width 4 height 13
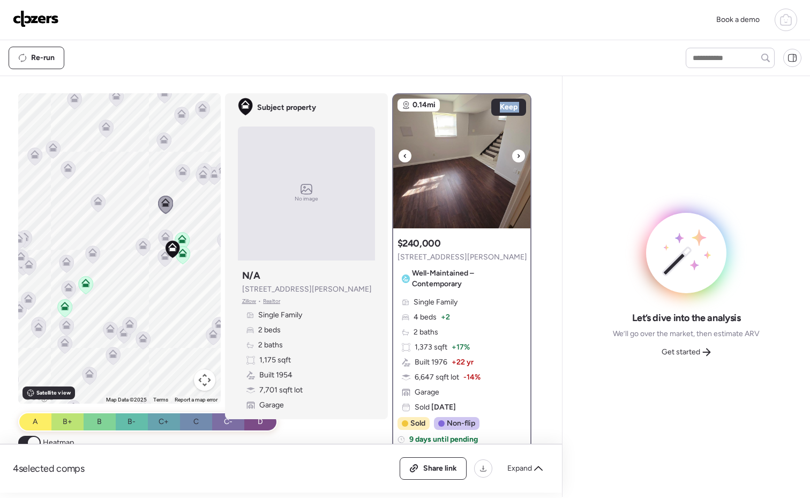
click at [516, 159] on icon at bounding box center [518, 155] width 4 height 13
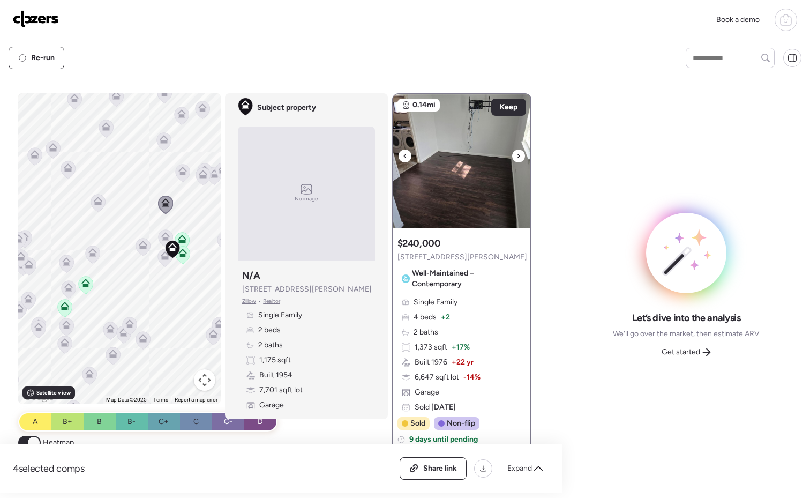
click at [516, 159] on icon at bounding box center [518, 155] width 4 height 13
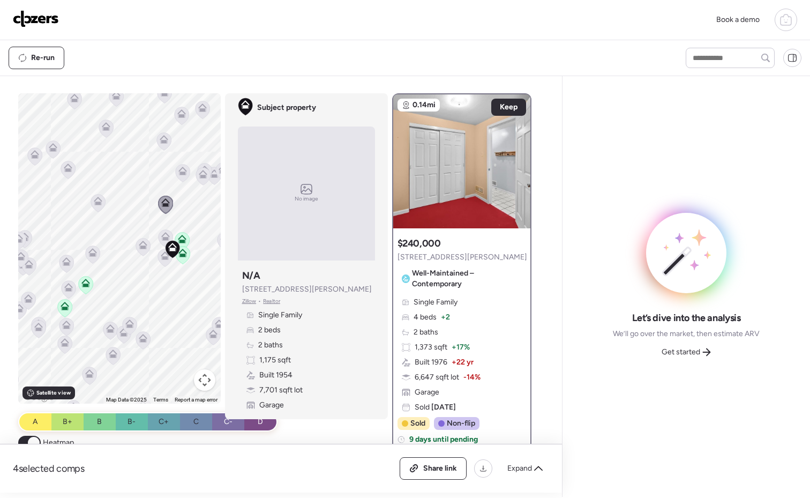
click at [158, 231] on icon at bounding box center [165, 238] width 14 height 18
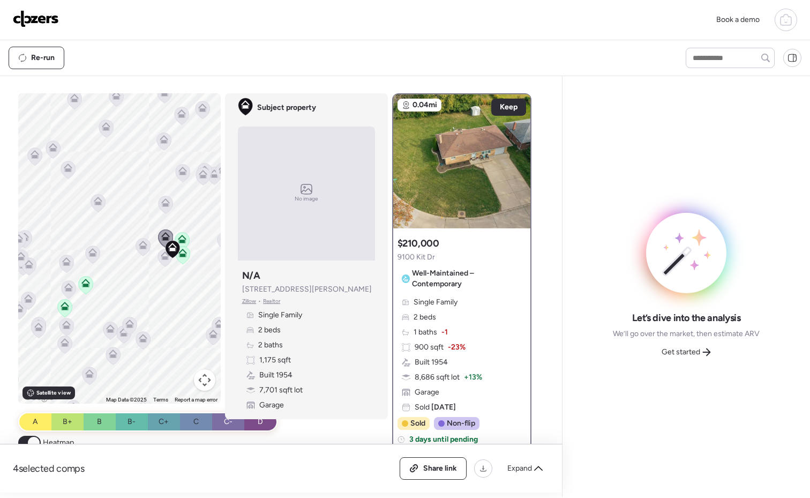
click at [139, 248] on icon at bounding box center [142, 246] width 7 height 3
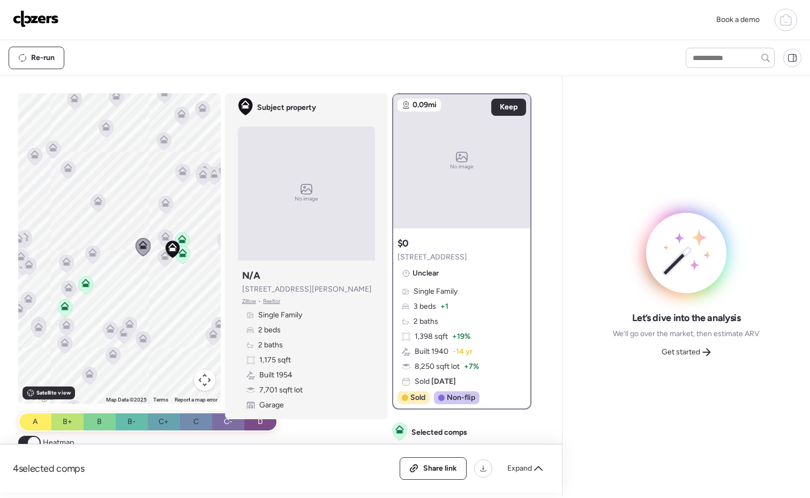
click at [93, 206] on icon at bounding box center [98, 203] width 14 height 18
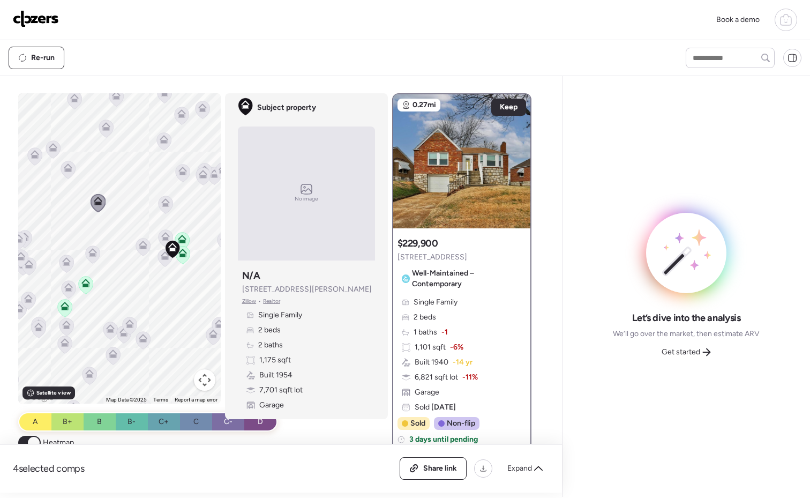
click at [88, 253] on icon at bounding box center [92, 252] width 9 height 9
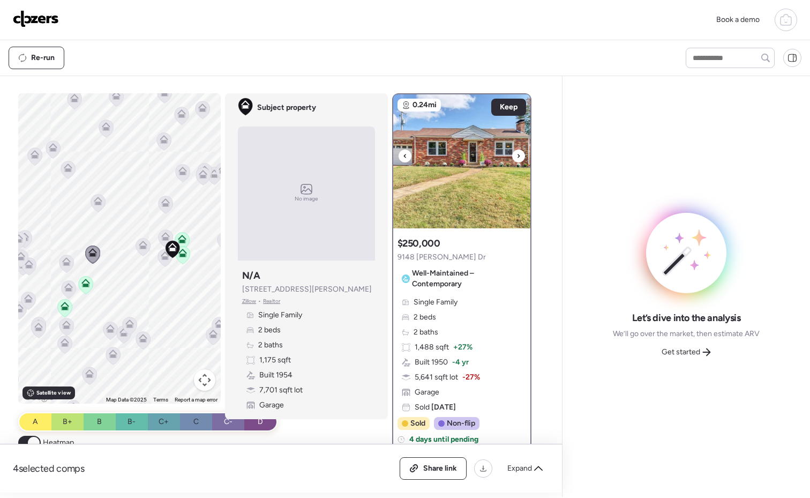
click at [516, 154] on icon at bounding box center [518, 155] width 4 height 13
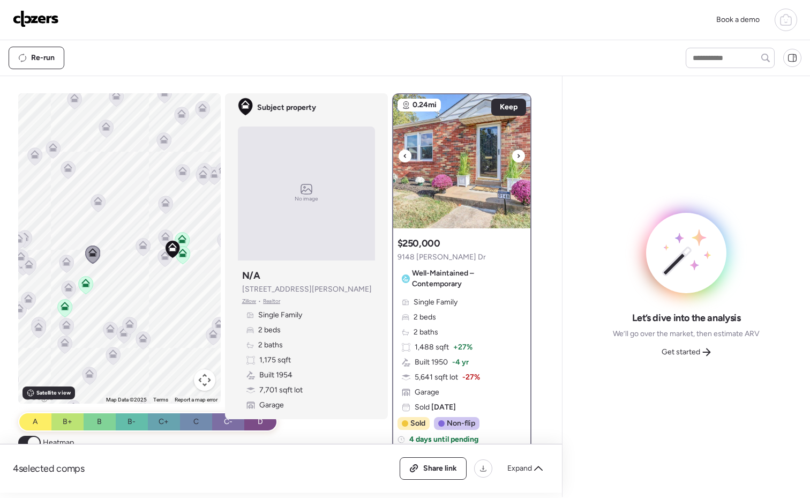
click at [516, 154] on icon at bounding box center [518, 155] width 4 height 13
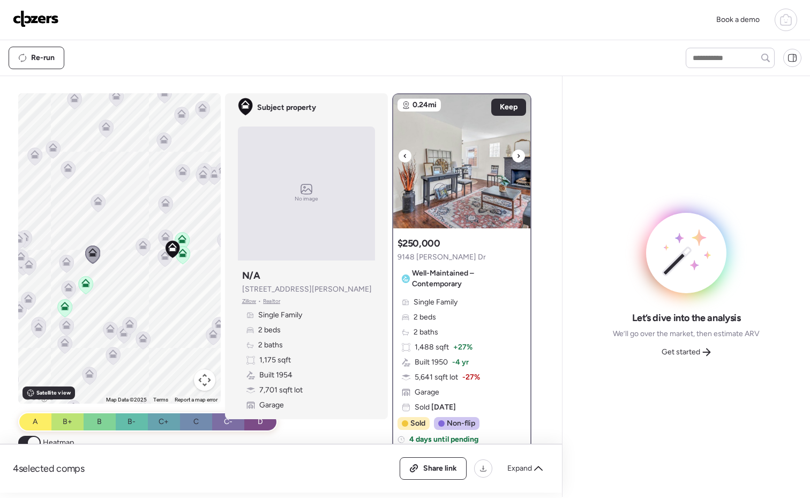
click at [516, 154] on icon at bounding box center [518, 155] width 4 height 13
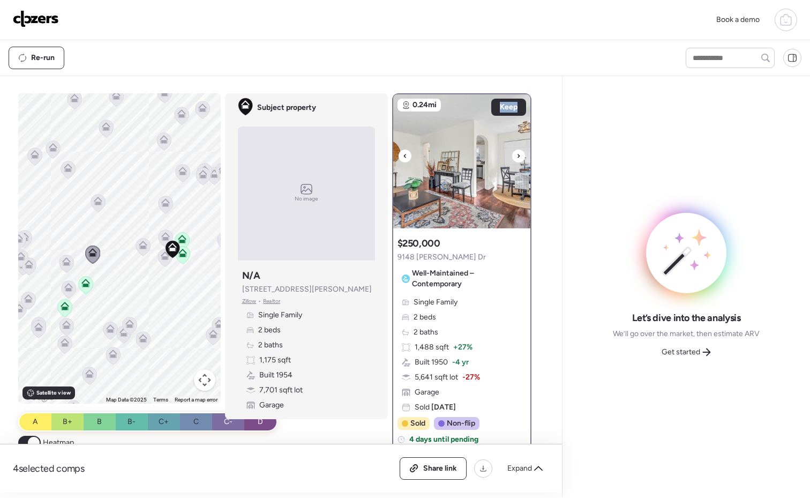
click at [516, 154] on icon at bounding box center [518, 155] width 4 height 13
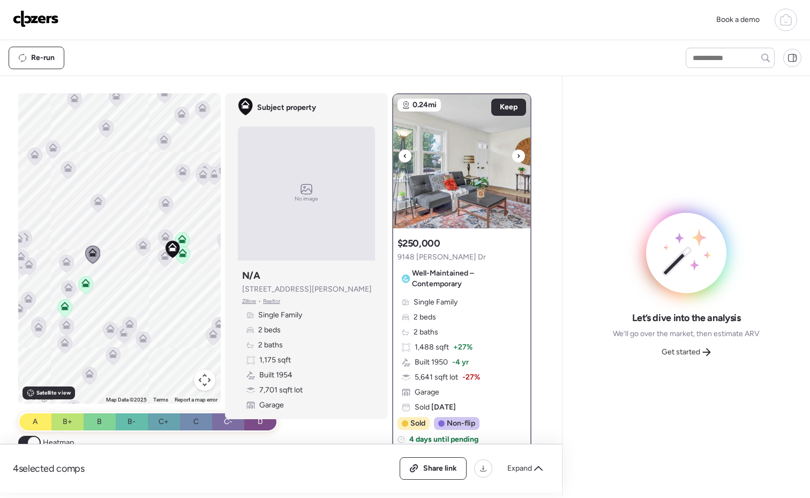
click at [516, 154] on icon at bounding box center [518, 155] width 4 height 13
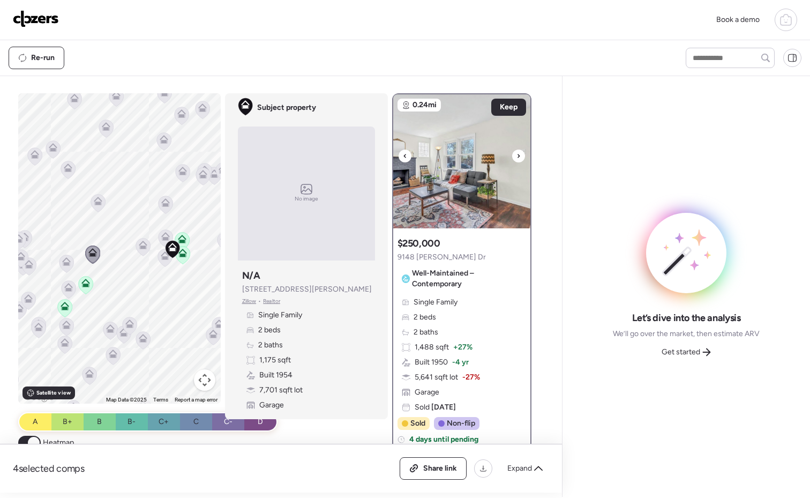
click at [516, 154] on icon at bounding box center [518, 155] width 4 height 13
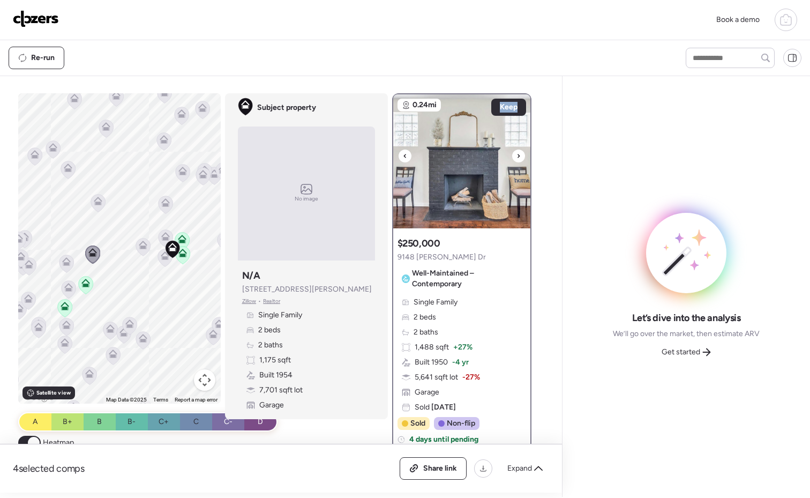
click at [516, 154] on icon at bounding box center [518, 155] width 4 height 13
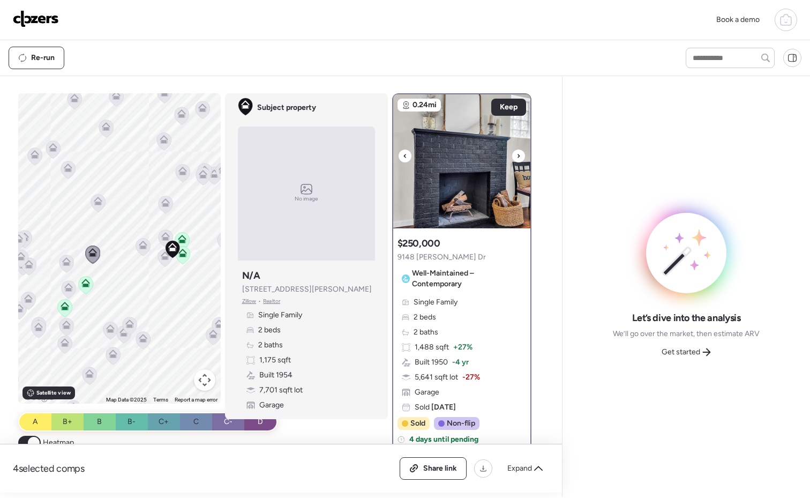
click at [516, 154] on icon at bounding box center [518, 155] width 4 height 13
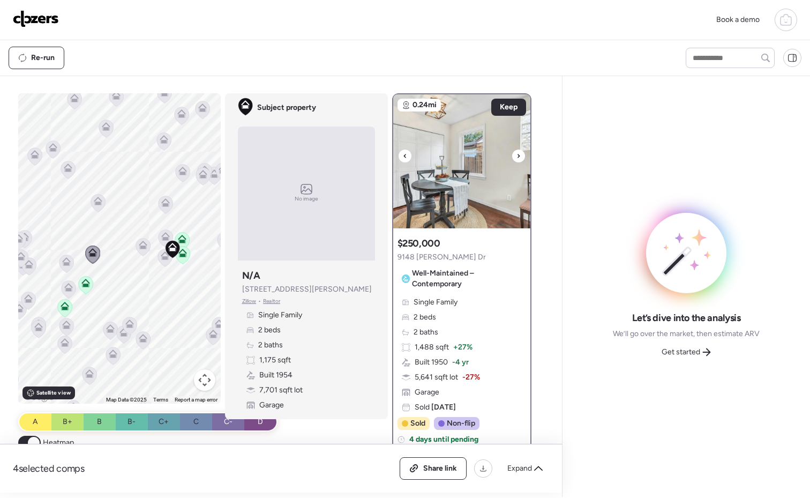
click at [516, 154] on icon at bounding box center [518, 155] width 4 height 13
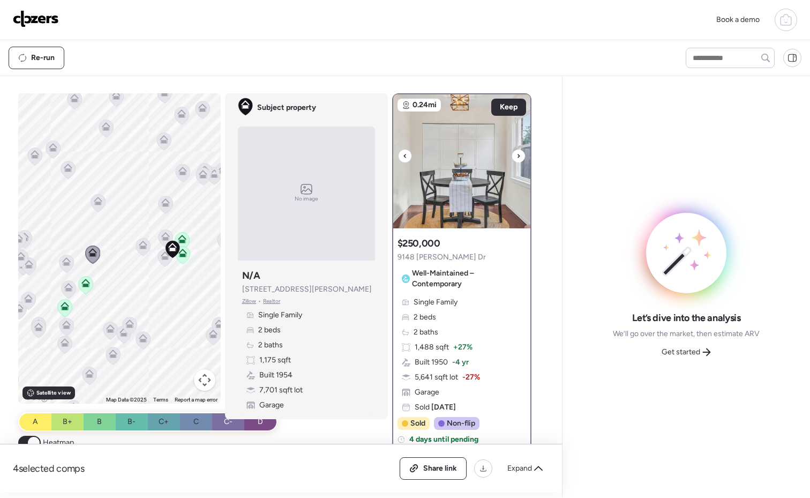
click at [516, 154] on icon at bounding box center [518, 155] width 4 height 13
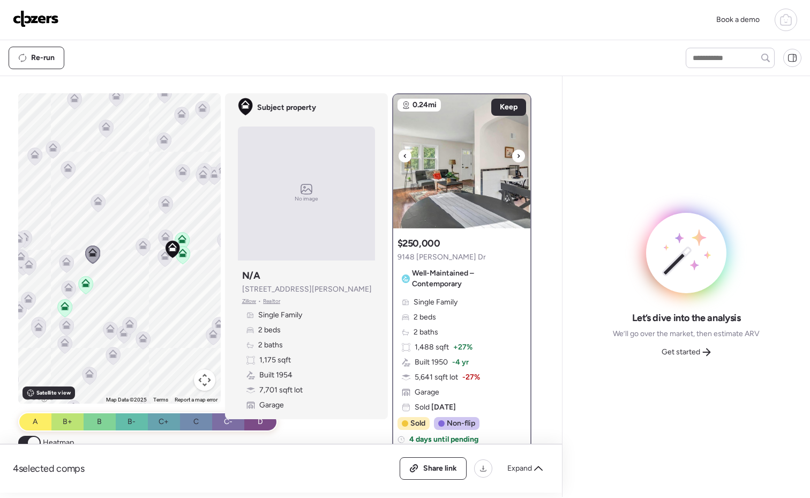
click at [516, 154] on icon at bounding box center [518, 155] width 4 height 13
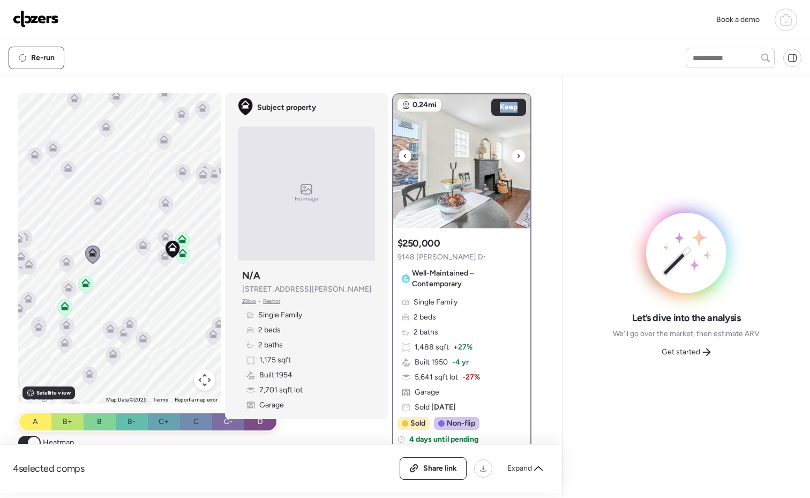
click at [516, 154] on icon at bounding box center [518, 155] width 4 height 13
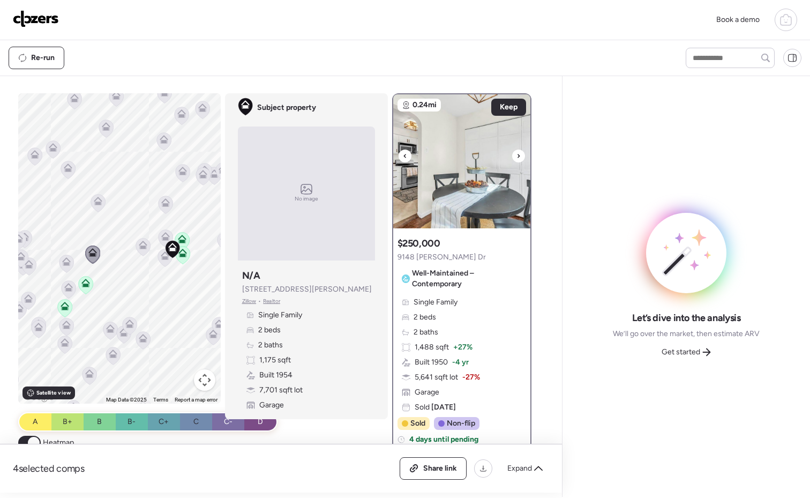
click at [516, 154] on icon at bounding box center [518, 155] width 4 height 13
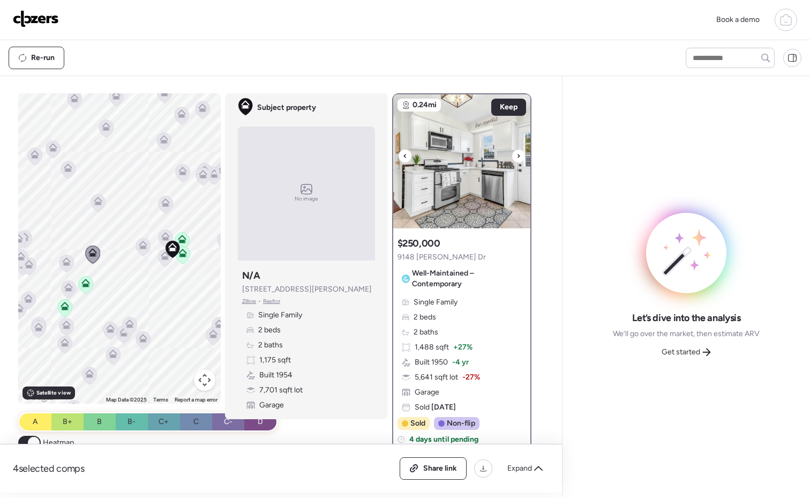
click at [516, 154] on icon at bounding box center [518, 155] width 4 height 13
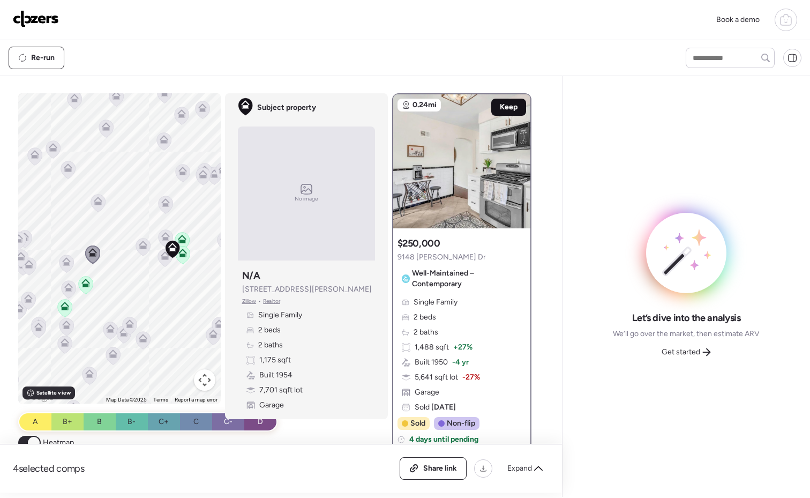
click at [500, 104] on span "Keep" at bounding box center [509, 107] width 18 height 11
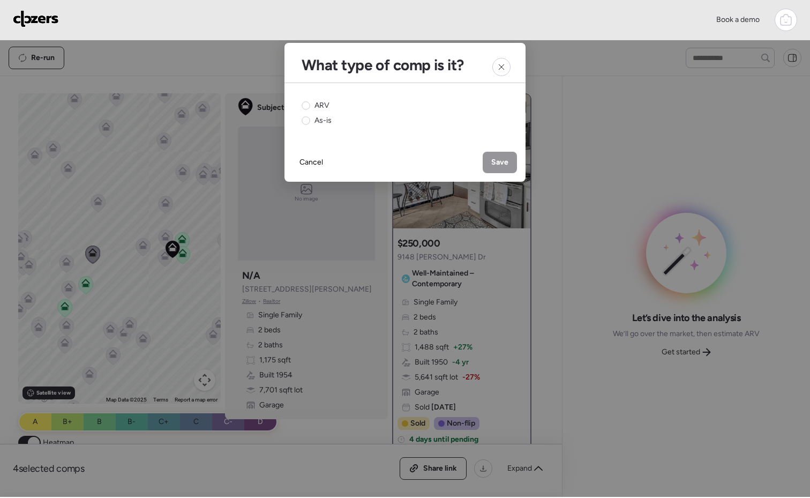
click at [301, 104] on div "ARV As-is" at bounding box center [404, 113] width 241 height 60
click at [306, 104] on circle at bounding box center [306, 106] width 8 height 8
click at [506, 162] on span "Save" at bounding box center [499, 162] width 17 height 11
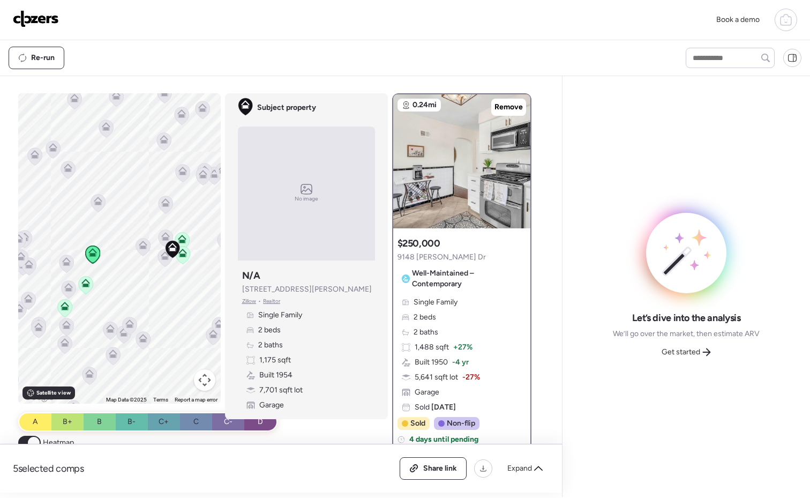
click at [66, 265] on icon at bounding box center [66, 263] width 14 height 18
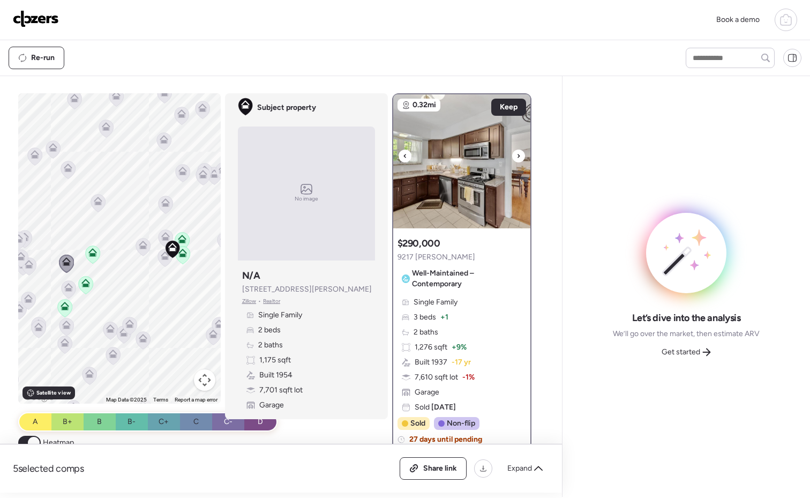
click at [516, 156] on icon at bounding box center [518, 155] width 4 height 13
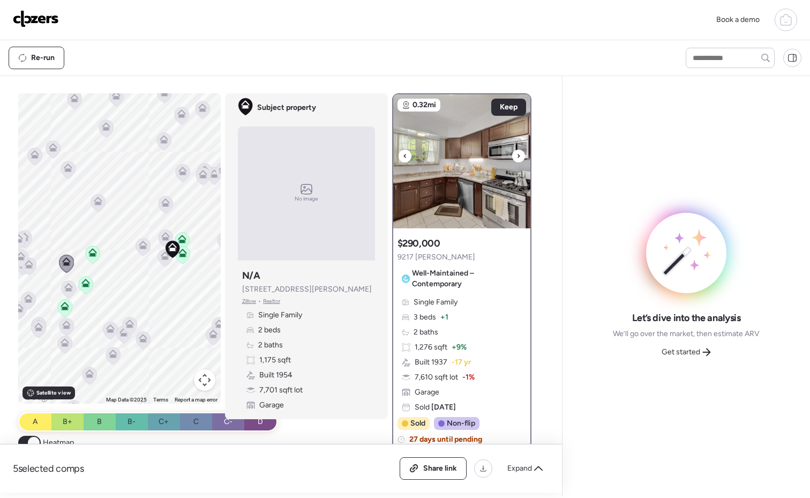
click at [516, 156] on icon at bounding box center [518, 155] width 4 height 13
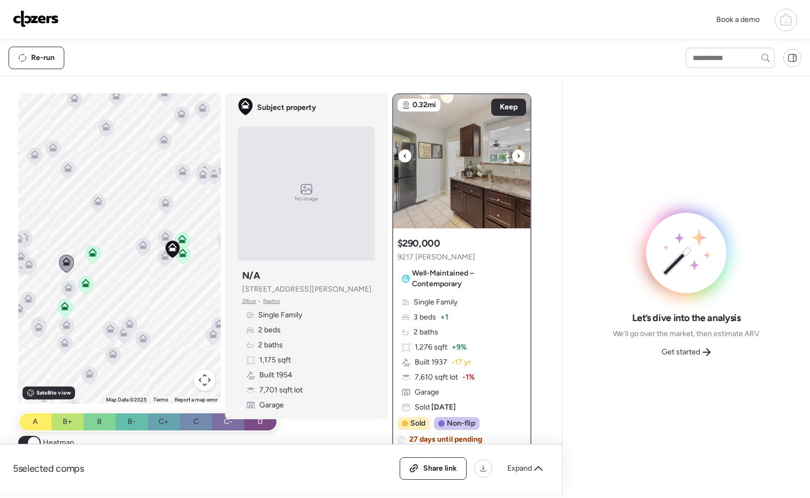
click at [516, 156] on icon at bounding box center [518, 155] width 4 height 13
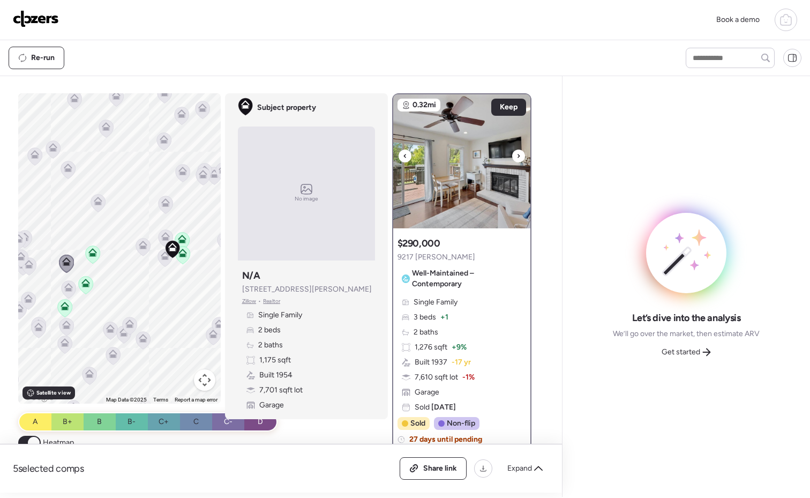
click at [512, 157] on div at bounding box center [518, 155] width 13 height 13
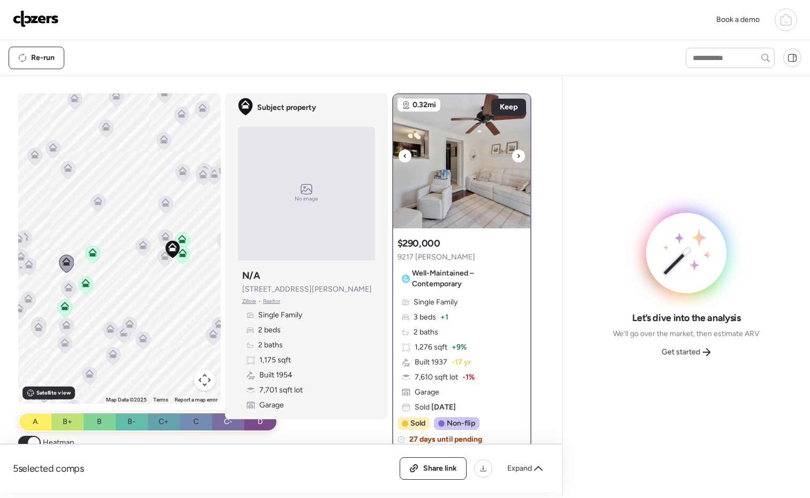
click at [512, 157] on div at bounding box center [518, 155] width 13 height 13
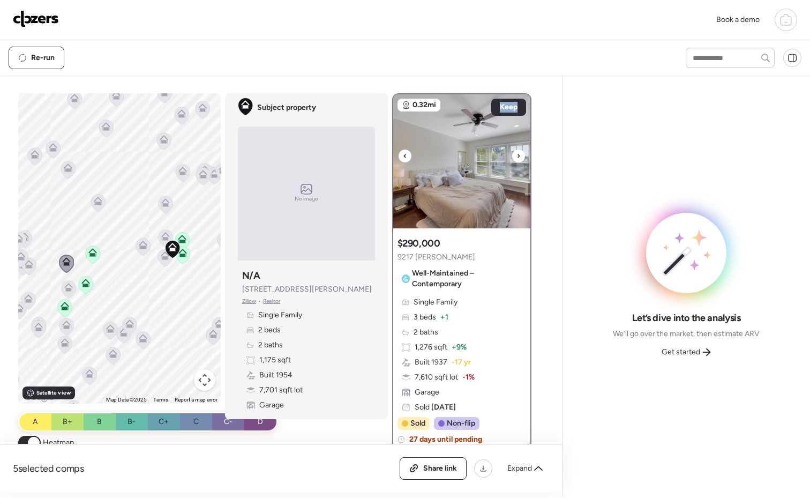
click at [512, 157] on div at bounding box center [518, 155] width 13 height 13
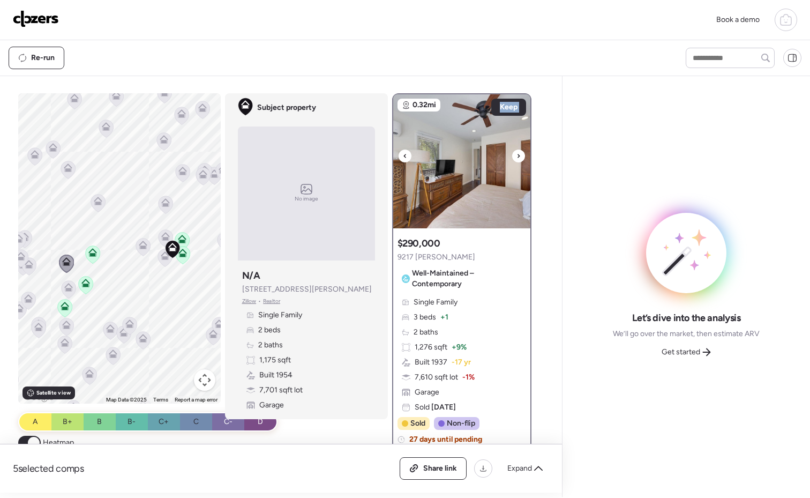
click at [512, 157] on div at bounding box center [518, 155] width 13 height 13
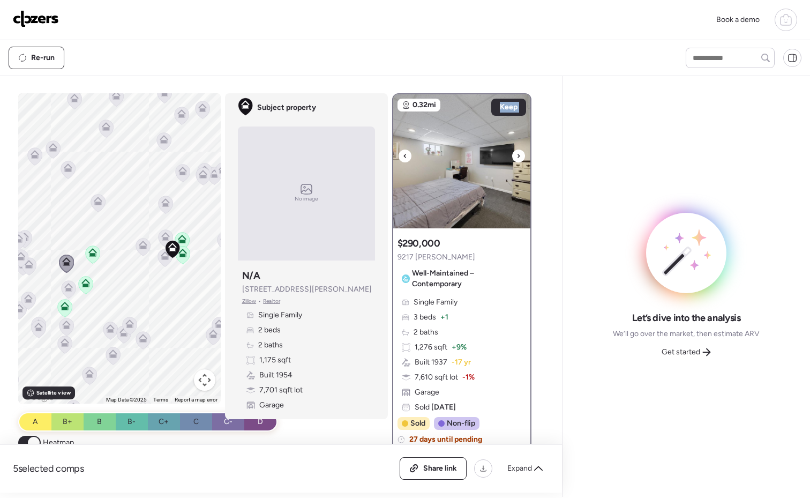
click at [512, 157] on div at bounding box center [518, 155] width 13 height 13
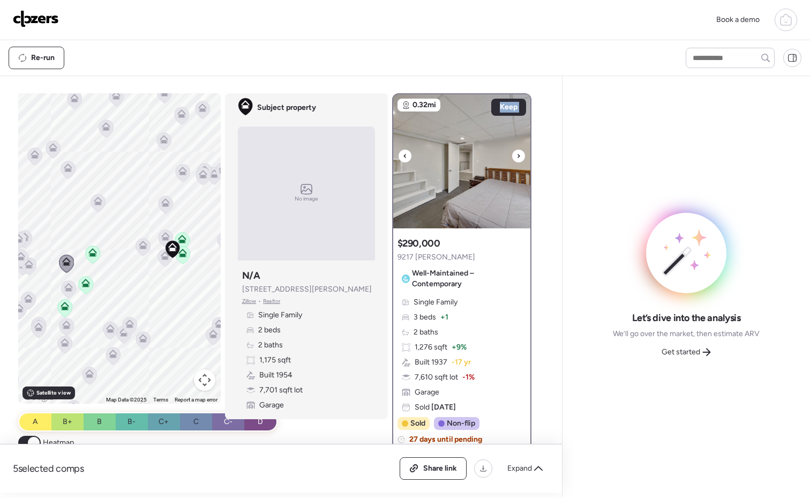
click at [512, 157] on div at bounding box center [518, 155] width 13 height 13
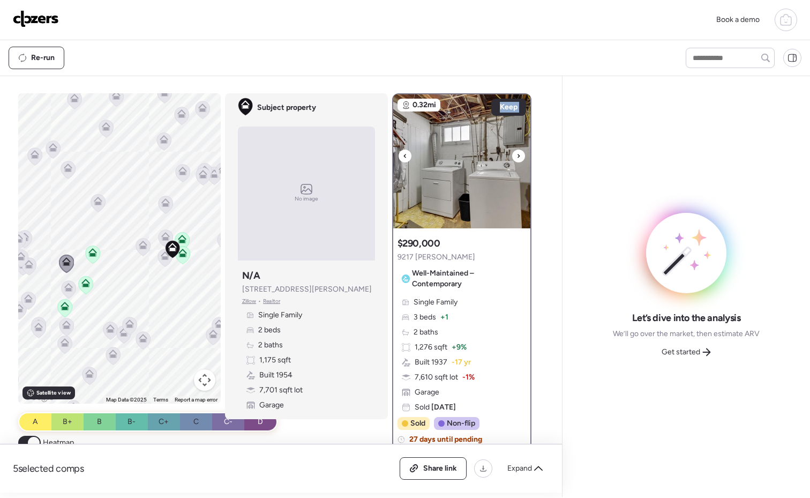
click at [512, 157] on div at bounding box center [518, 155] width 13 height 13
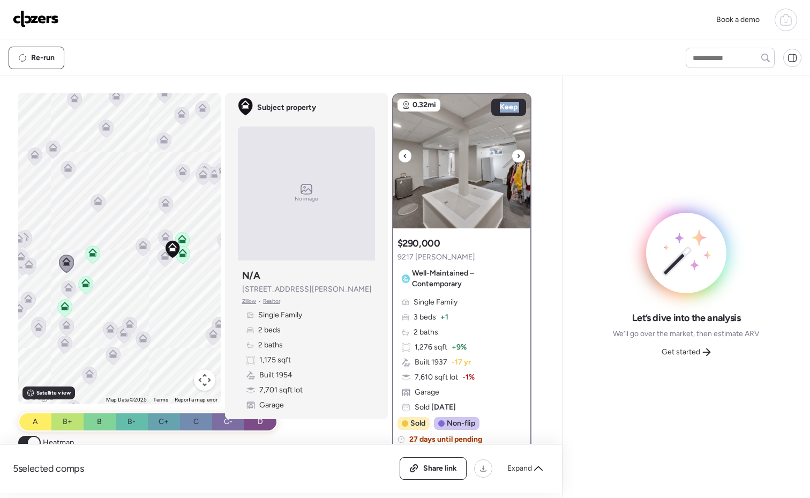
click at [512, 157] on div at bounding box center [518, 155] width 13 height 13
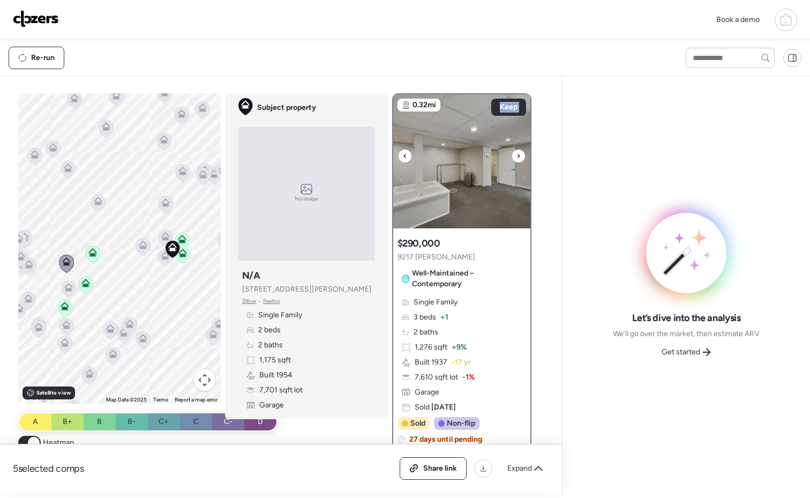
click at [512, 157] on div at bounding box center [518, 155] width 13 height 13
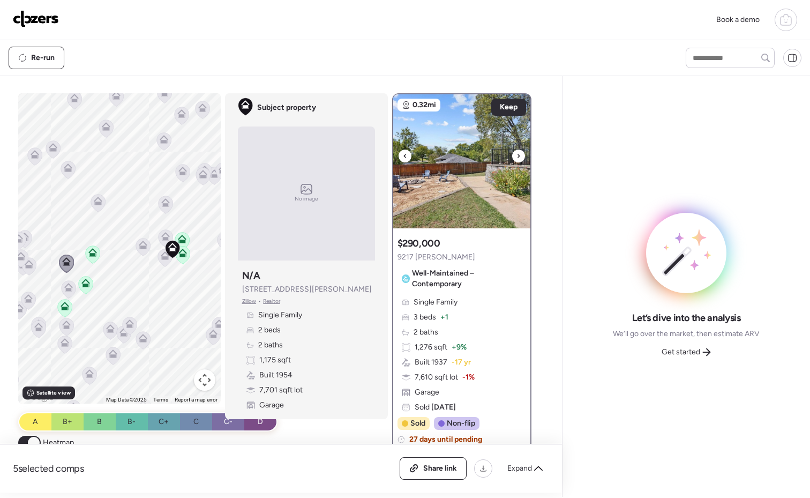
click at [403, 158] on icon at bounding box center [405, 155] width 4 height 13
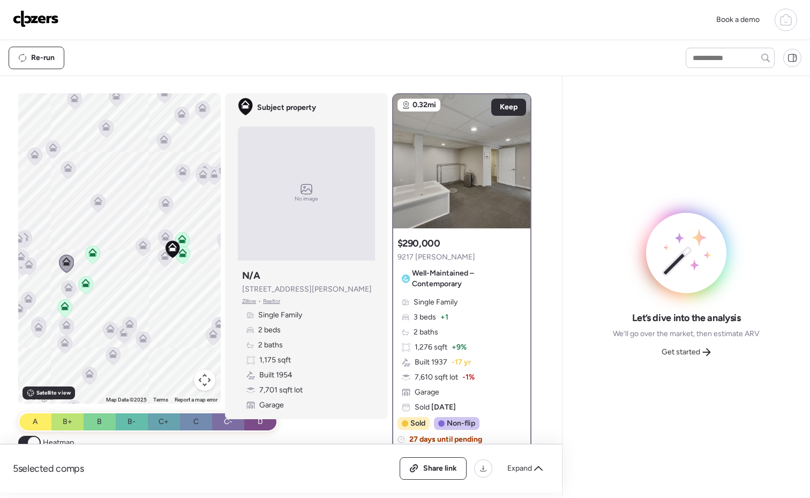
click at [64, 285] on icon at bounding box center [68, 285] width 8 height 5
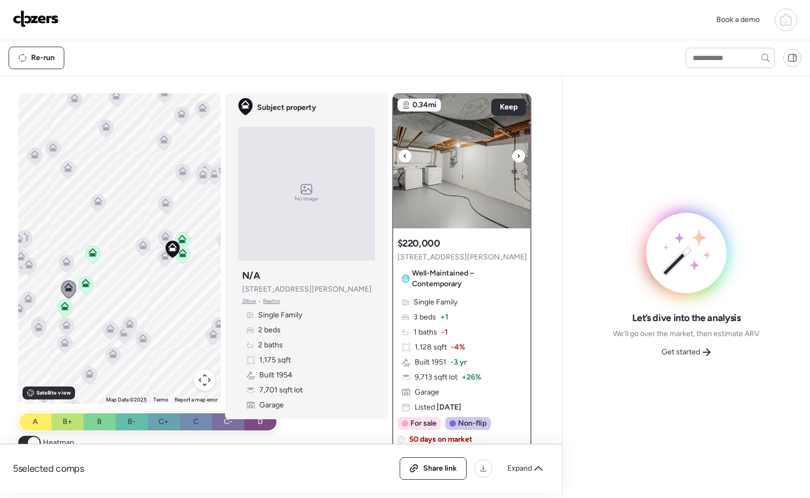
click at [516, 158] on div at bounding box center [518, 155] width 13 height 13
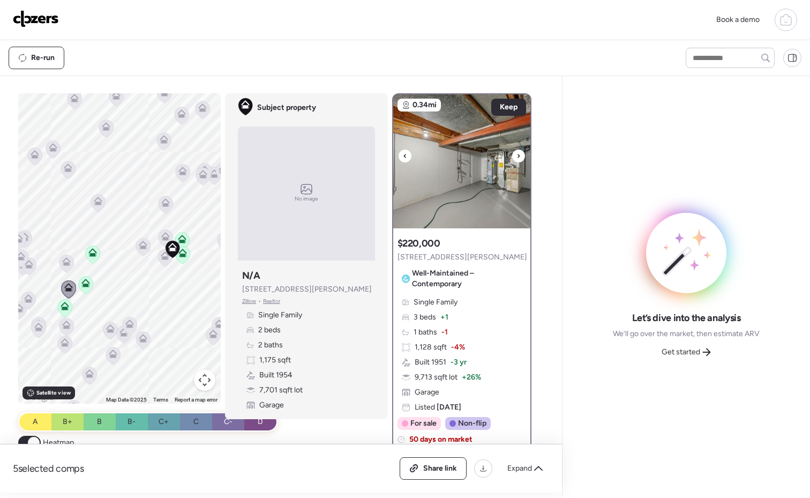
click at [516, 158] on div at bounding box center [518, 155] width 13 height 13
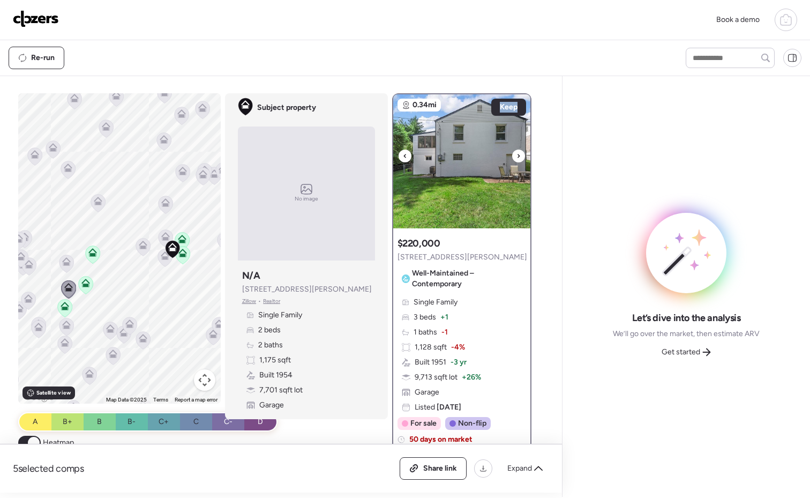
click at [516, 158] on div at bounding box center [518, 155] width 13 height 13
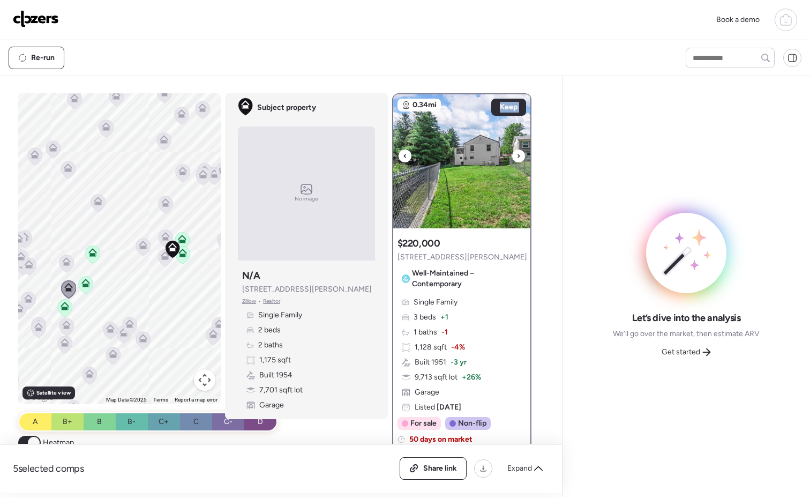
click at [516, 158] on div at bounding box center [518, 155] width 13 height 13
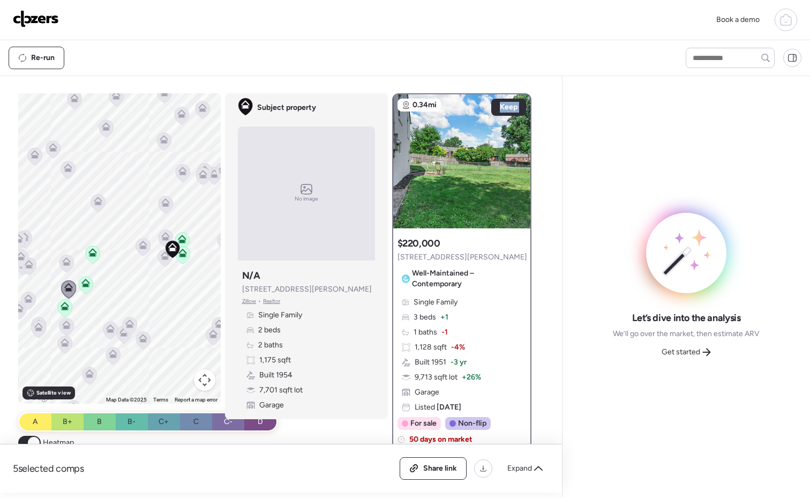
click at [64, 324] on icon at bounding box center [66, 324] width 9 height 9
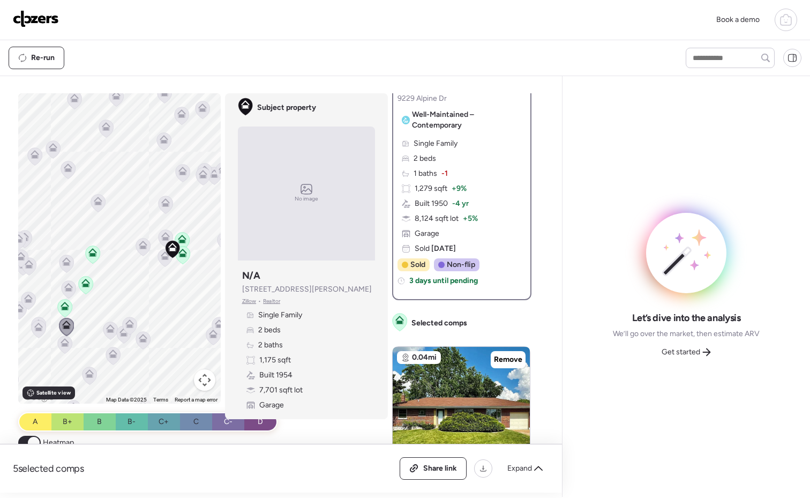
scroll to position [316, 0]
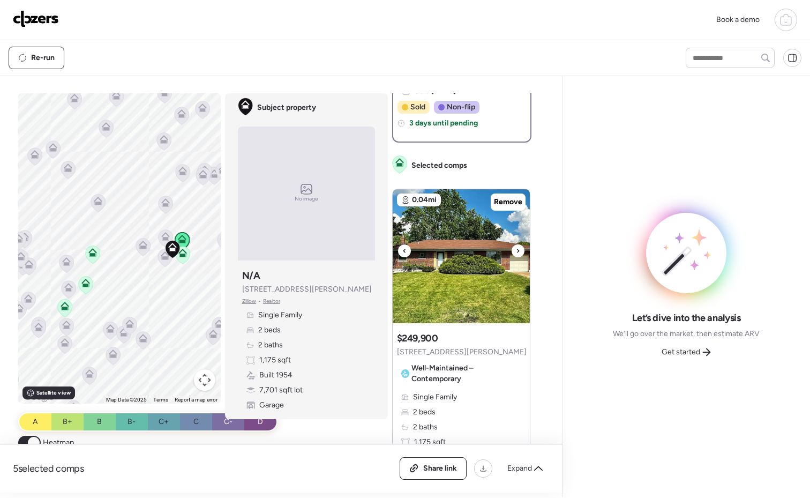
click at [516, 249] on icon at bounding box center [518, 250] width 4 height 13
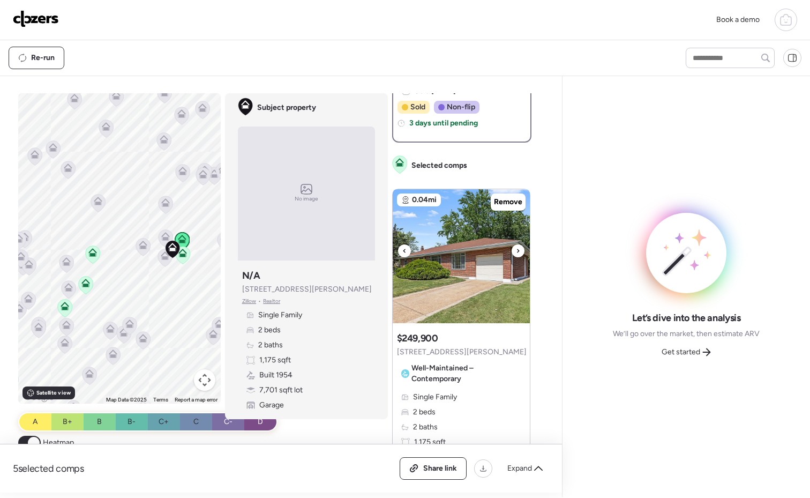
click at [516, 249] on icon at bounding box center [518, 250] width 4 height 13
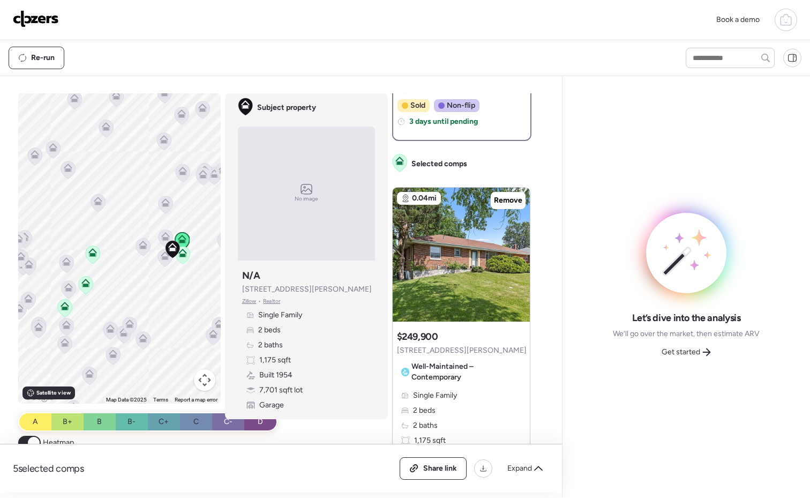
scroll to position [318, 0]
click at [521, 469] on span "Expand" at bounding box center [519, 468] width 25 height 11
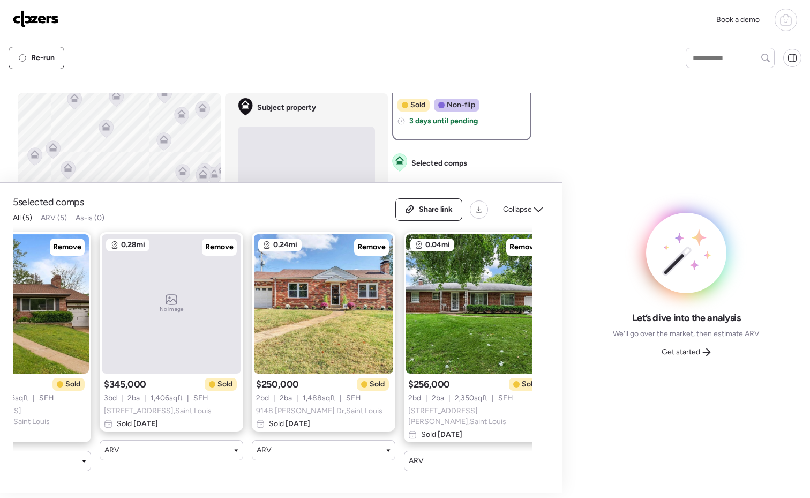
scroll to position [0, 250]
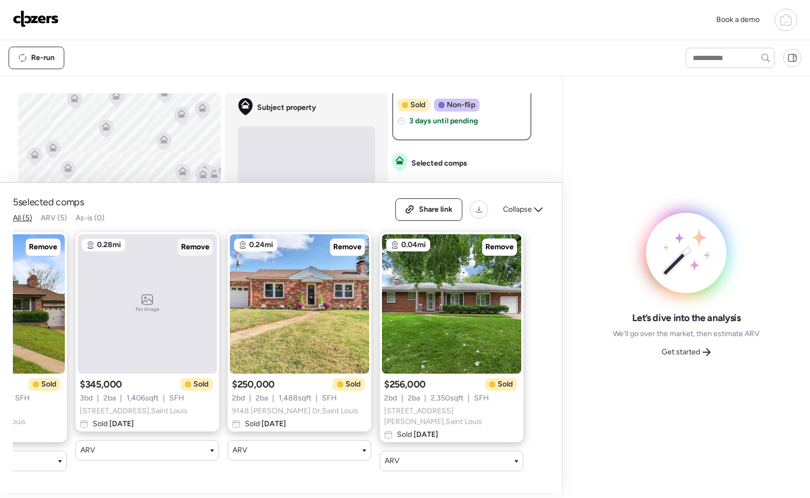
click at [200, 249] on span "Remove" at bounding box center [195, 247] width 28 height 11
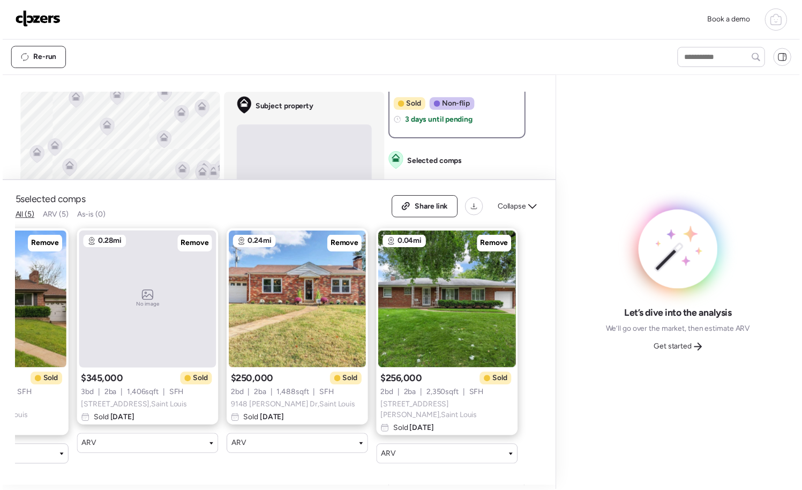
scroll to position [0, 98]
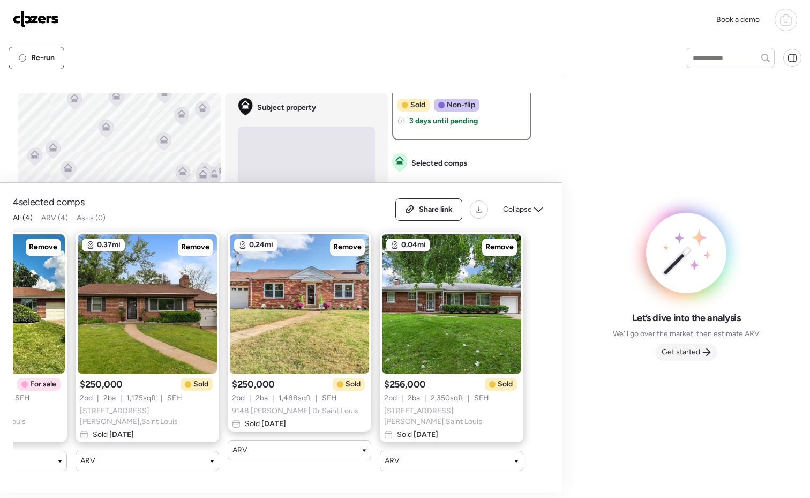
click at [691, 351] on span "Get started" at bounding box center [681, 352] width 39 height 11
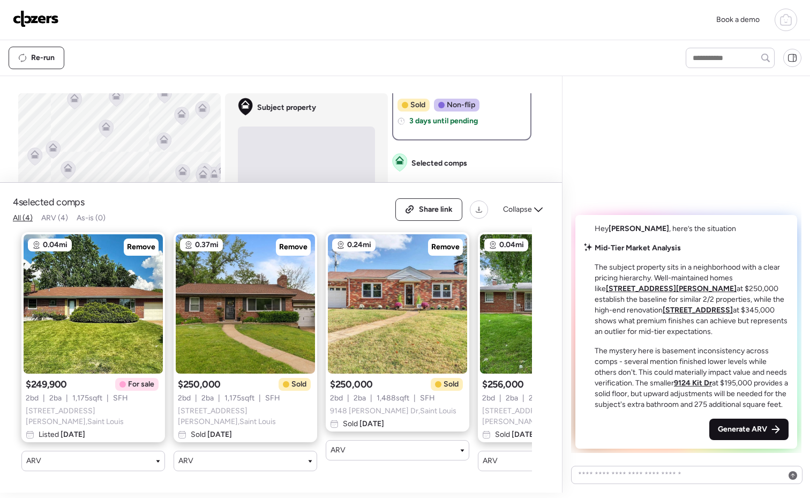
click at [752, 428] on span "Generate ARV" at bounding box center [742, 429] width 49 height 11
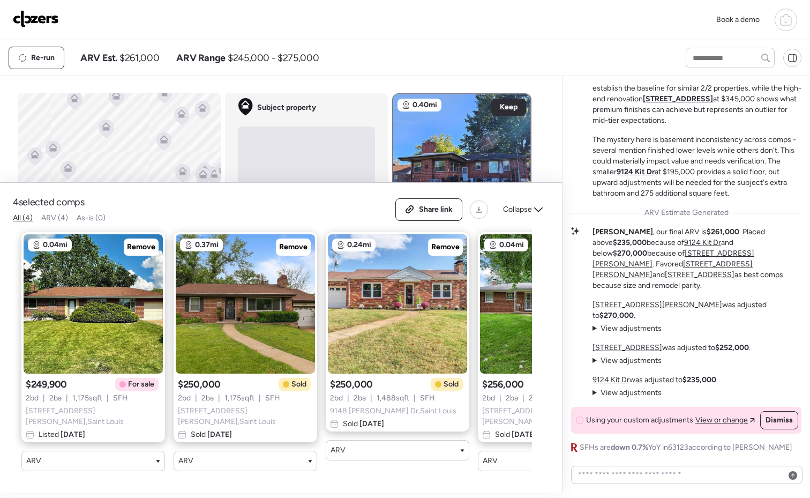
scroll to position [-13, 0]
